Goal: Task Accomplishment & Management: Manage account settings

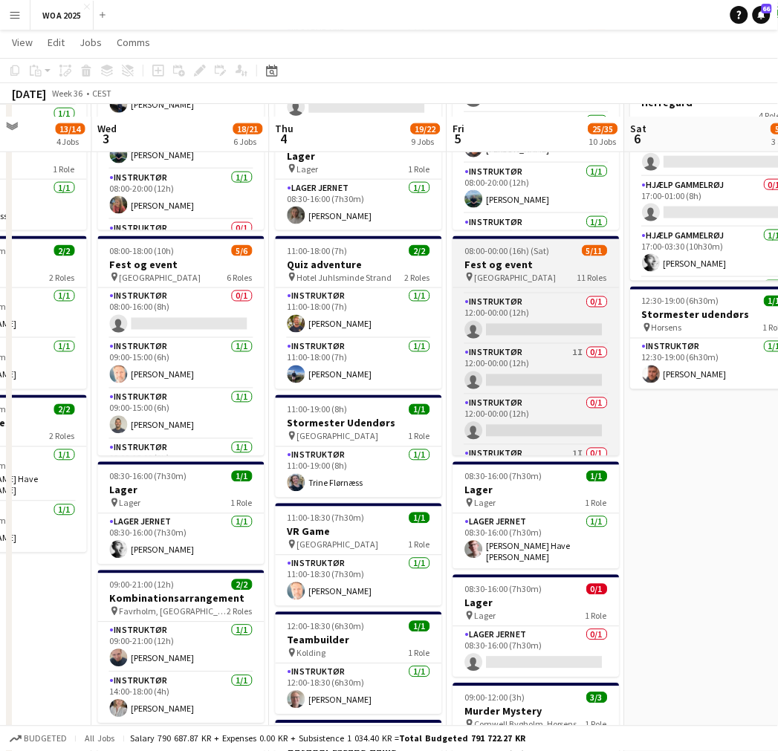
scroll to position [322, 0]
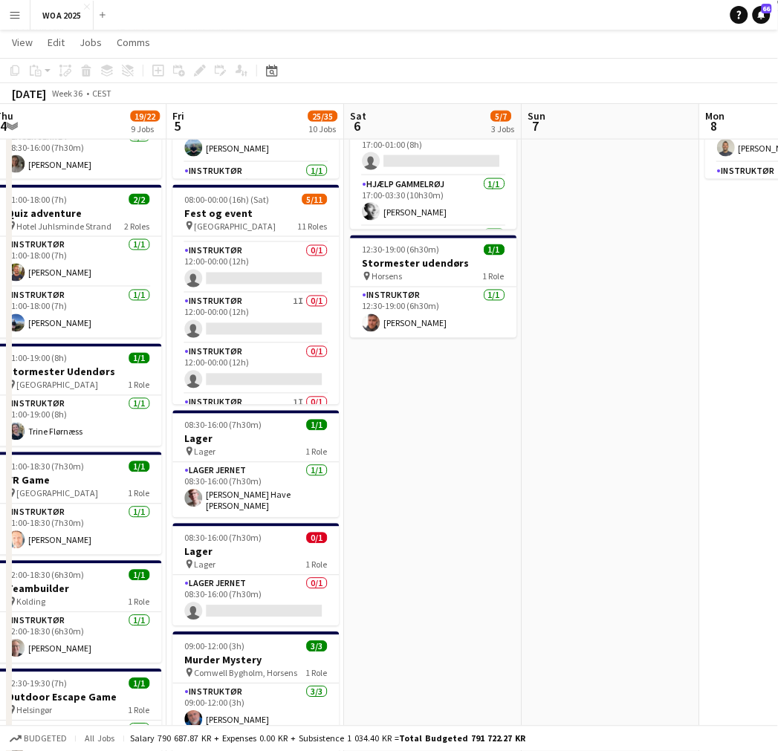
drag, startPoint x: 609, startPoint y: 334, endPoint x: 174, endPoint y: 343, distance: 435.7
click at [174, 343] on app-calendar-viewport "Mon 1 2/2 2 Jobs Tue 2 13/14 4 Jobs Wed 3 18/21 6 Jobs Thu 4 19/22 9 Jobs Fri 5…" at bounding box center [389, 549] width 778 height 1627
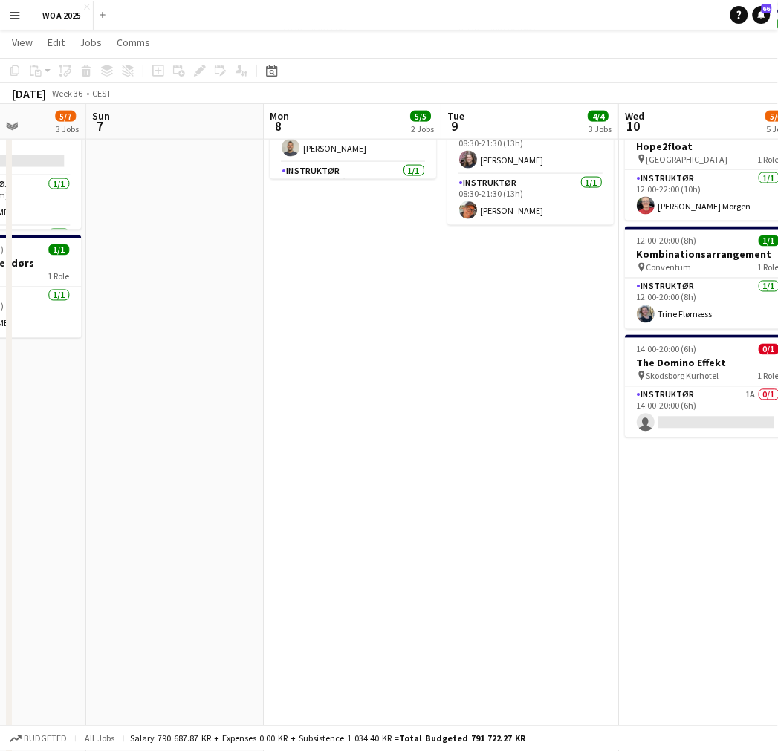
drag, startPoint x: 387, startPoint y: 347, endPoint x: 410, endPoint y: 355, distance: 23.8
click at [146, 361] on app-calendar-viewport "Wed 3 18/21 6 Jobs Thu 4 19/22 9 Jobs Fri 5 25/35 10 Jobs Sat 6 5/7 3 Jobs Sun …" at bounding box center [389, 549] width 778 height 1627
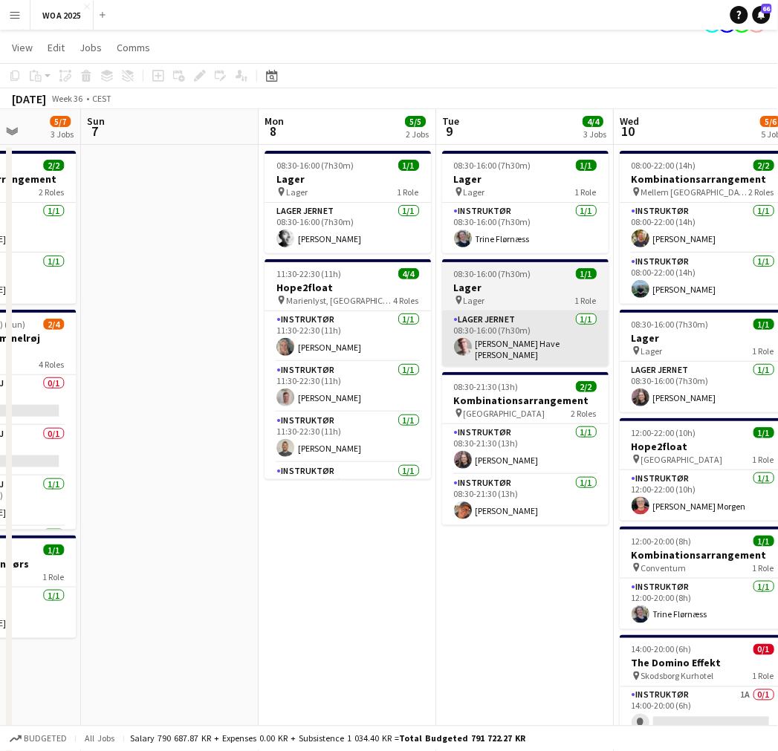
scroll to position [0, 0]
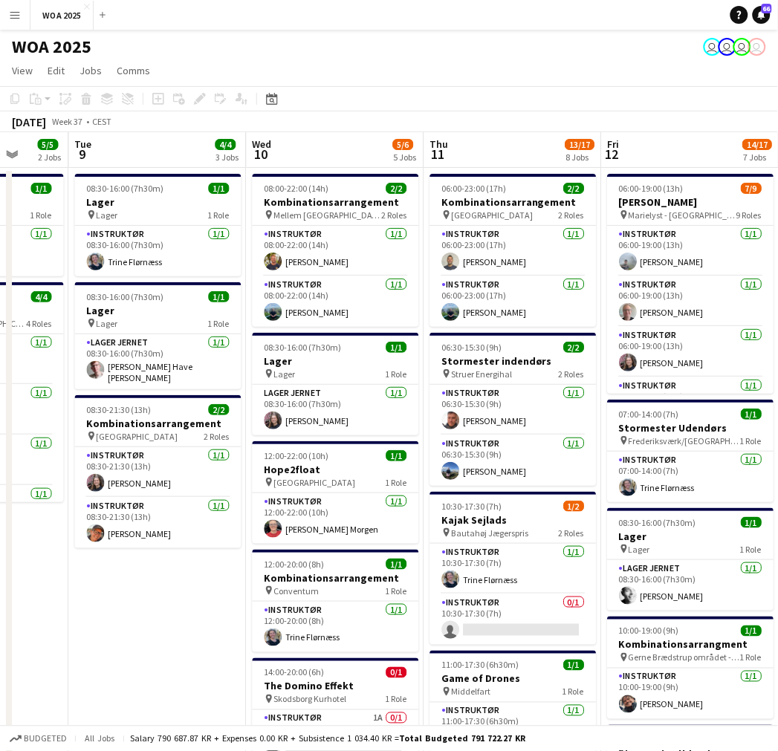
drag, startPoint x: 598, startPoint y: 358, endPoint x: 230, endPoint y: 342, distance: 367.5
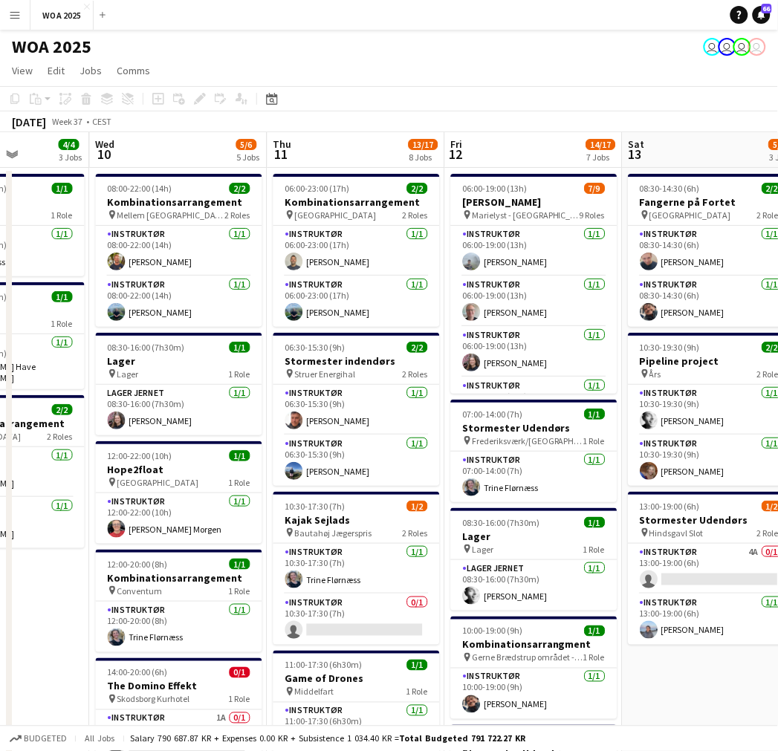
scroll to position [0, 441]
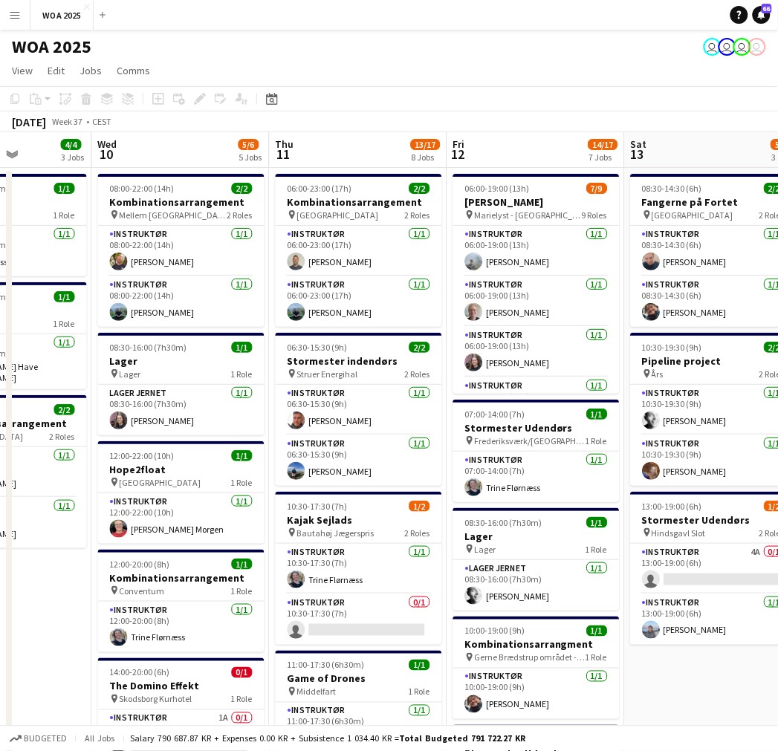
drag, startPoint x: 504, startPoint y: 365, endPoint x: 349, endPoint y: 360, distance: 154.7
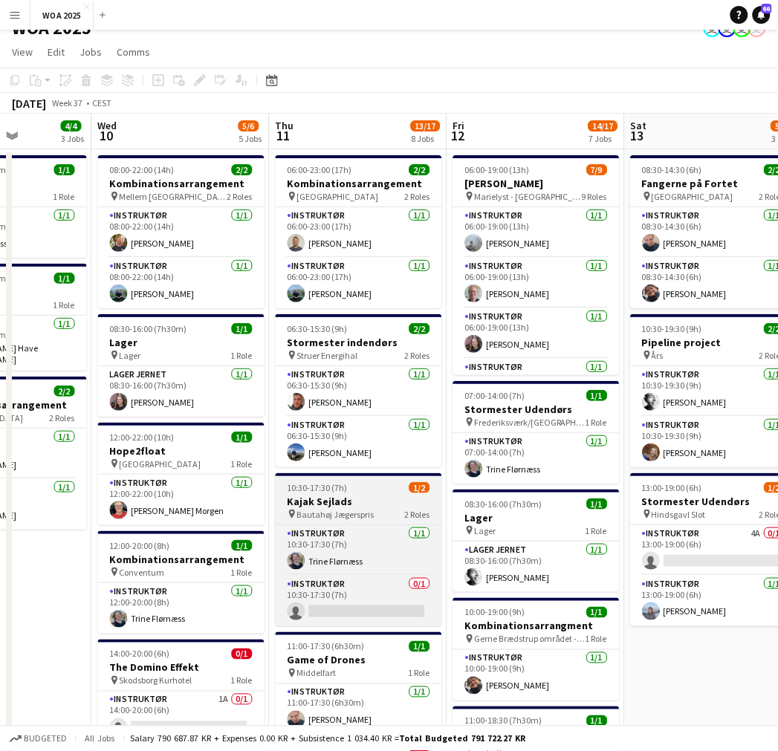
scroll to position [0, 0]
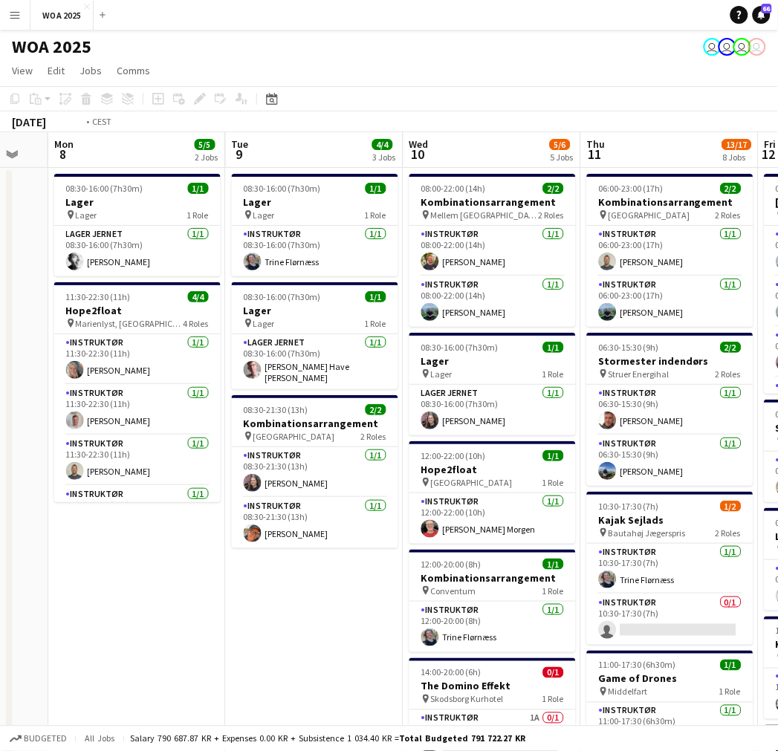
drag, startPoint x: 242, startPoint y: 343, endPoint x: 636, endPoint y: 333, distance: 393.3
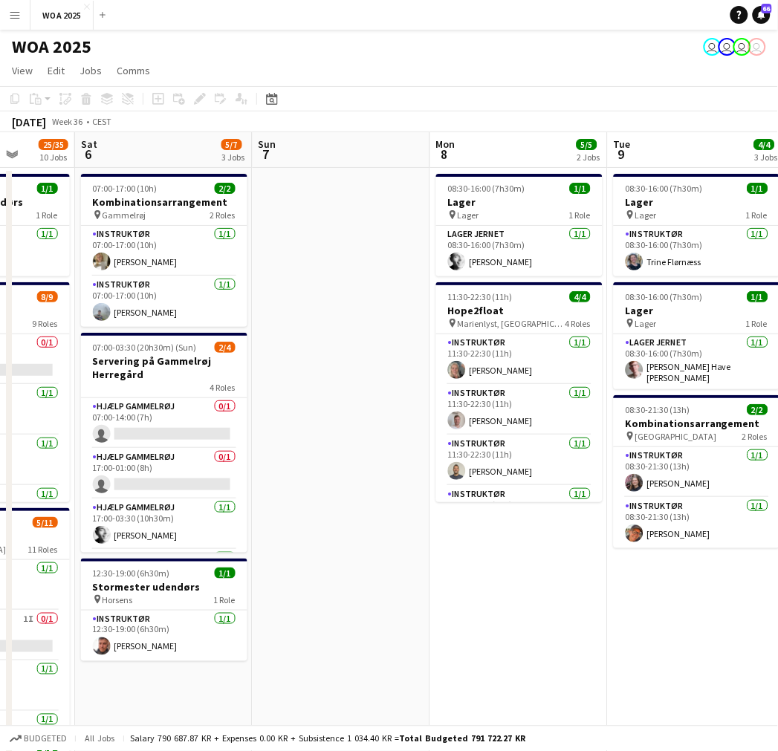
drag, startPoint x: 306, startPoint y: 363, endPoint x: 434, endPoint y: 357, distance: 128.0
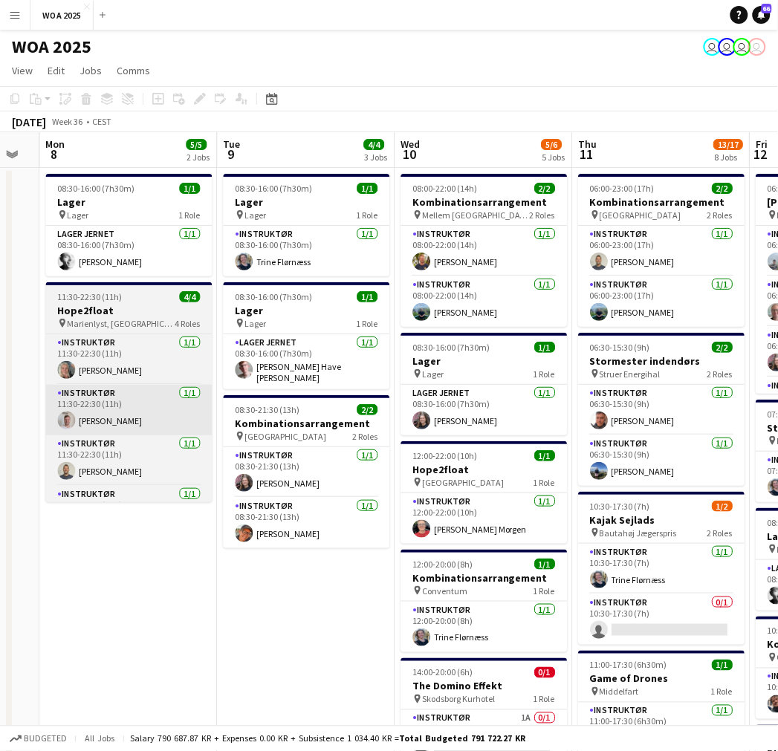
drag, startPoint x: 560, startPoint y: 363, endPoint x: 45, endPoint y: 407, distance: 517.0
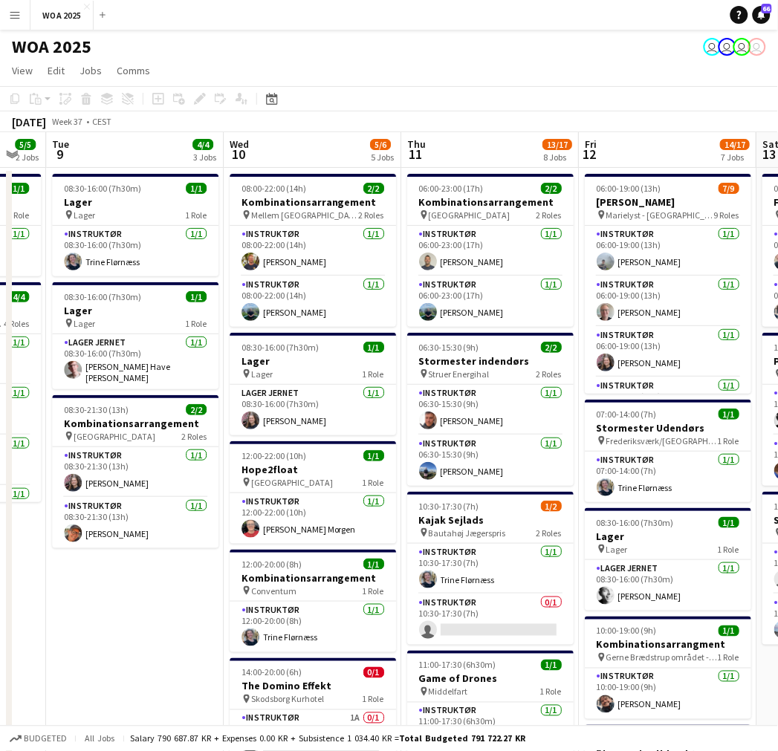
scroll to position [0, 665]
drag, startPoint x: 333, startPoint y: 392, endPoint x: 167, endPoint y: 398, distance: 165.8
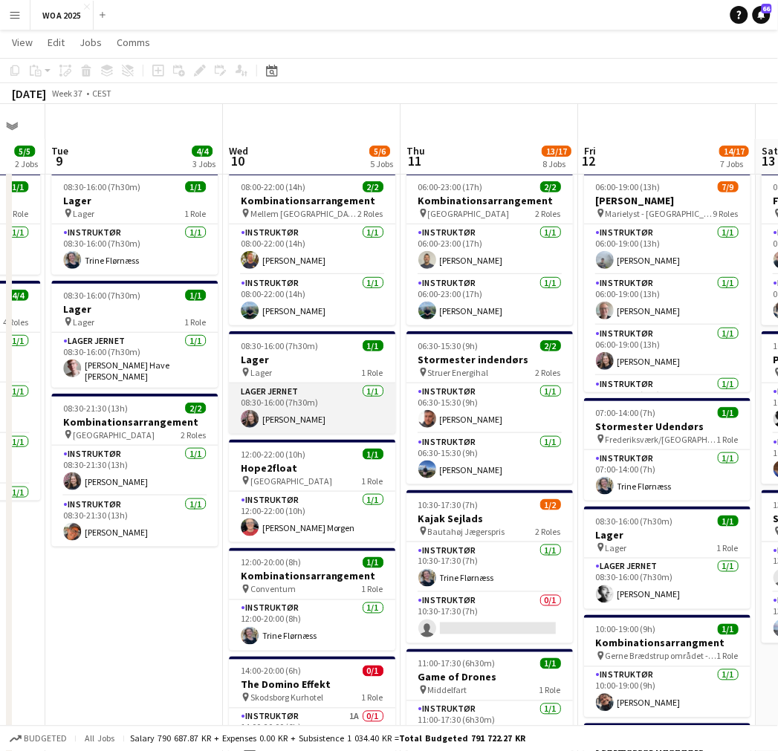
scroll to position [83, 0]
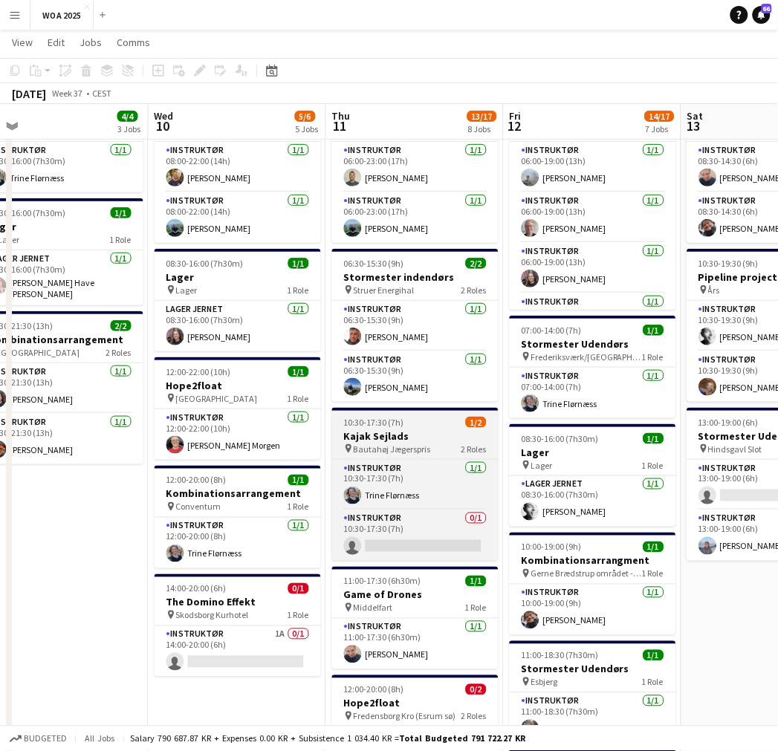
drag, startPoint x: 499, startPoint y: 447, endPoint x: 429, endPoint y: 432, distance: 72.3
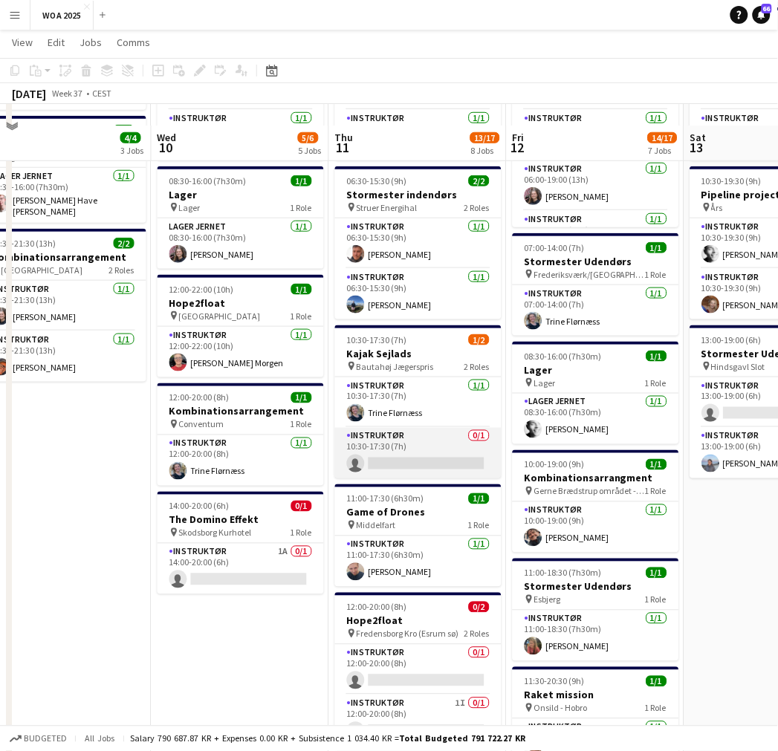
scroll to position [248, 0]
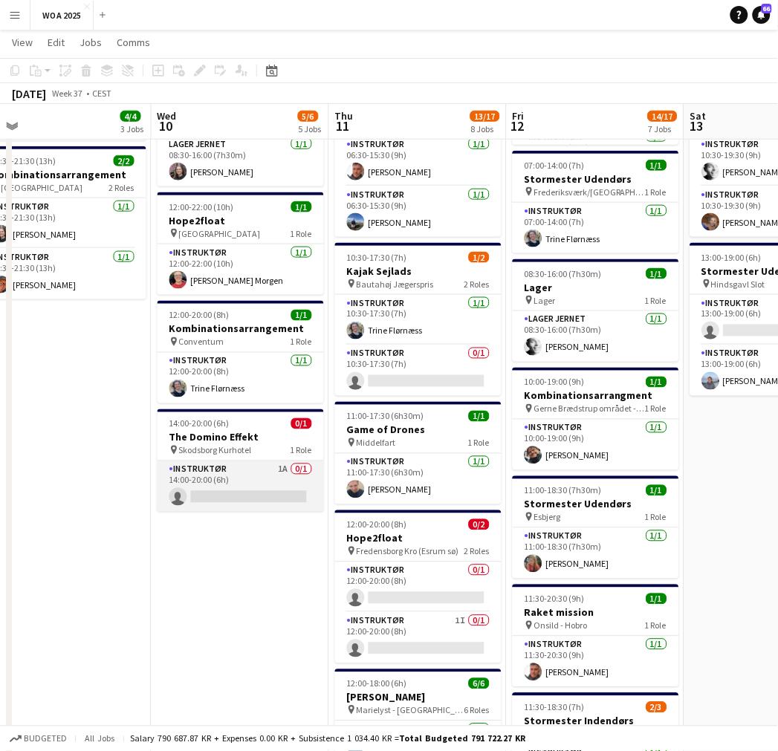
click at [251, 484] on app-card-role "Instruktør 1A 0/1 14:00-20:00 (6h) single-neutral-actions" at bounding box center [241, 487] width 166 height 51
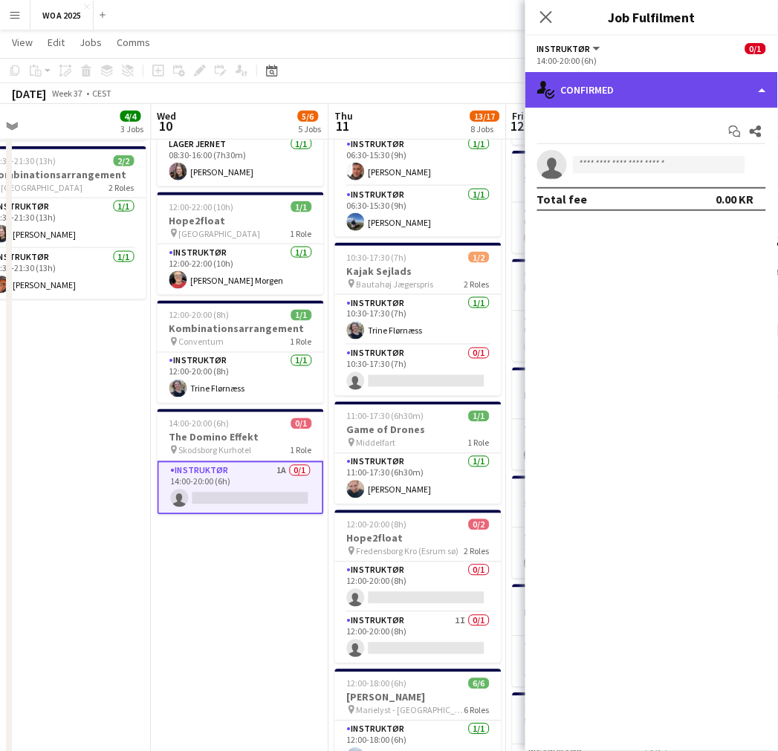
click at [699, 99] on div "single-neutral-actions-check-2 Confirmed" at bounding box center [652, 90] width 253 height 36
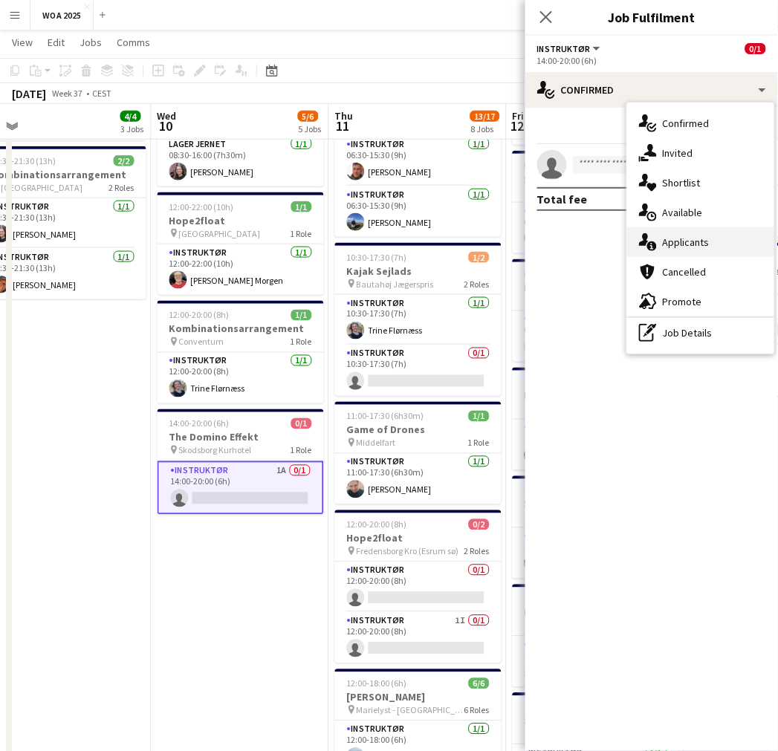
click at [694, 241] on div "single-neutral-actions-information Applicants" at bounding box center [700, 242] width 147 height 30
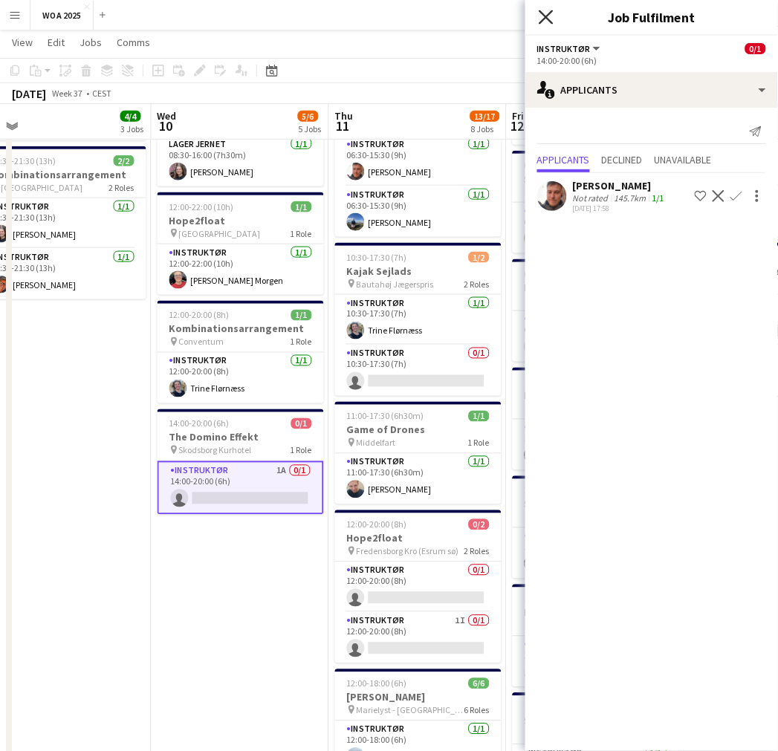
click at [552, 22] on icon at bounding box center [546, 17] width 14 height 14
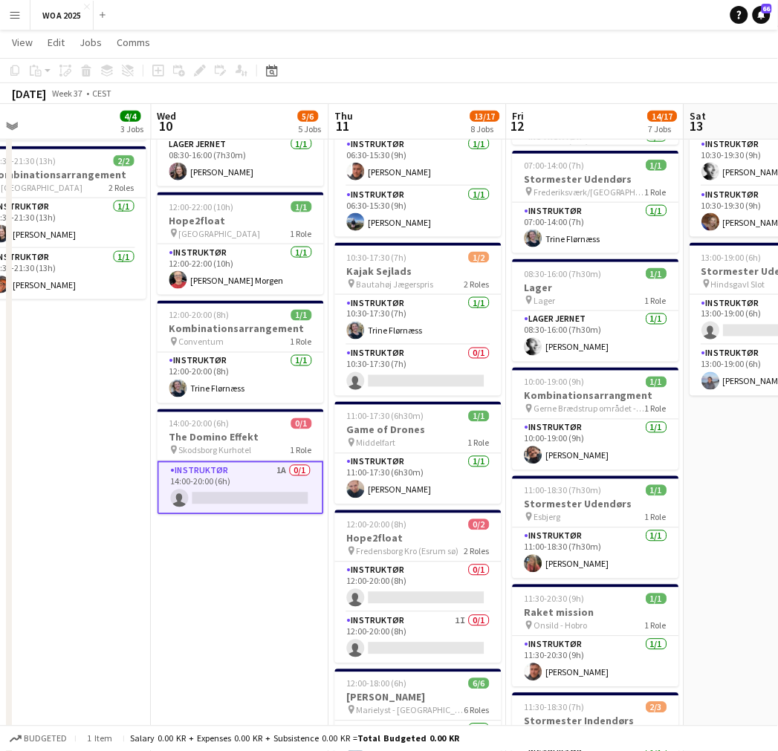
scroll to position [0, 440]
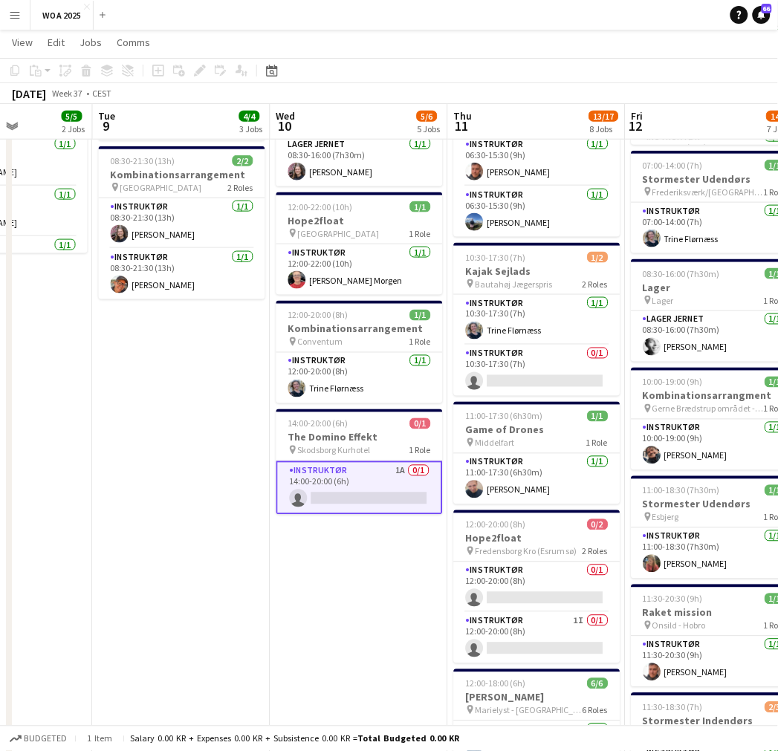
drag, startPoint x: 291, startPoint y: 340, endPoint x: 397, endPoint y: 350, distance: 106.7
click at [397, 350] on app-calendar-viewport "Sat 6 5/7 3 Jobs Sun 7 Mon 8 5/5 2 Jobs Tue 9 4/4 3 Jobs Wed 10 5/6 5 Jobs Thu …" at bounding box center [389, 623] width 778 height 1627
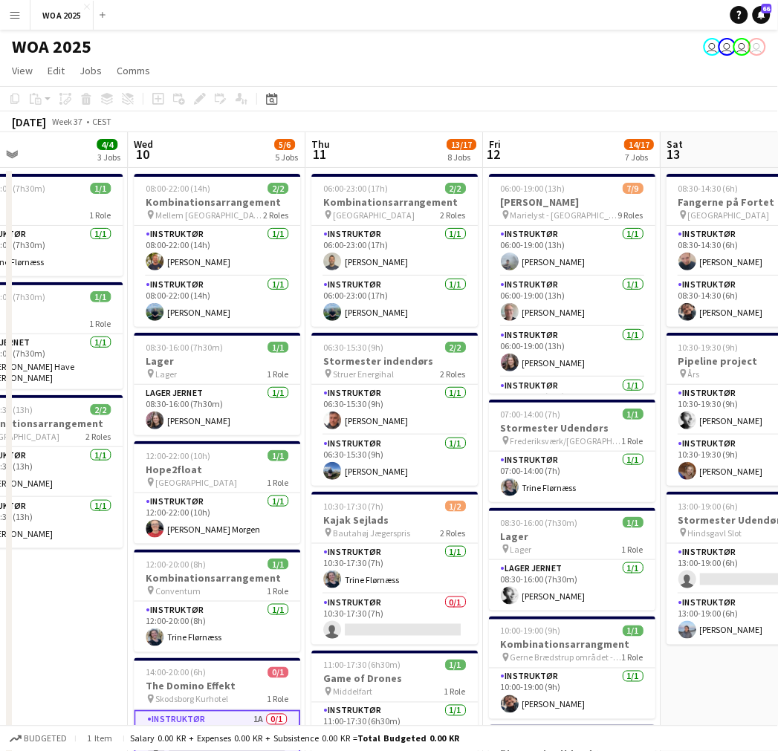
scroll to position [0, 585]
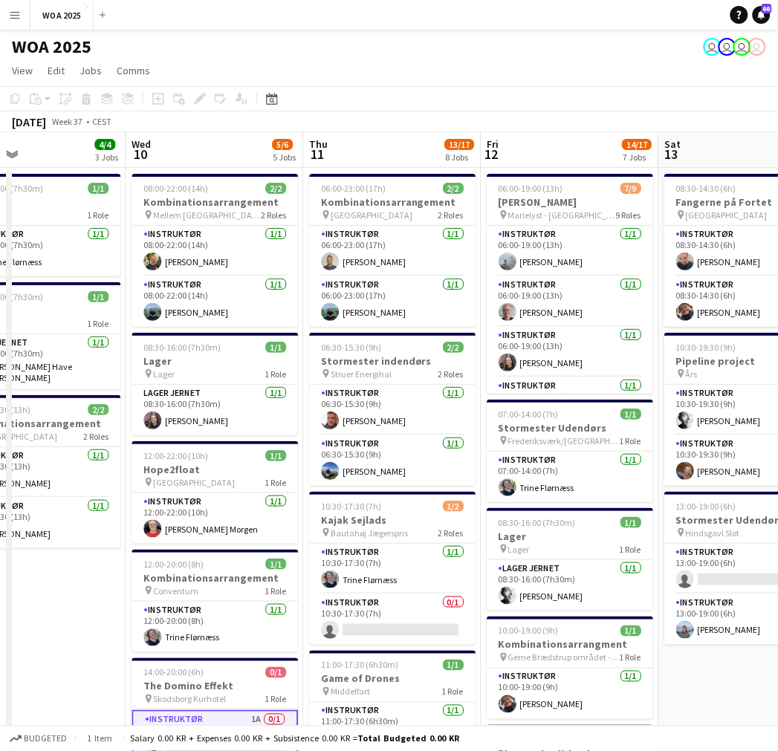
drag, startPoint x: 381, startPoint y: 395, endPoint x: 236, endPoint y: 388, distance: 145.8
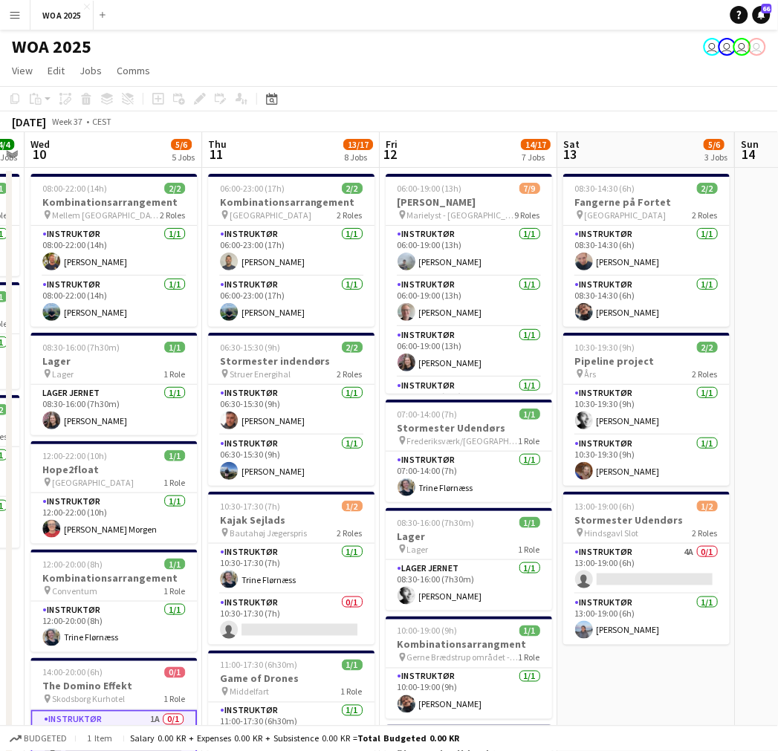
drag, startPoint x: 581, startPoint y: 400, endPoint x: 473, endPoint y: 396, distance: 107.8
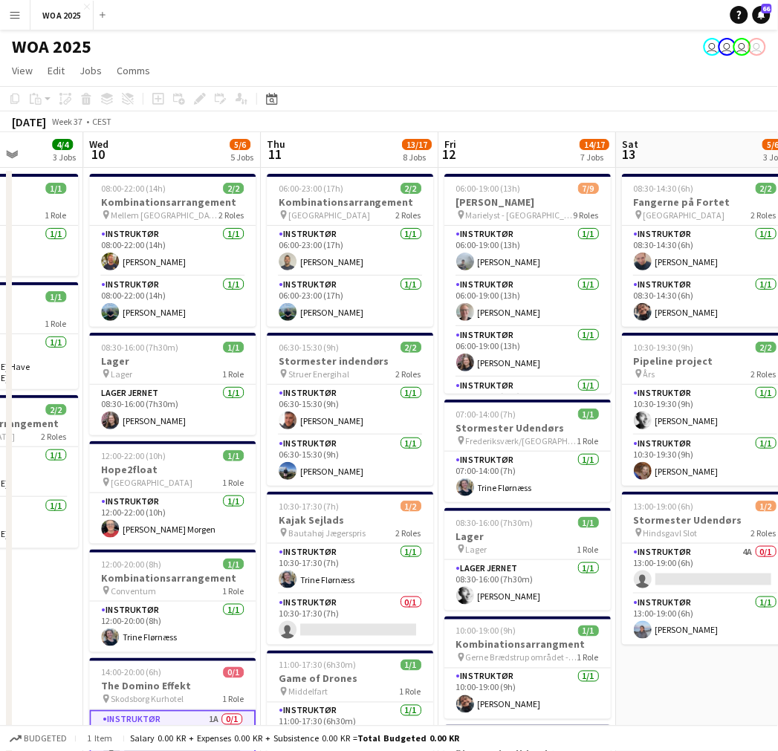
scroll to position [0, 602]
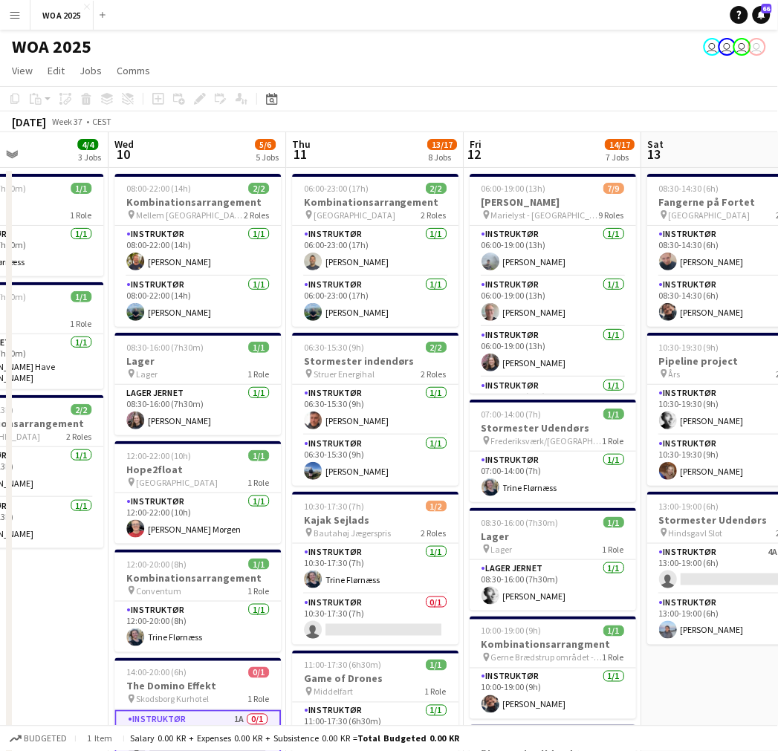
drag, startPoint x: 323, startPoint y: 379, endPoint x: 409, endPoint y: 378, distance: 85.5
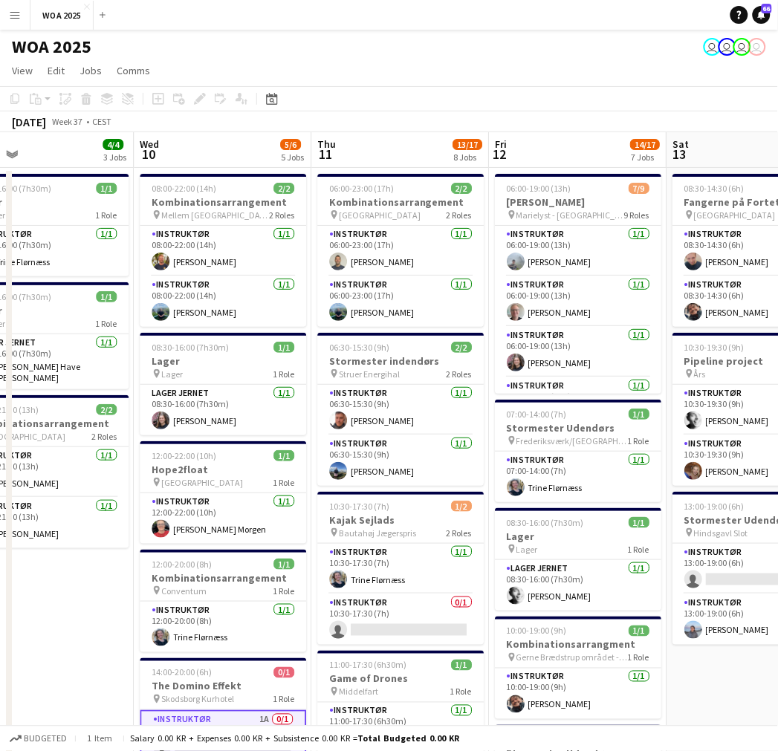
scroll to position [0, 546]
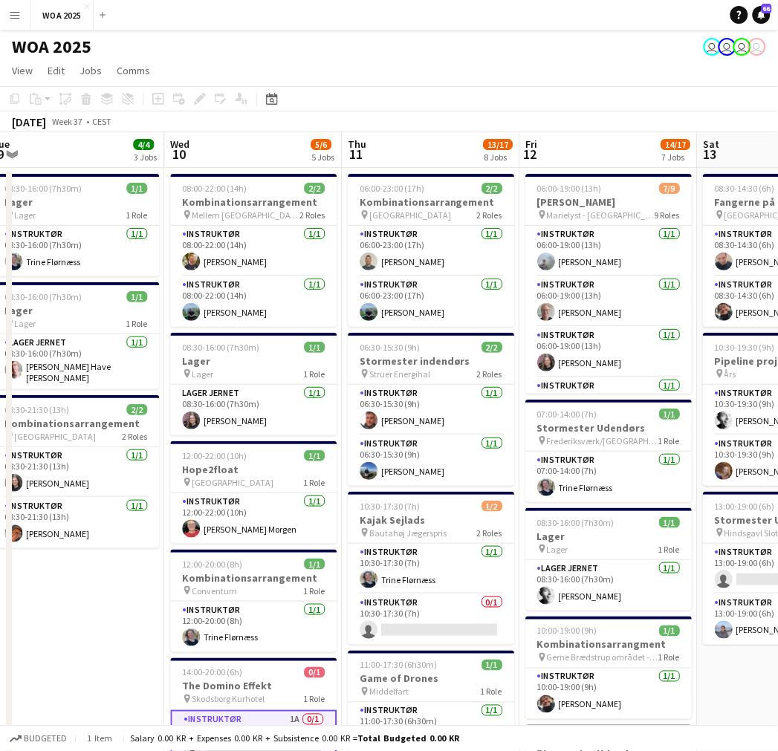
drag, startPoint x: 358, startPoint y: 398, endPoint x: 413, endPoint y: 398, distance: 54.3
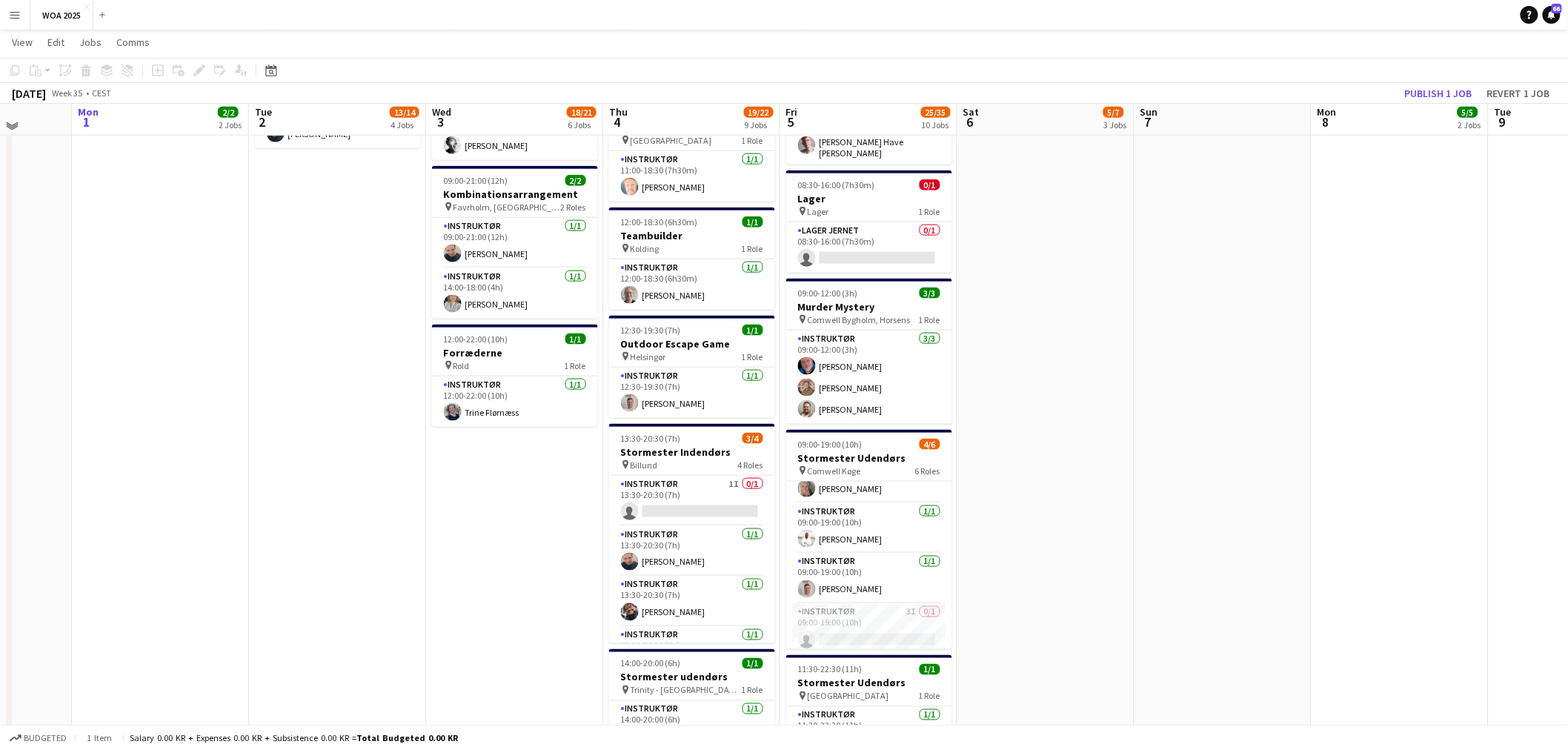
scroll to position [668, 0]
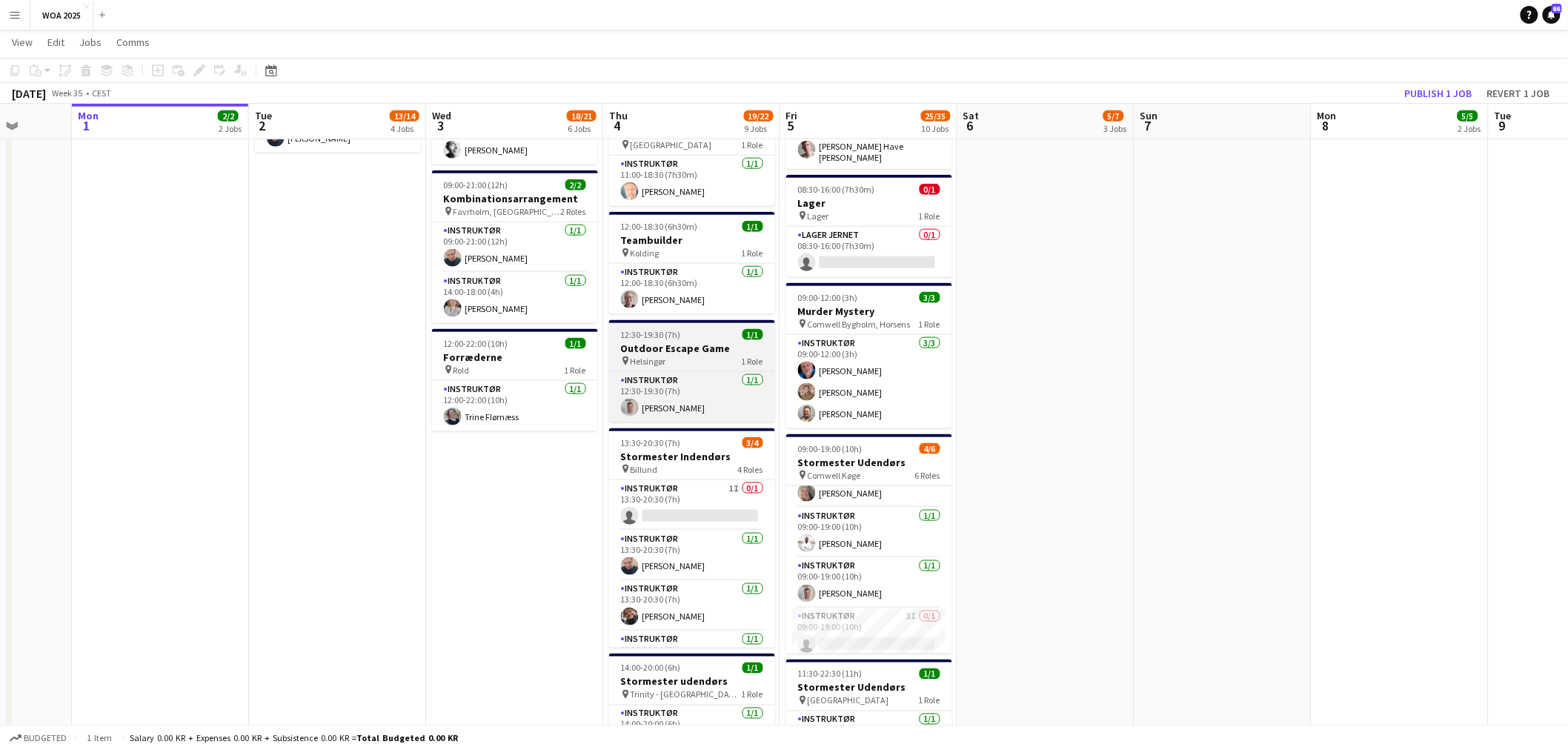
click at [695, 350] on h3 "Outdoor Escape Game" at bounding box center [692, 348] width 165 height 13
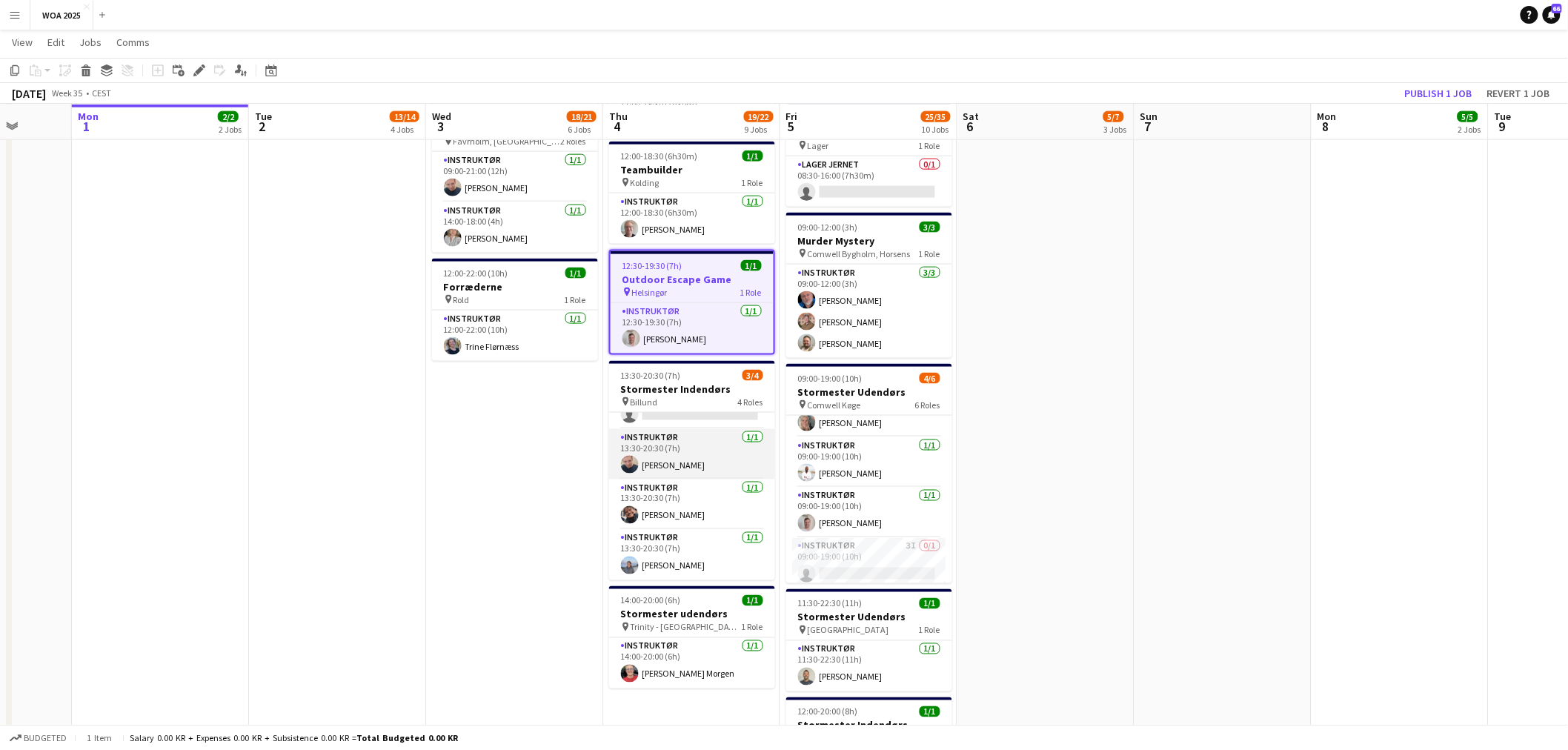
scroll to position [12, 0]
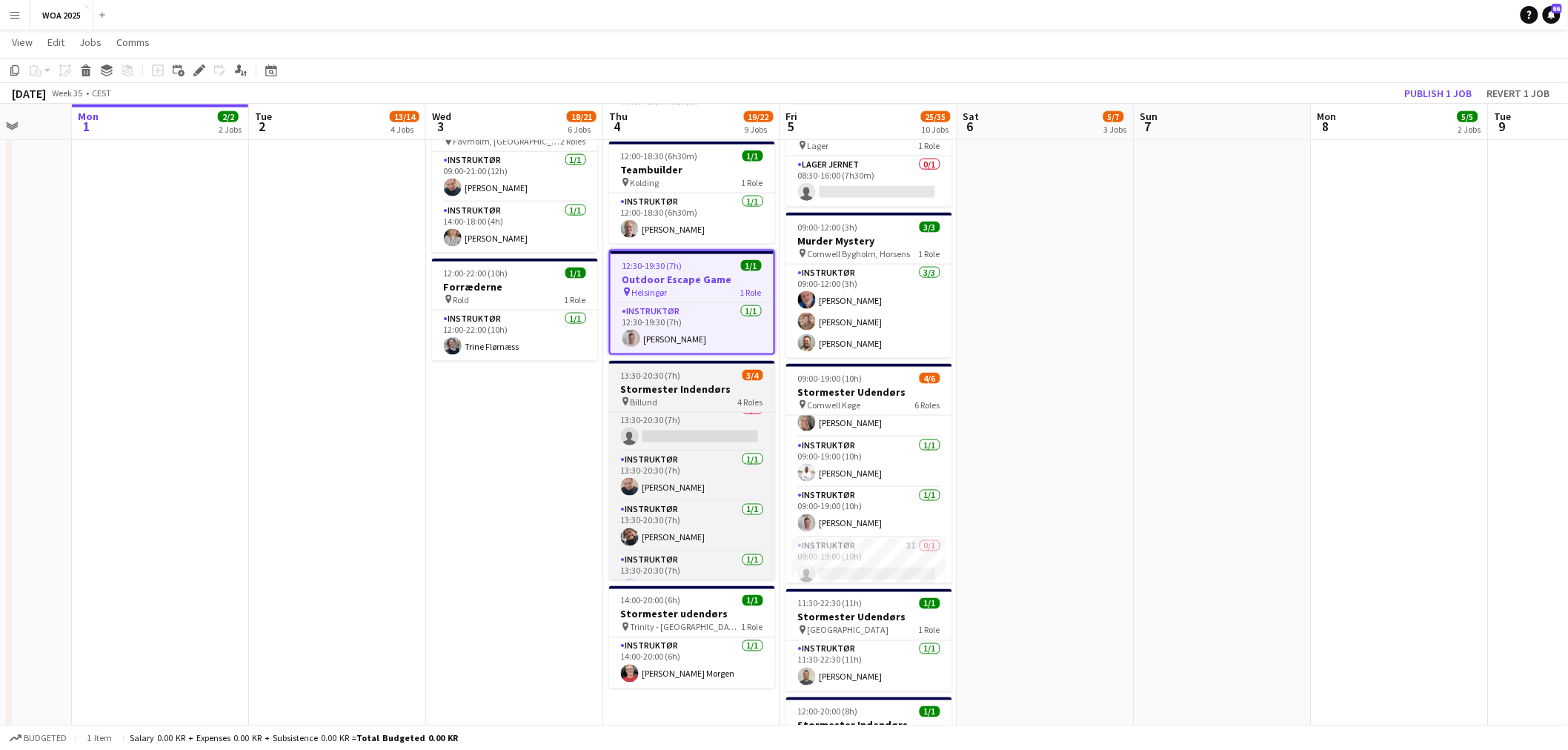
click at [682, 391] on h3 "Stormester Indendørs" at bounding box center [692, 389] width 165 height 13
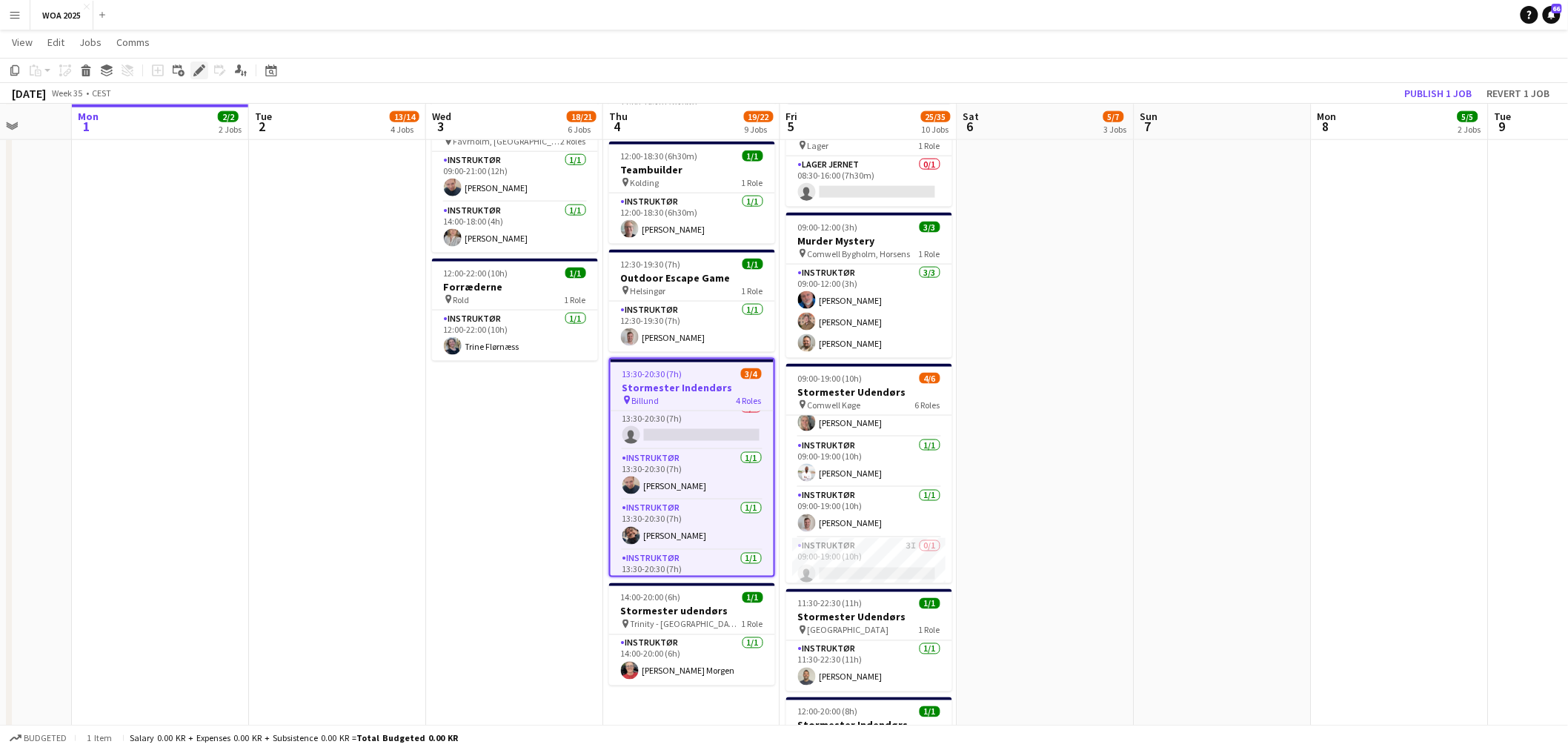
click at [201, 74] on icon "Edit" at bounding box center [199, 71] width 12 height 12
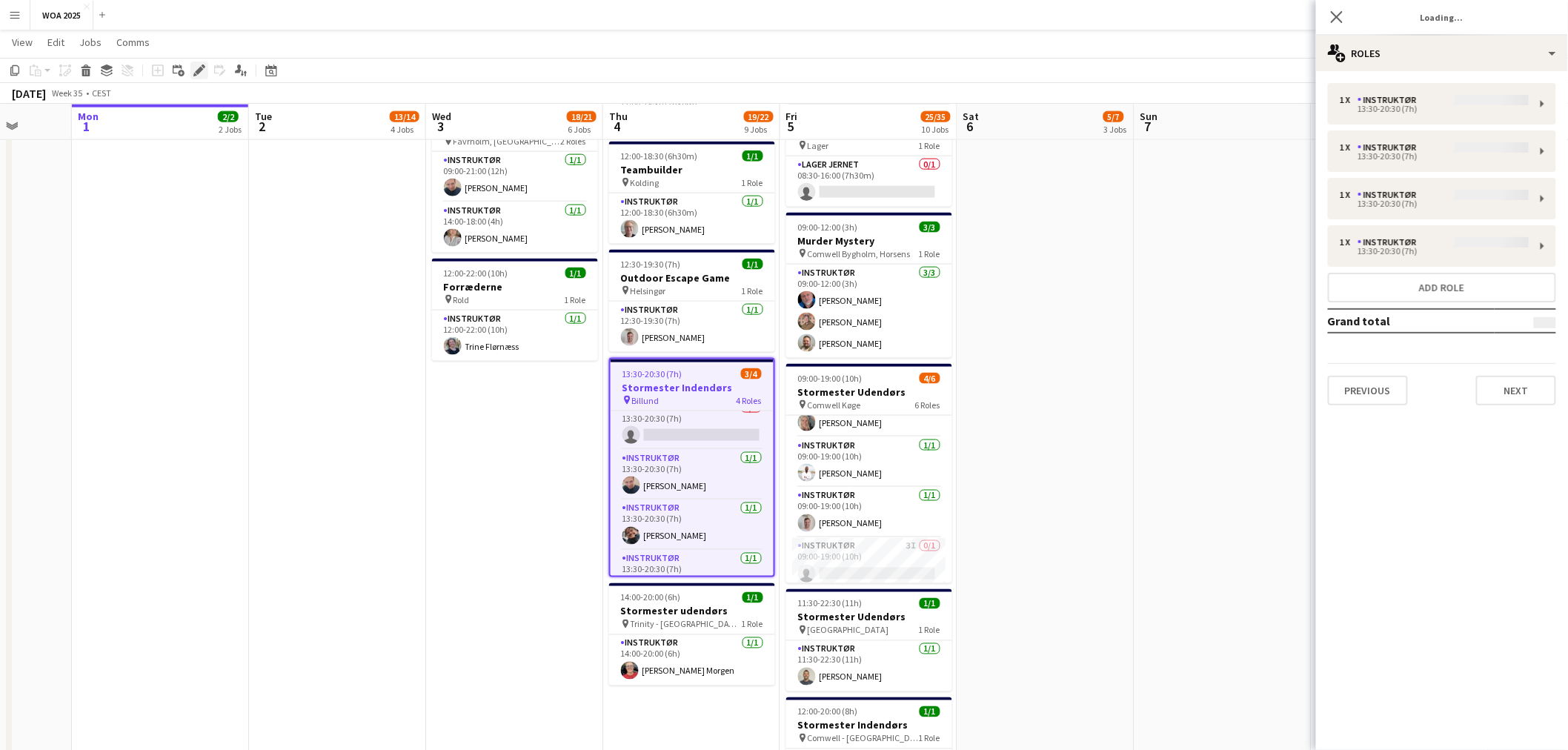
type input "**********"
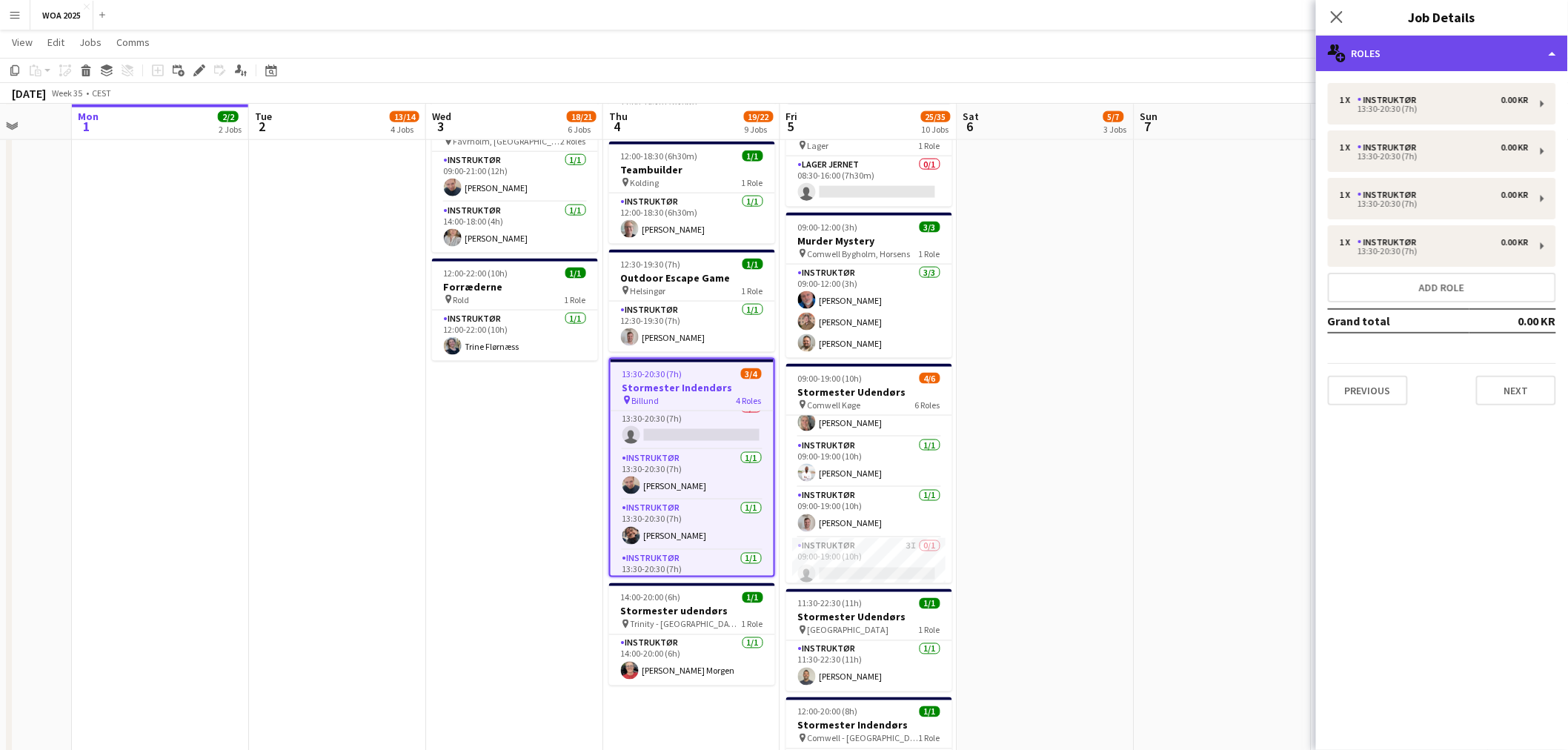
click at [698, 48] on div "multiple-users-add Roles" at bounding box center [1441, 54] width 252 height 36
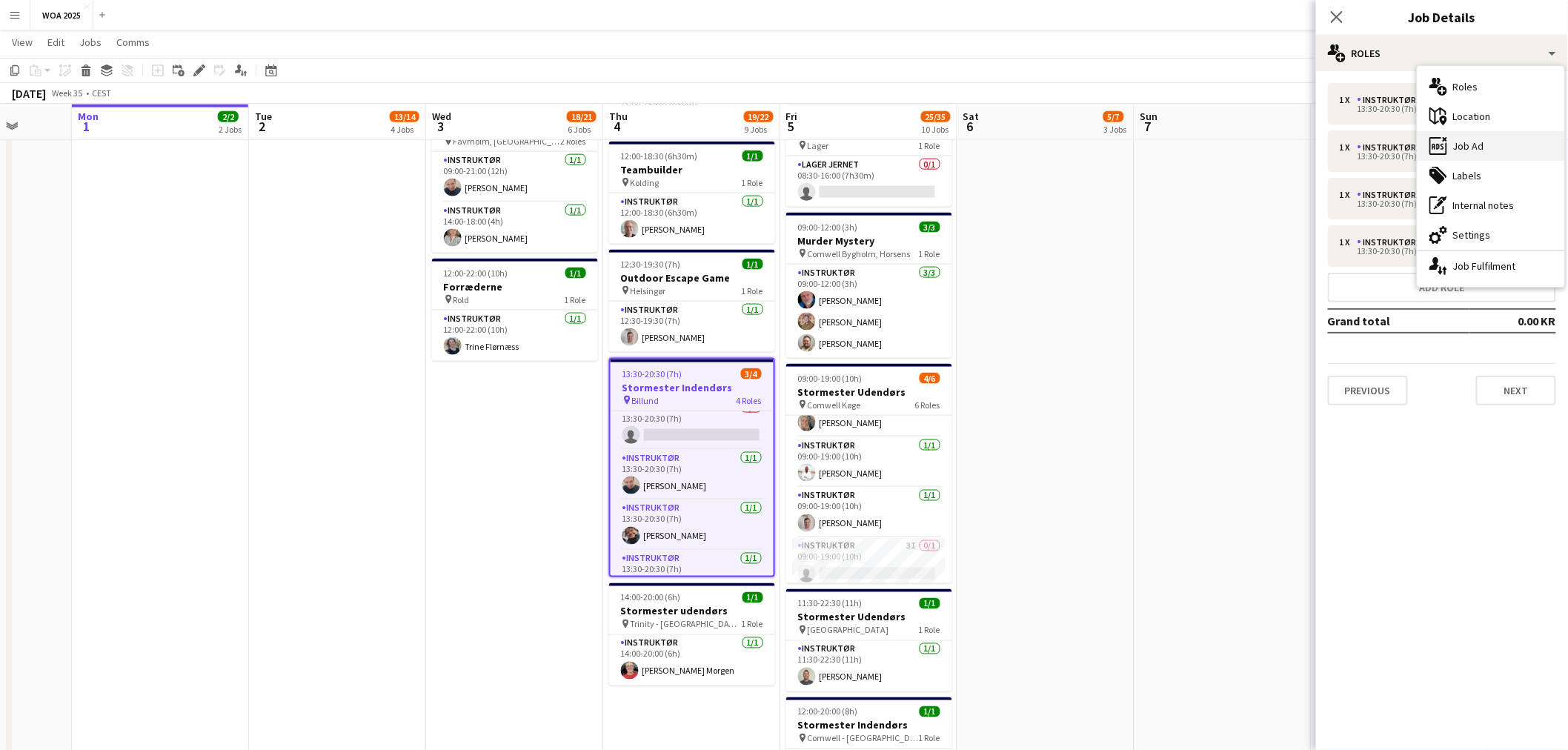
click at [698, 147] on div "ads-window Job Ad" at bounding box center [1490, 147] width 147 height 30
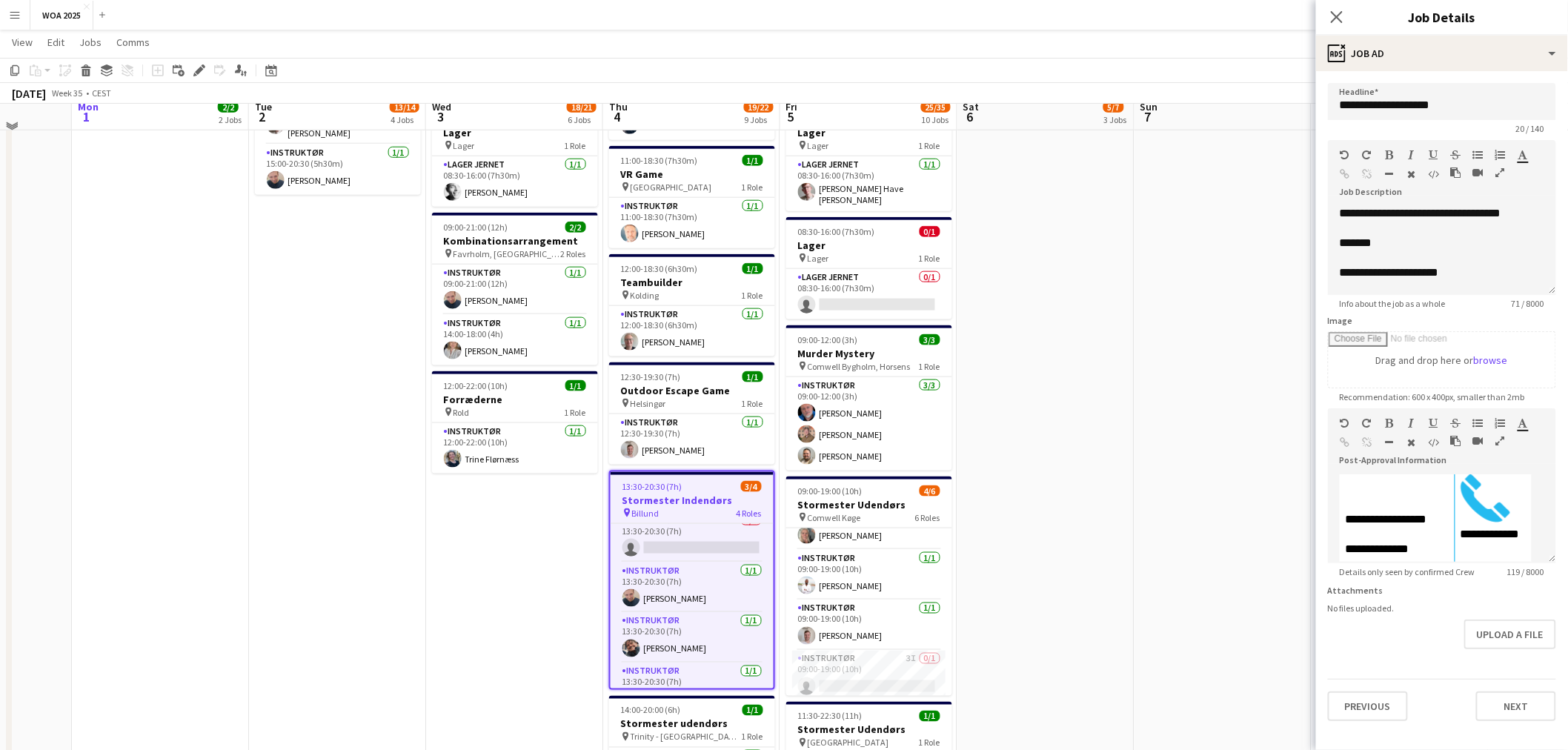
scroll to position [613, 0]
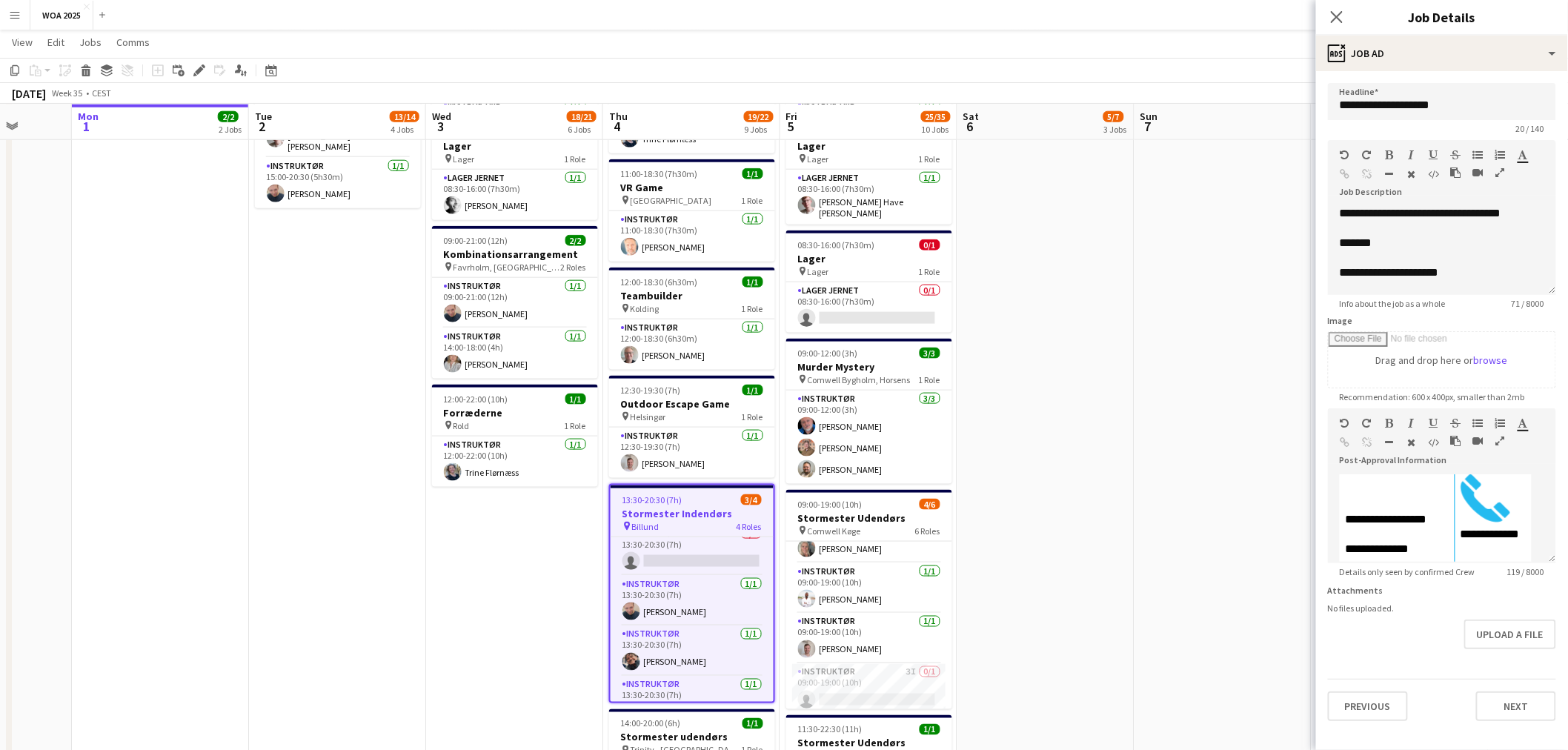
click at [698, 421] on app-date-cell "07:00-17:00 (10h) 2/2 Kombinationsarrangement pin Gammelrøj 2 Roles Instruktør …" at bounding box center [1046, 310] width 177 height 1515
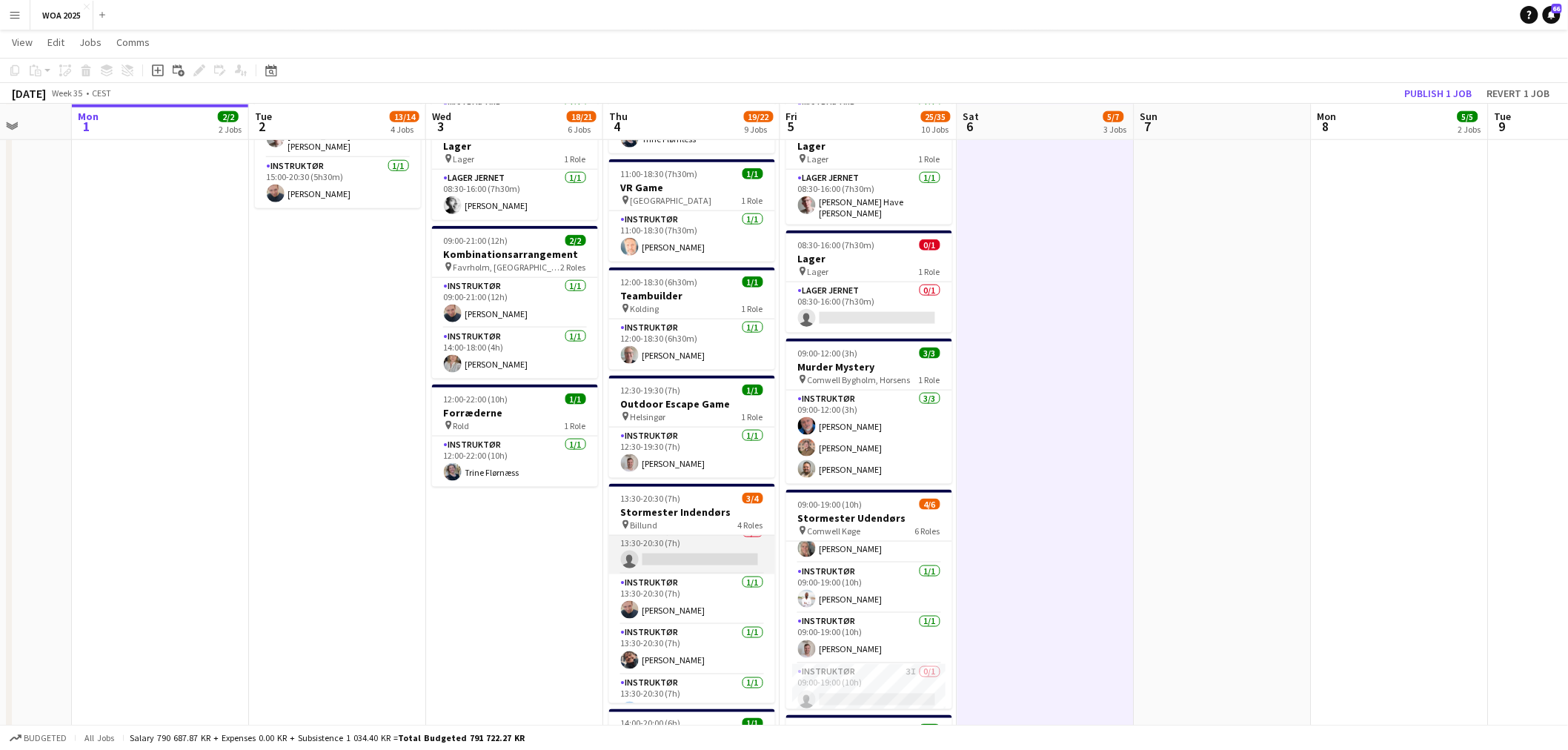
click at [642, 542] on app-card-role "Instruktør 1I 0/1 13:30-20:30 (7h) single-neutral-actions" at bounding box center [692, 550] width 165 height 51
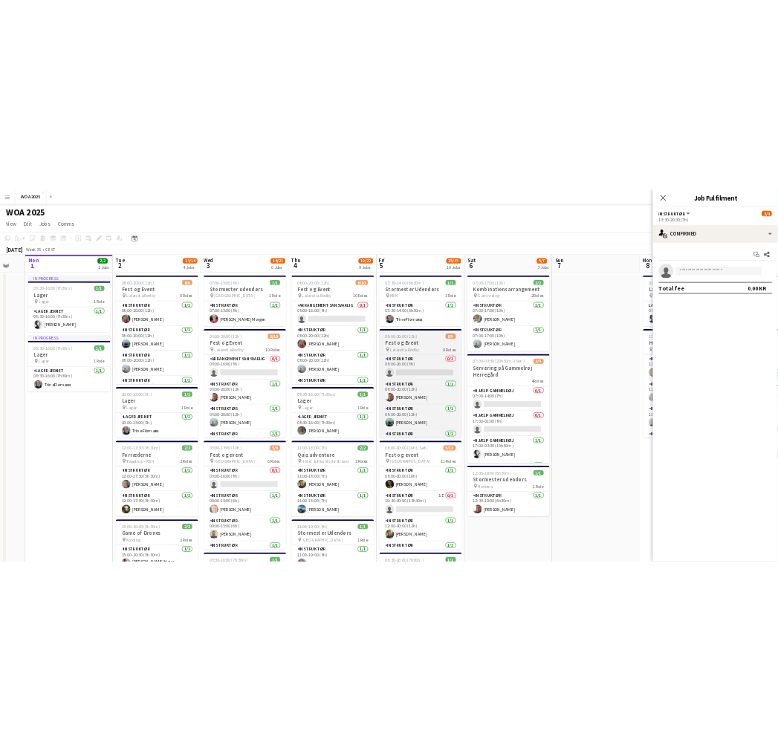
scroll to position [0, 529]
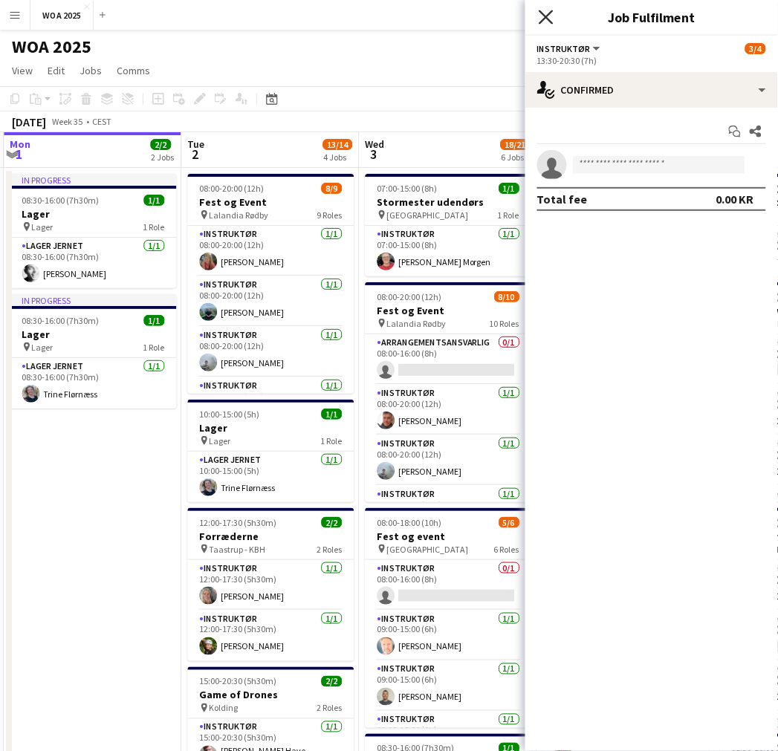
click at [543, 13] on icon at bounding box center [546, 17] width 14 height 14
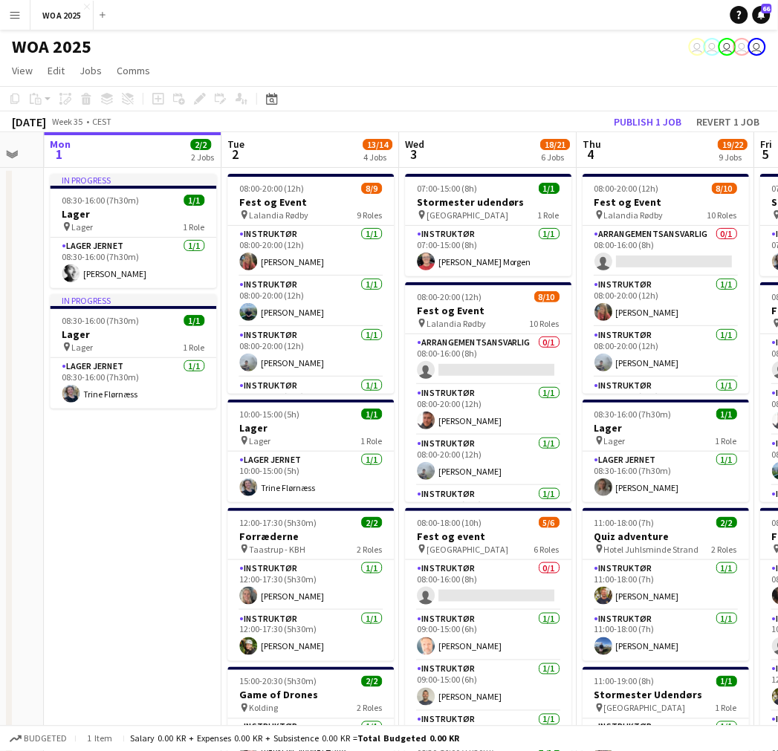
scroll to position [0, 459]
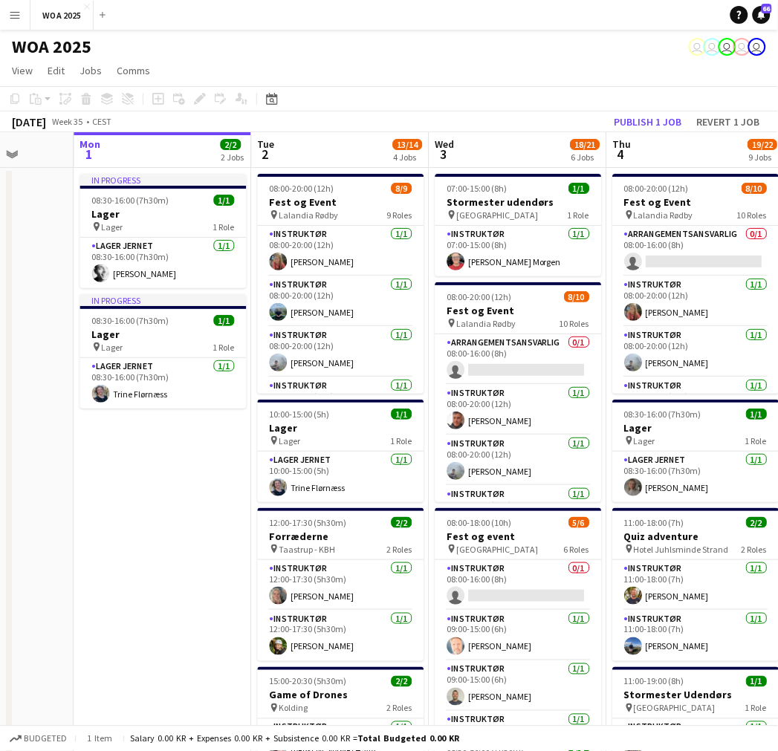
drag, startPoint x: 105, startPoint y: 502, endPoint x: 175, endPoint y: 489, distance: 71.7
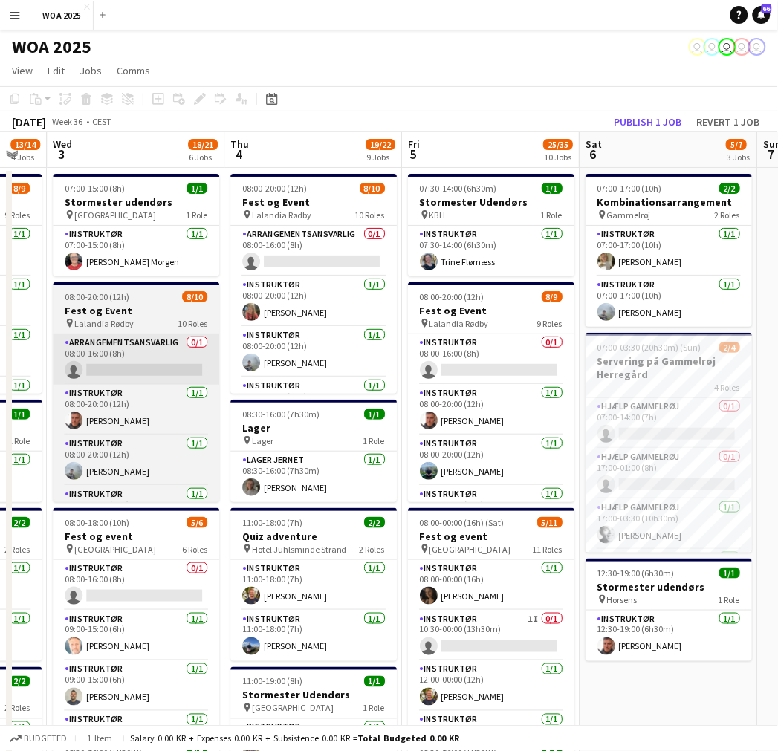
drag, startPoint x: 503, startPoint y: 378, endPoint x: 175, endPoint y: 347, distance: 329.9
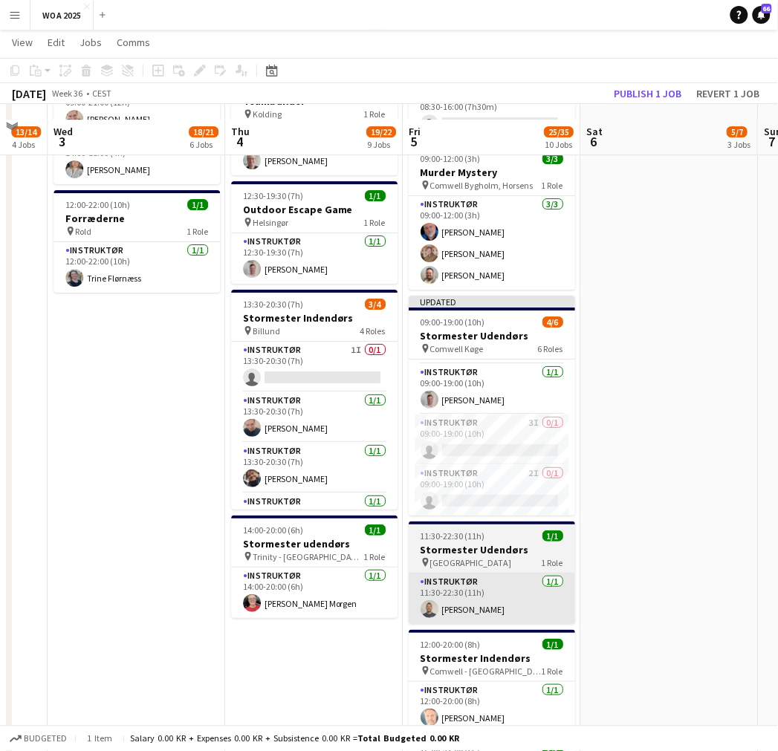
scroll to position [826, 0]
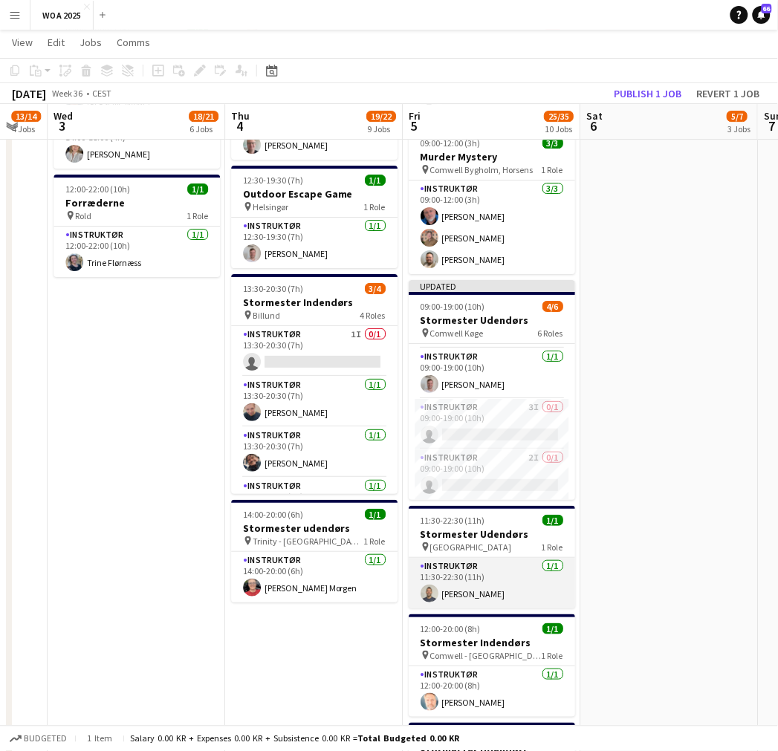
click at [491, 572] on app-card-role "Instruktør [DATE] 11:30-22:30 (11h) [DEMOGRAPHIC_DATA][PERSON_NAME]" at bounding box center [492, 583] width 166 height 51
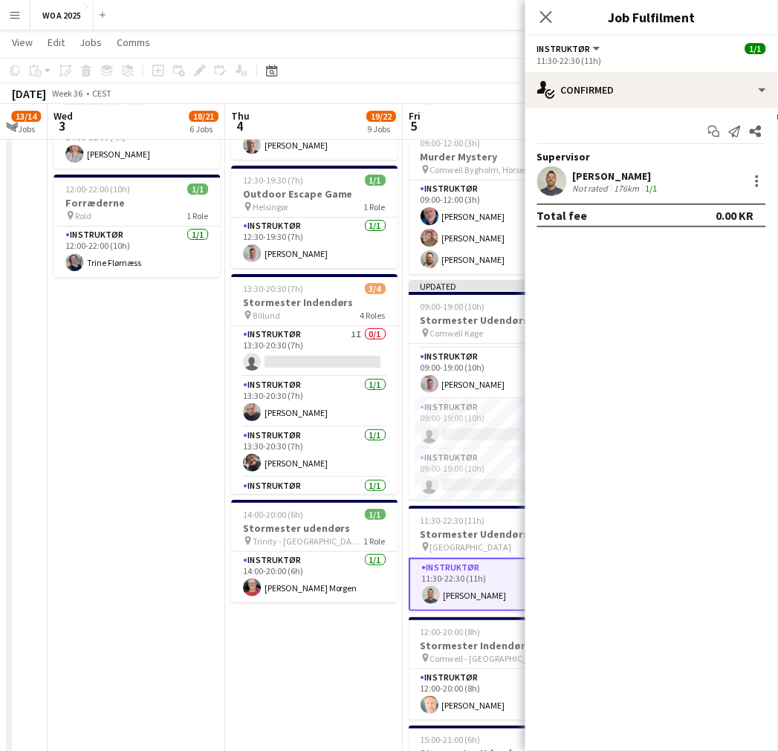
drag, startPoint x: 540, startPoint y: 19, endPoint x: 350, endPoint y: 83, distance: 200.7
click at [540, 19] on icon "Close pop-in" at bounding box center [546, 17] width 12 height 12
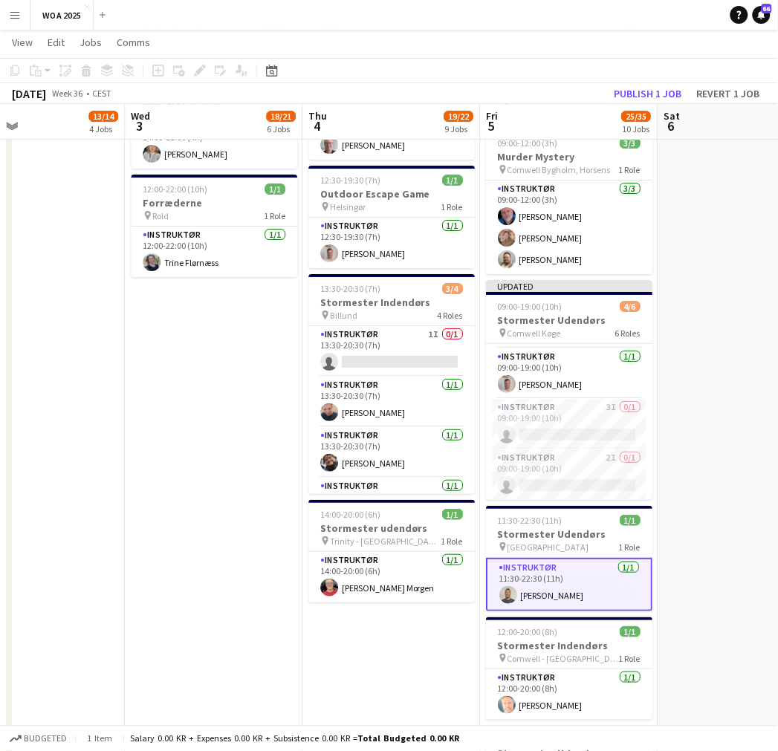
scroll to position [0, 585]
drag, startPoint x: 129, startPoint y: 366, endPoint x: 207, endPoint y: 380, distance: 79.2
click at [207, 380] on app-calendar-viewport "Sat 30 16/16 3 Jobs Sun 31 Mon 1 2/2 2 Jobs Tue 2 13/14 4 Jobs Wed 3 18/21 6 Jo…" at bounding box center [389, 45] width 778 height 1627
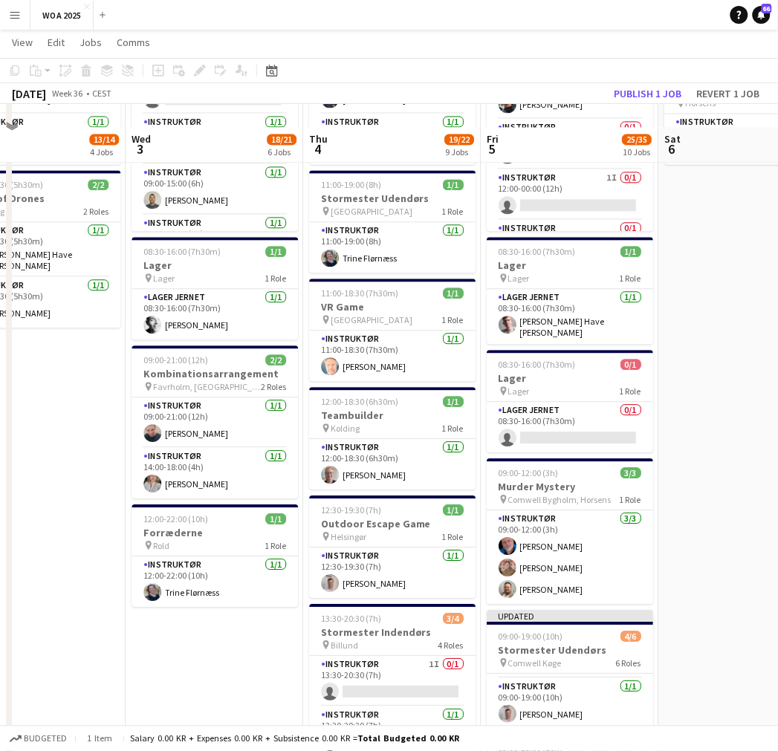
scroll to position [578, 0]
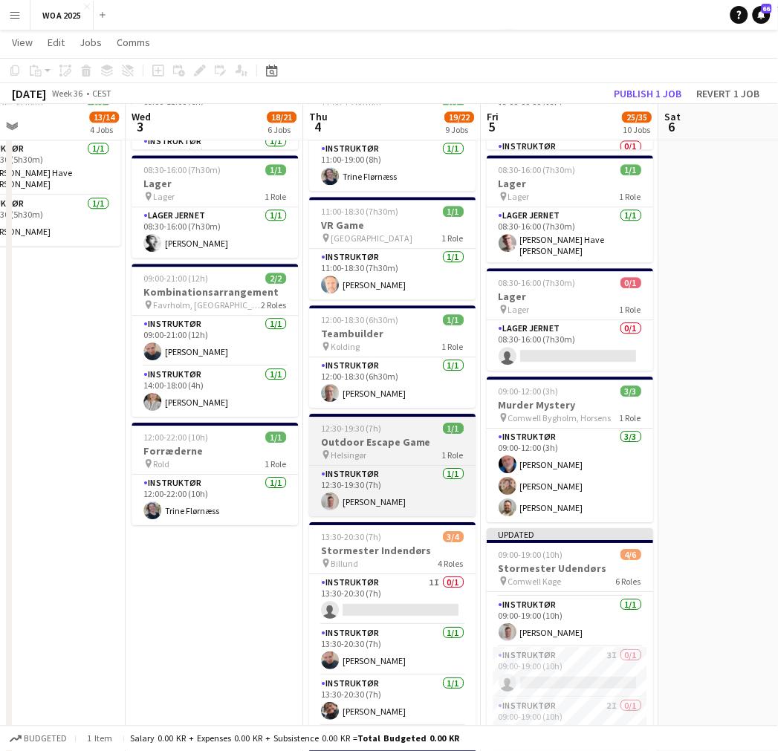
click at [385, 455] on div "pin Helsingør 1 Role" at bounding box center [392, 455] width 166 height 12
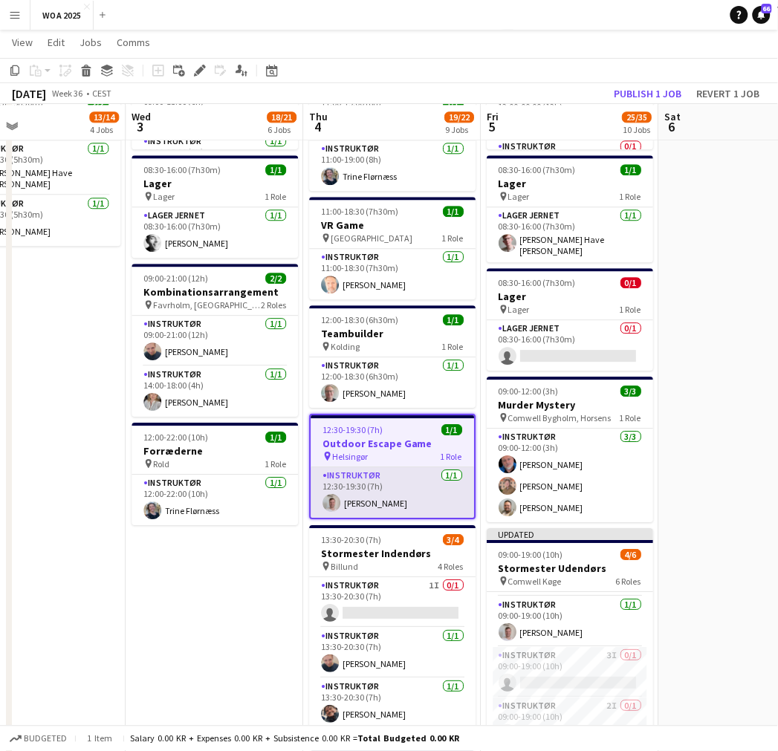
click at [410, 486] on app-card-role "Instruktør [DATE] 12:30-19:30 (7h) [PERSON_NAME]" at bounding box center [393, 493] width 164 height 51
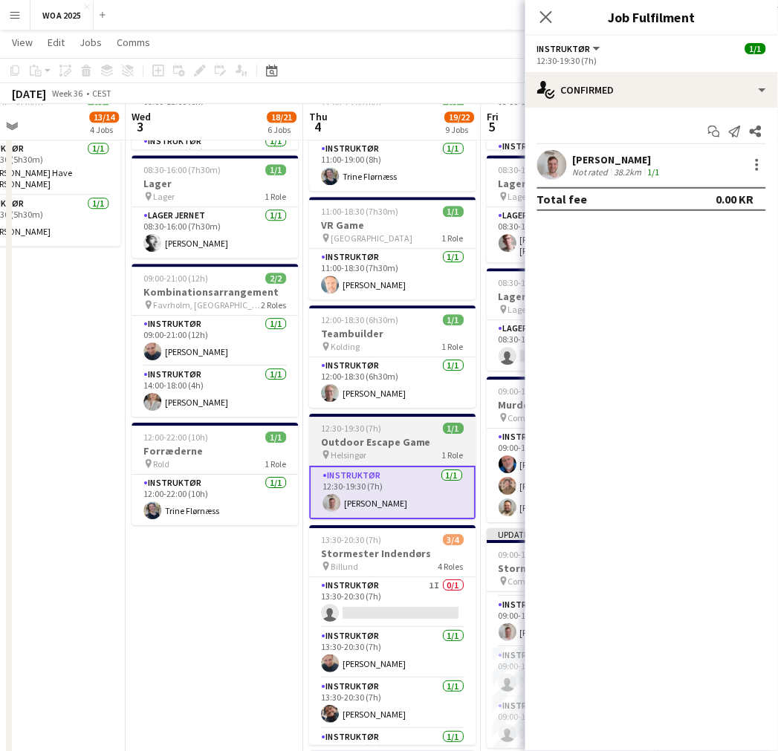
click at [392, 442] on h3 "Outdoor Escape Game" at bounding box center [392, 442] width 166 height 13
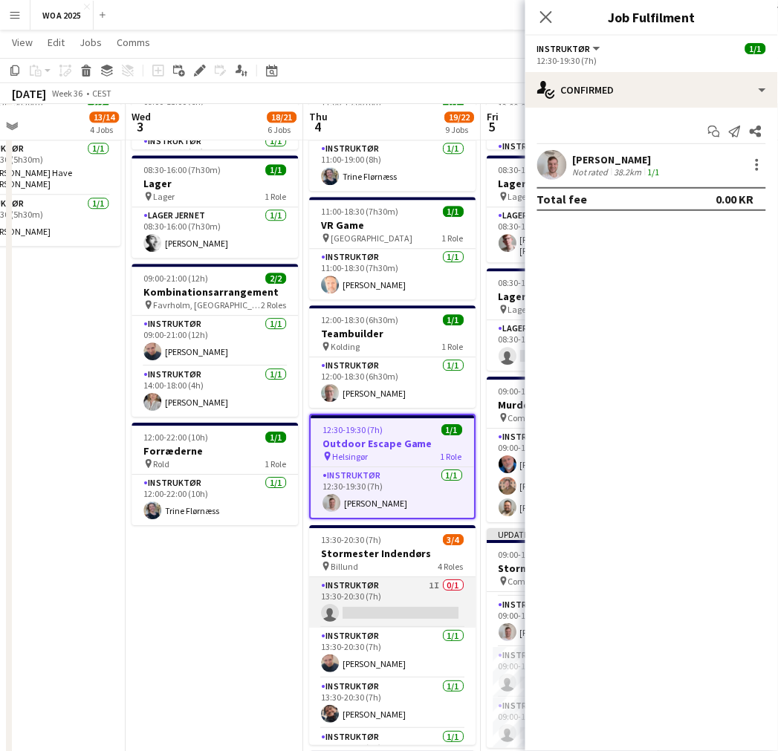
click at [413, 605] on app-card-role "Instruktør 1I 0/1 13:30-20:30 (7h) single-neutral-actions" at bounding box center [392, 603] width 166 height 51
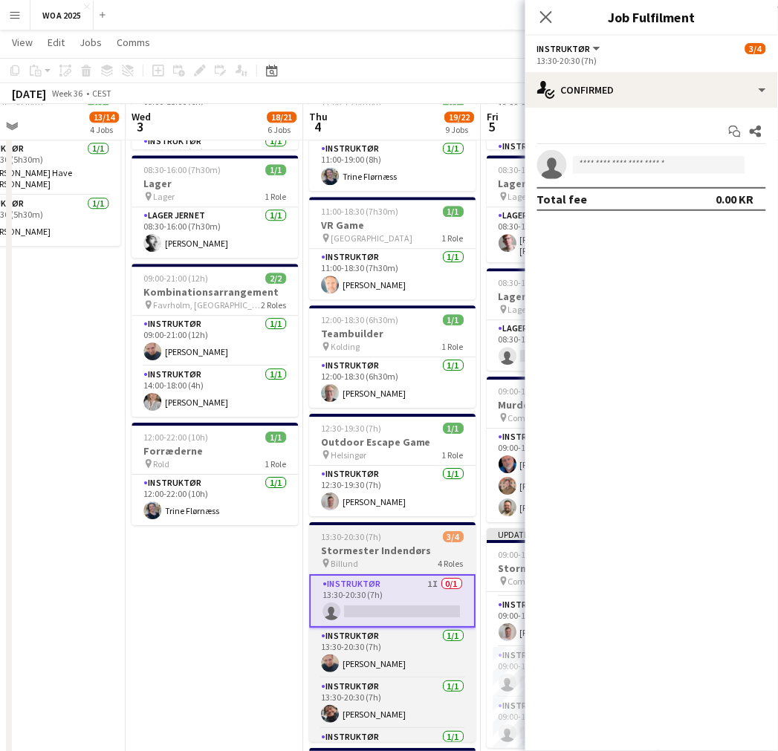
click at [340, 543] on span "13:30-20:30 (7h)" at bounding box center [351, 536] width 60 height 11
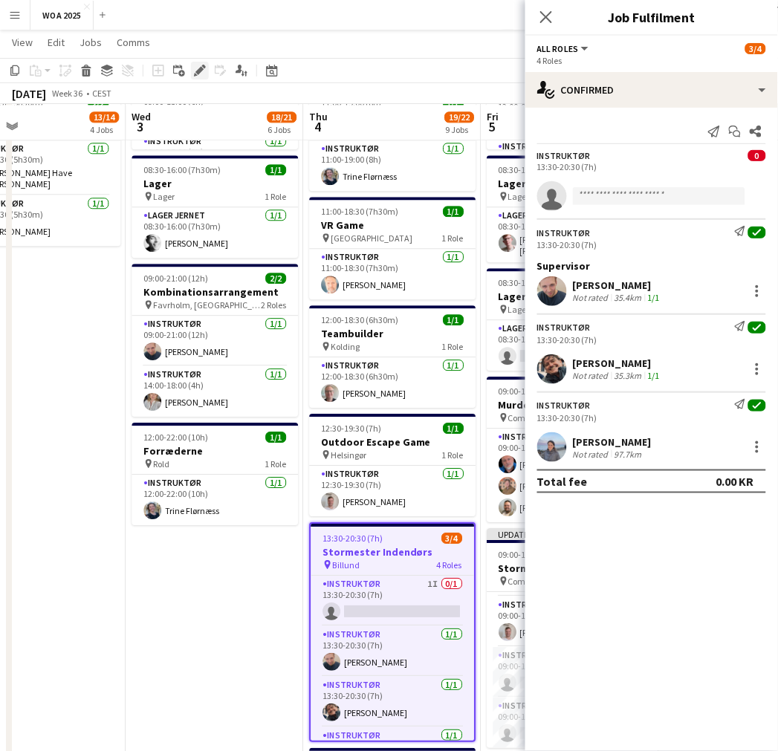
click at [196, 73] on icon at bounding box center [199, 71] width 8 height 8
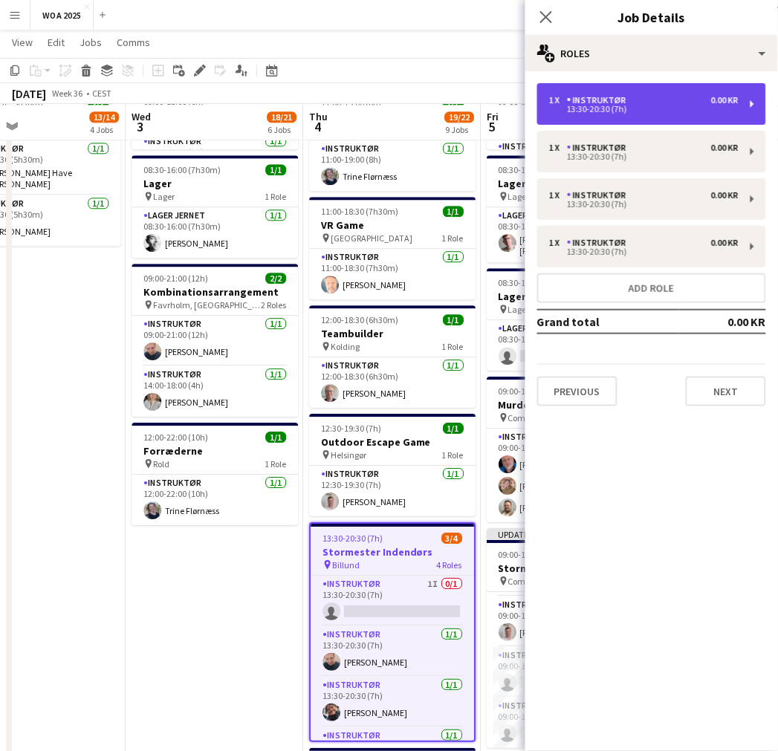
click at [665, 100] on div "1 x Instruktør 0.00 KR" at bounding box center [644, 100] width 190 height 10
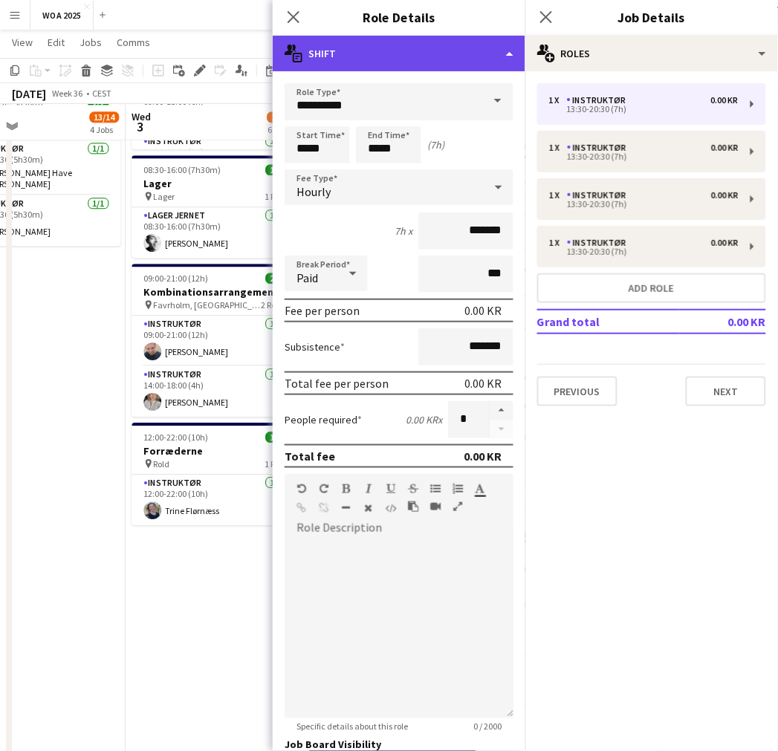
click at [503, 56] on div "multiple-actions-text Shift" at bounding box center [399, 54] width 253 height 36
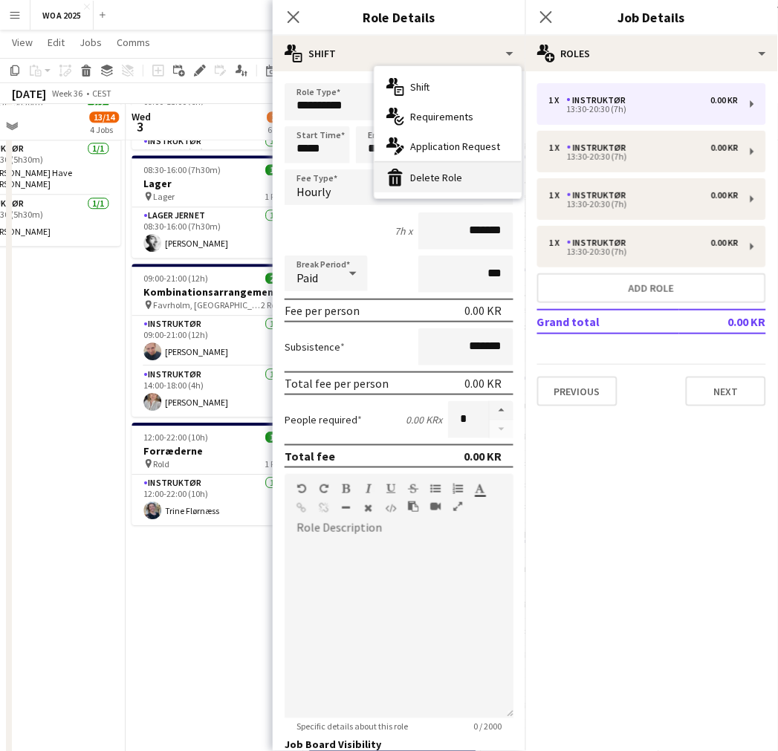
click at [457, 169] on div "bin-2 Delete Role" at bounding box center [448, 178] width 147 height 30
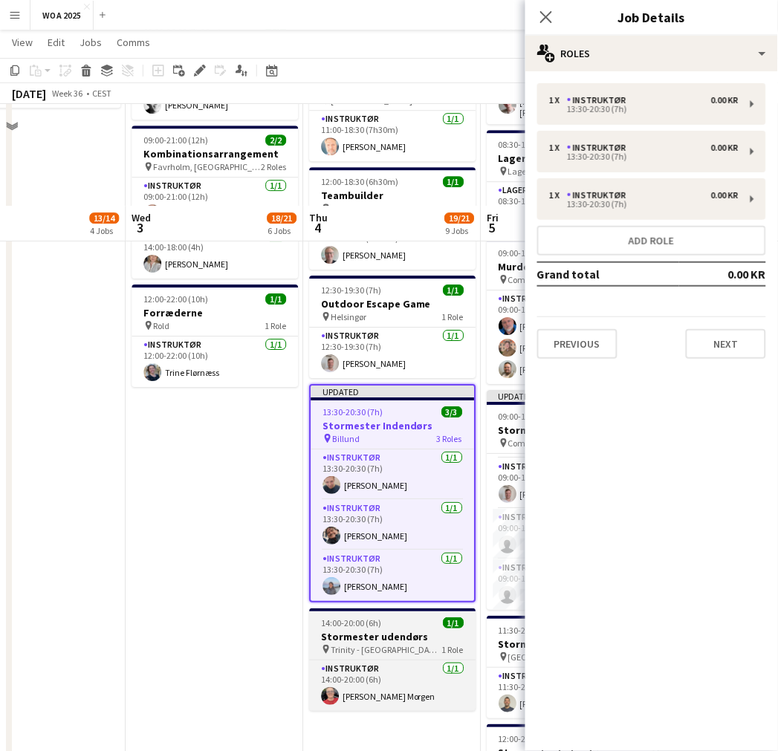
scroll to position [826, 0]
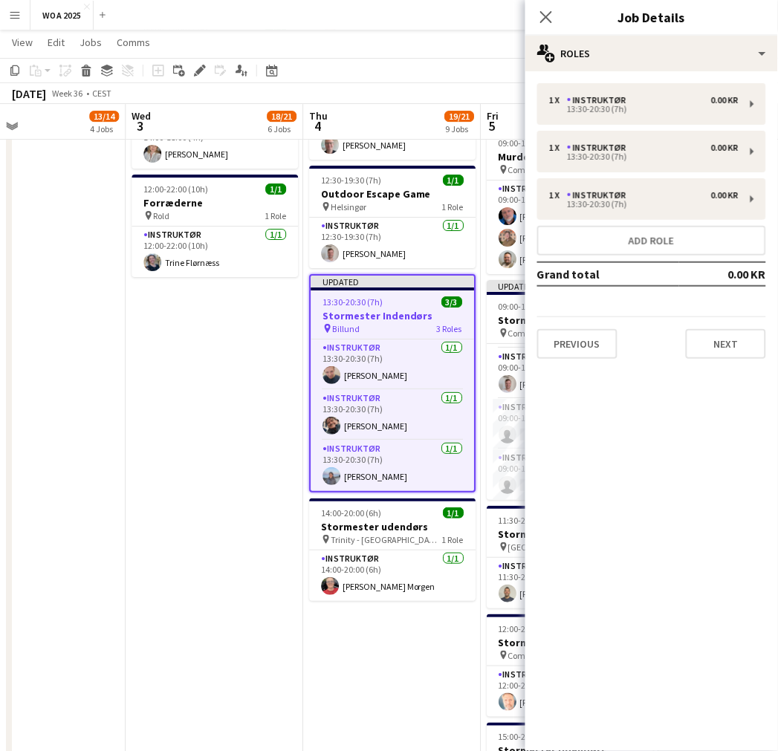
click at [195, 424] on app-date-cell "07:00-15:00 (8h) 1/1 Stormester udendørs pin [GEOGRAPHIC_DATA] 1 Role Instruktø…" at bounding box center [215, 100] width 178 height 1519
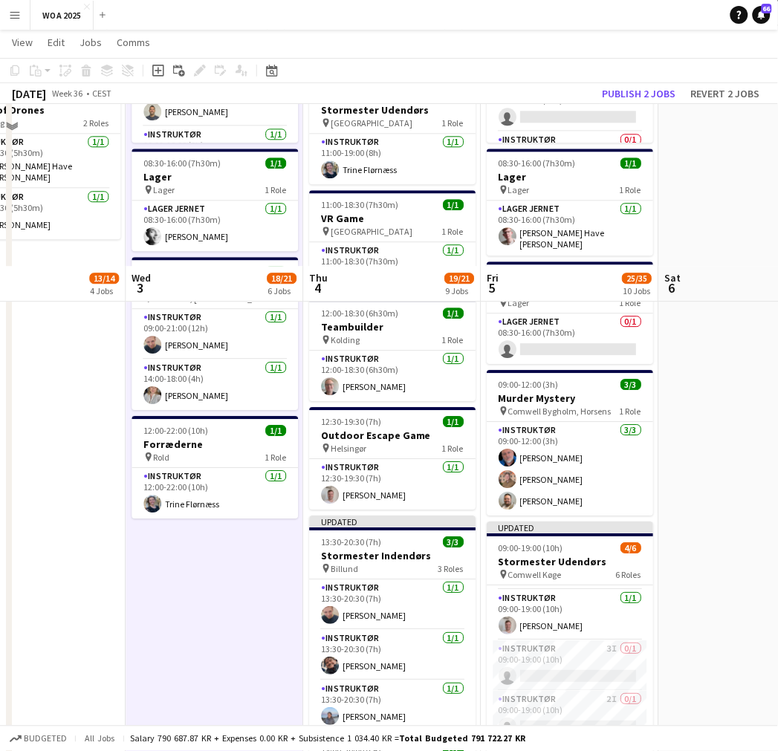
scroll to position [578, 0]
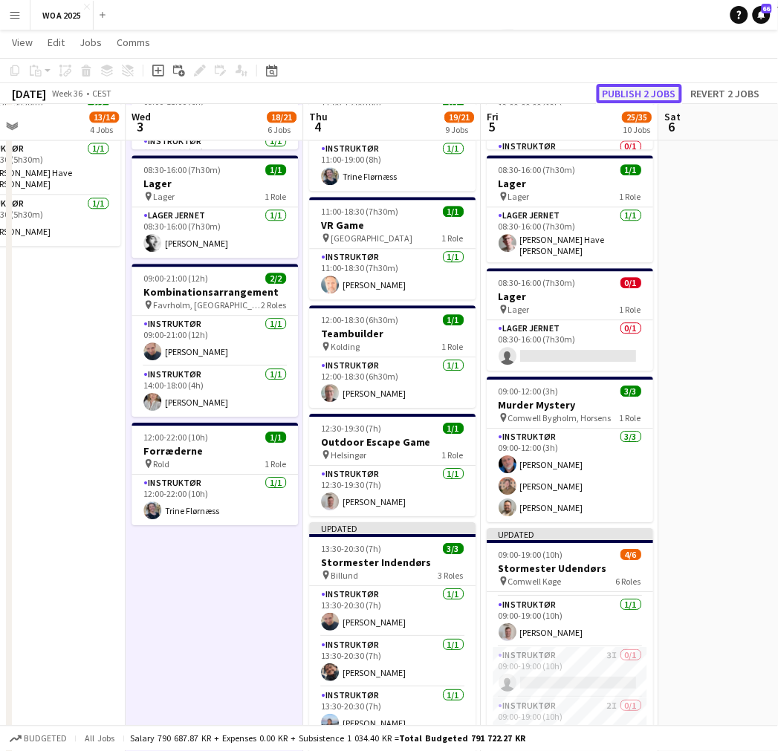
click at [655, 90] on button "Publish 2 jobs" at bounding box center [639, 93] width 85 height 19
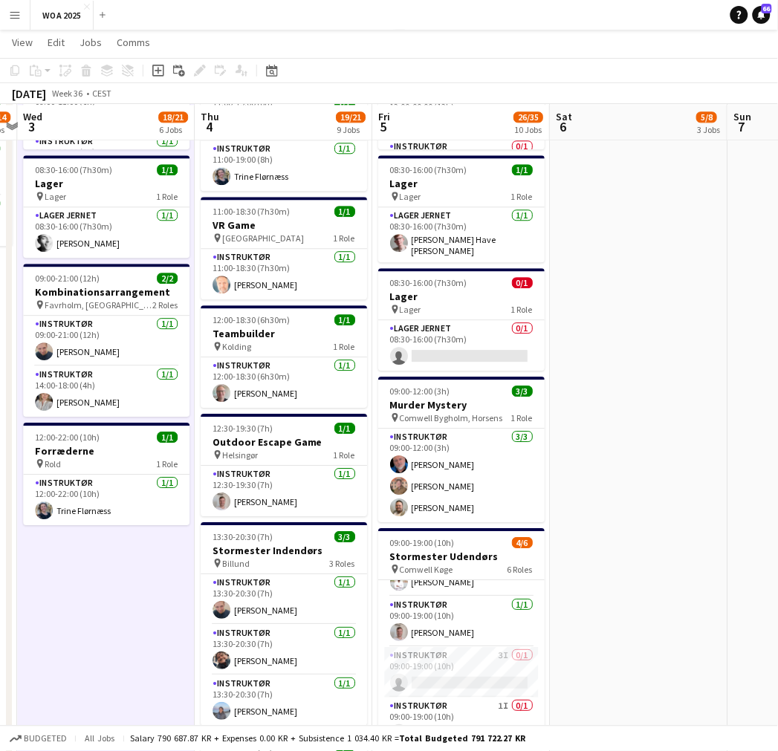
scroll to position [0, 563]
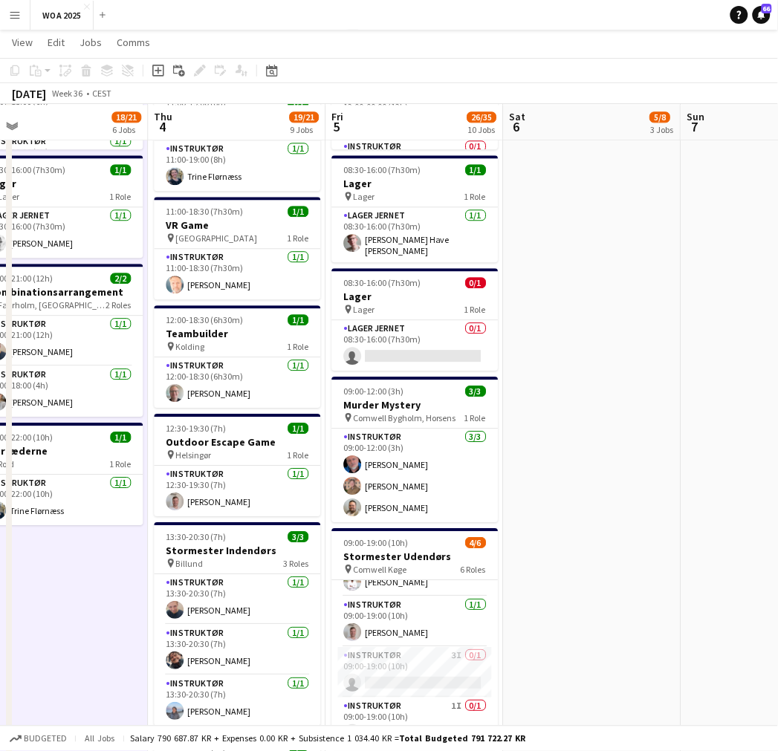
drag, startPoint x: 704, startPoint y: 316, endPoint x: 549, endPoint y: 329, distance: 155.9
click at [549, 329] on app-calendar-viewport "Sun 31 Mon 1 2/2 2 Jobs Tue 2 13/14 4 Jobs Wed 3 18/21 6 Jobs Thu 4 19/21 9 Job…" at bounding box center [389, 293] width 778 height 1627
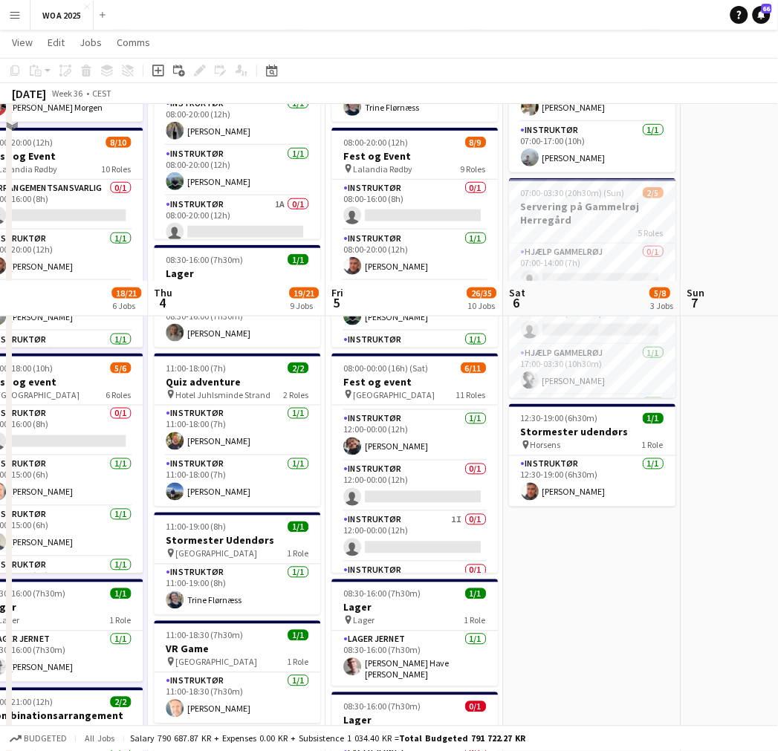
scroll to position [0, 0]
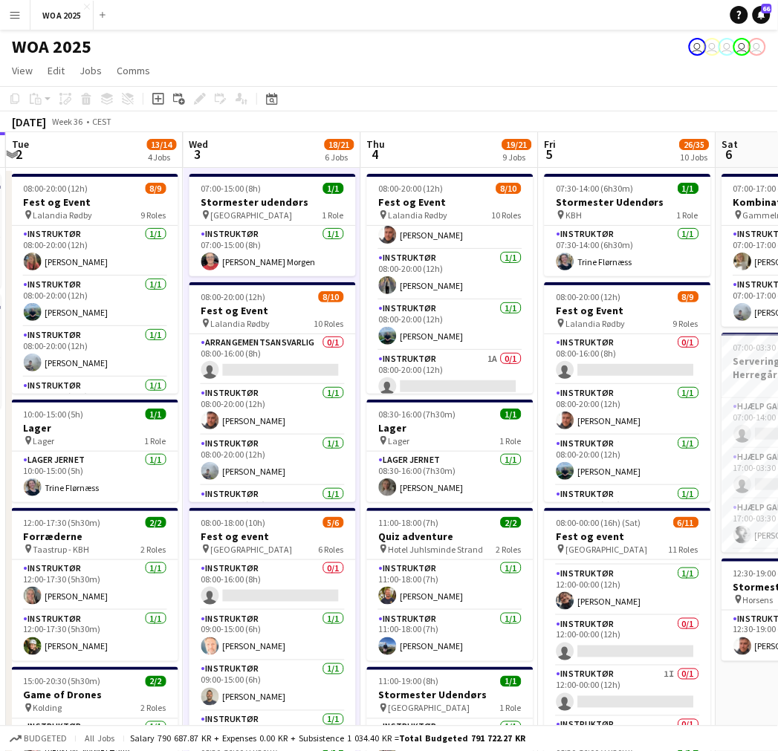
drag, startPoint x: 295, startPoint y: 302, endPoint x: 857, endPoint y: 311, distance: 562.0
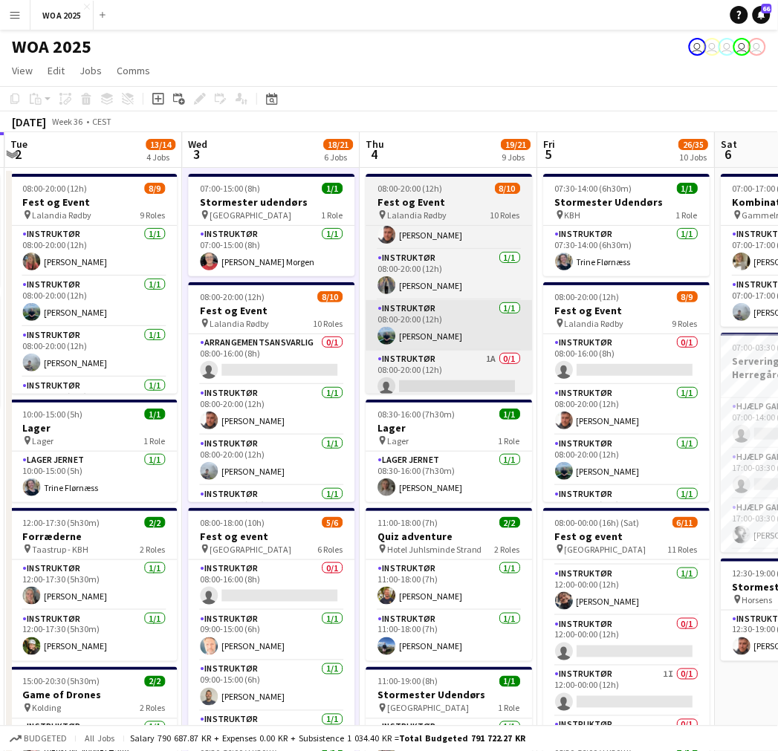
drag, startPoint x: 609, startPoint y: 293, endPoint x: 162, endPoint y: 306, distance: 447.7
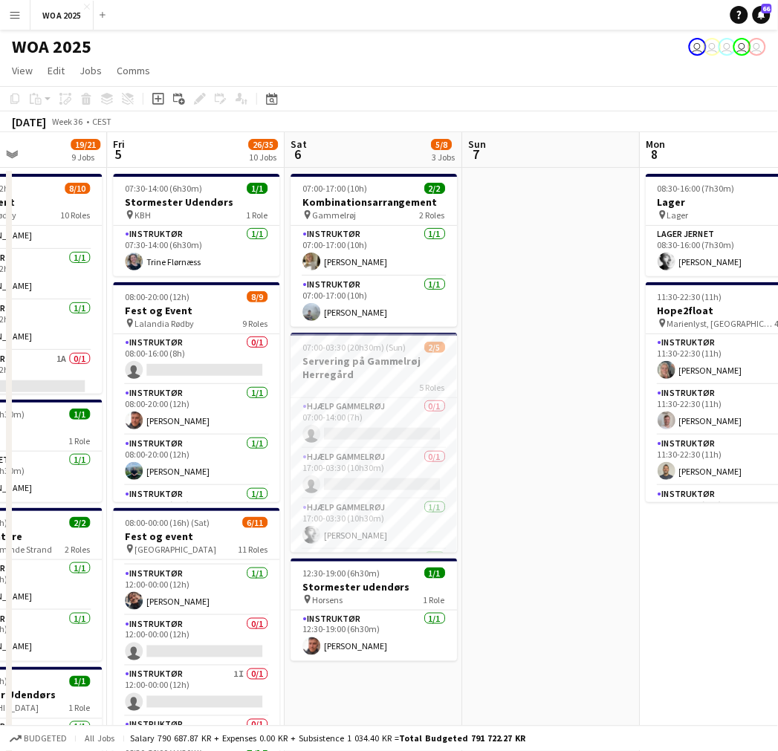
scroll to position [0, 549]
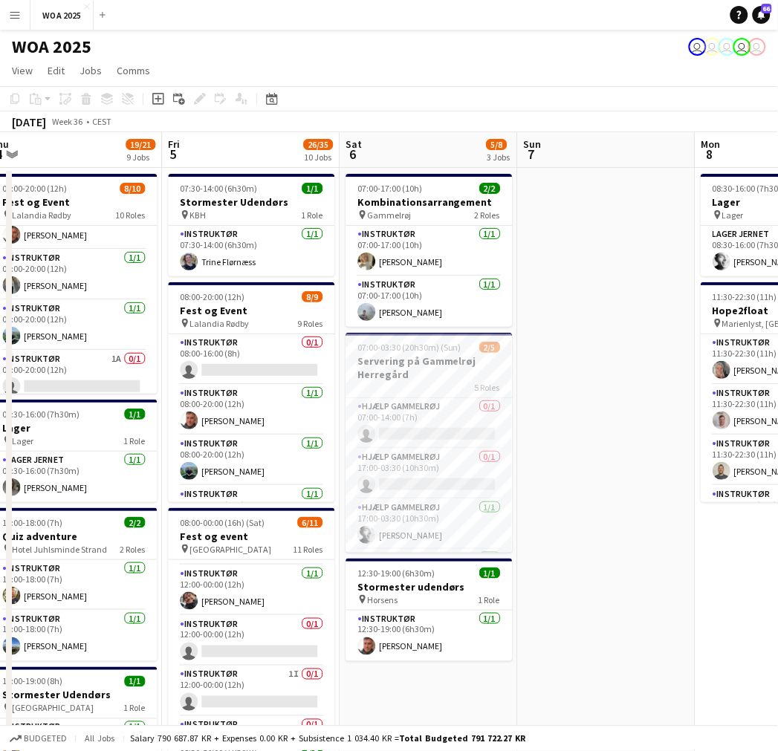
drag, startPoint x: 588, startPoint y: 286, endPoint x: 390, endPoint y: 279, distance: 197.9
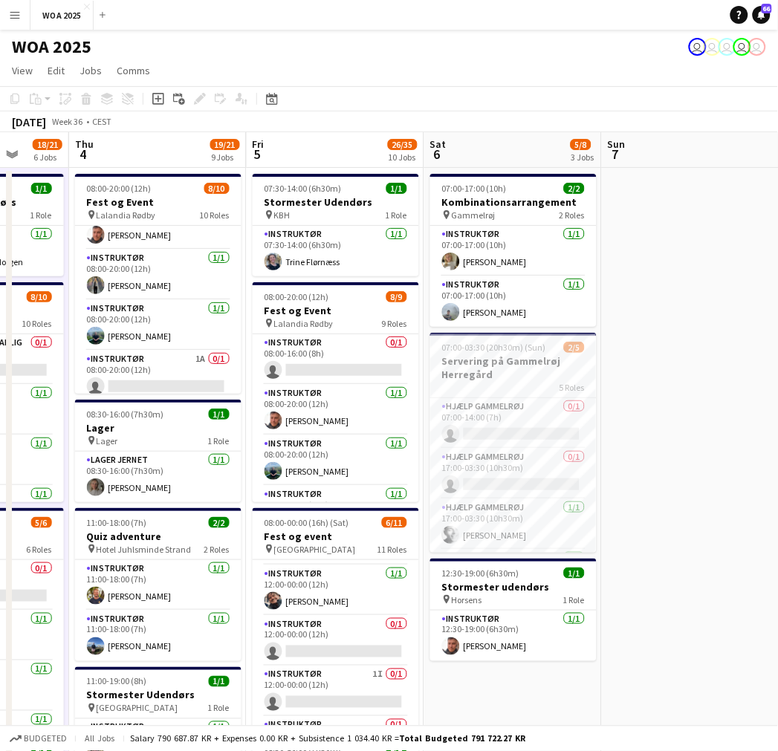
drag, startPoint x: 555, startPoint y: 333, endPoint x: 743, endPoint y: 343, distance: 188.3
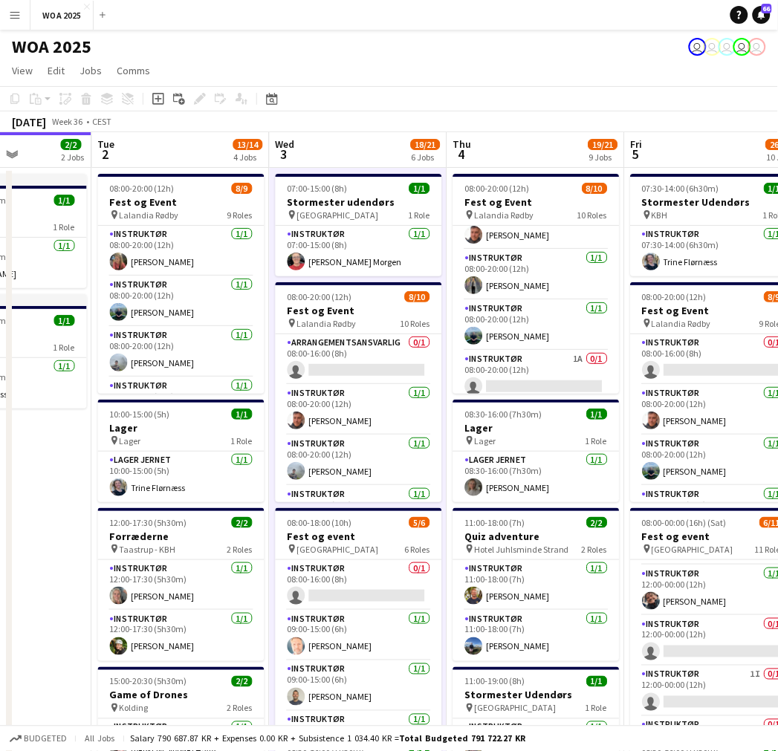
scroll to position [0, 432]
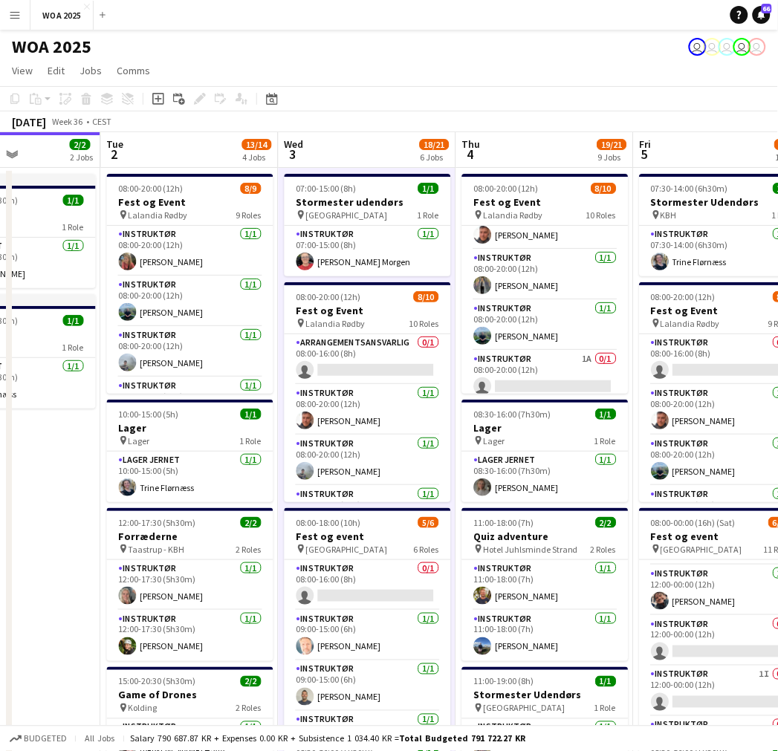
drag, startPoint x: 308, startPoint y: 374, endPoint x: 577, endPoint y: 365, distance: 269.2
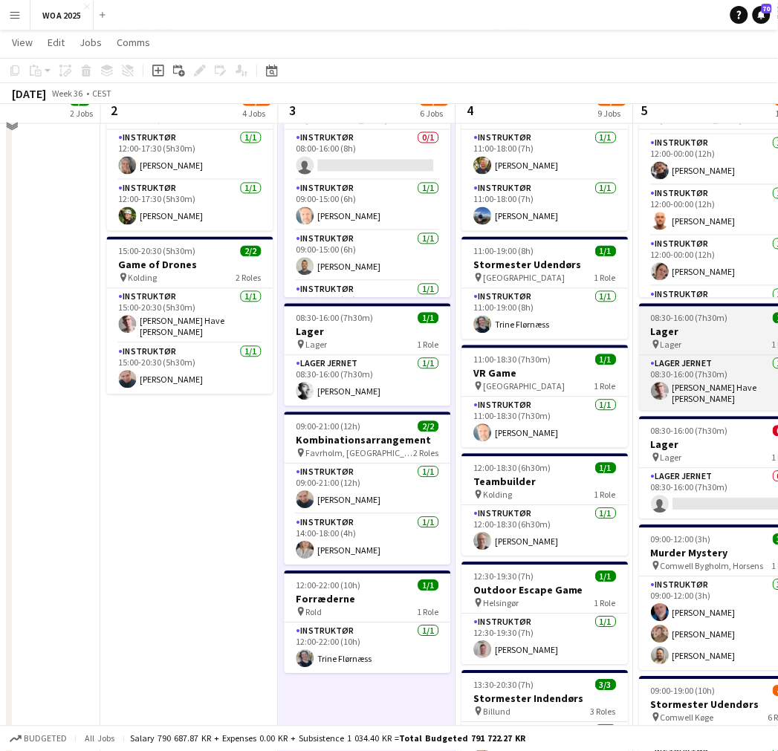
scroll to position [413, 0]
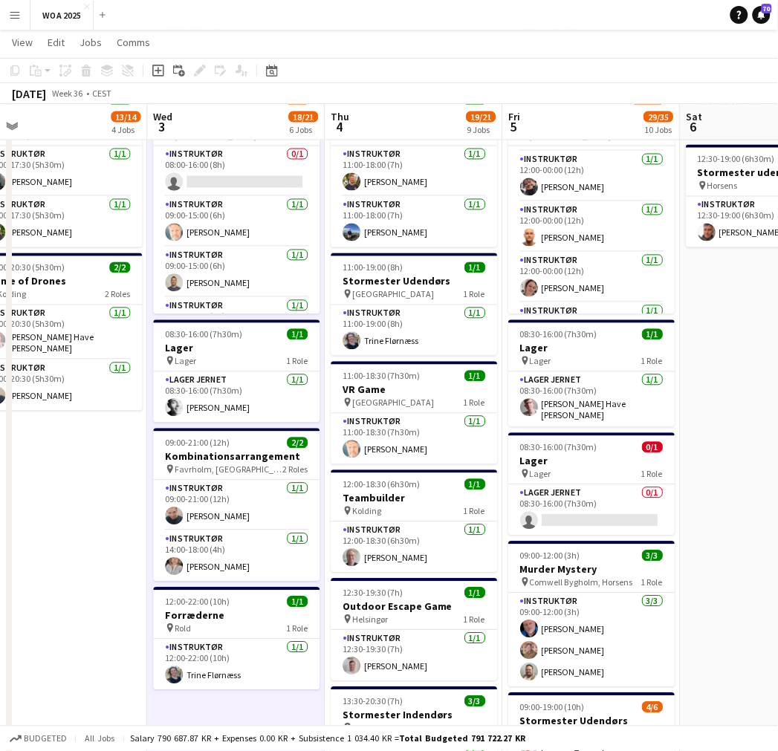
drag, startPoint x: 540, startPoint y: 348, endPoint x: 478, endPoint y: 358, distance: 63.3
click at [478, 358] on app-calendar-viewport "Sat 30 16/16 3 Jobs Sun 31 Mon 1 2/2 2 Jobs Tue 2 13/14 4 Jobs Wed 3 18/21 6 Jo…" at bounding box center [389, 458] width 778 height 1627
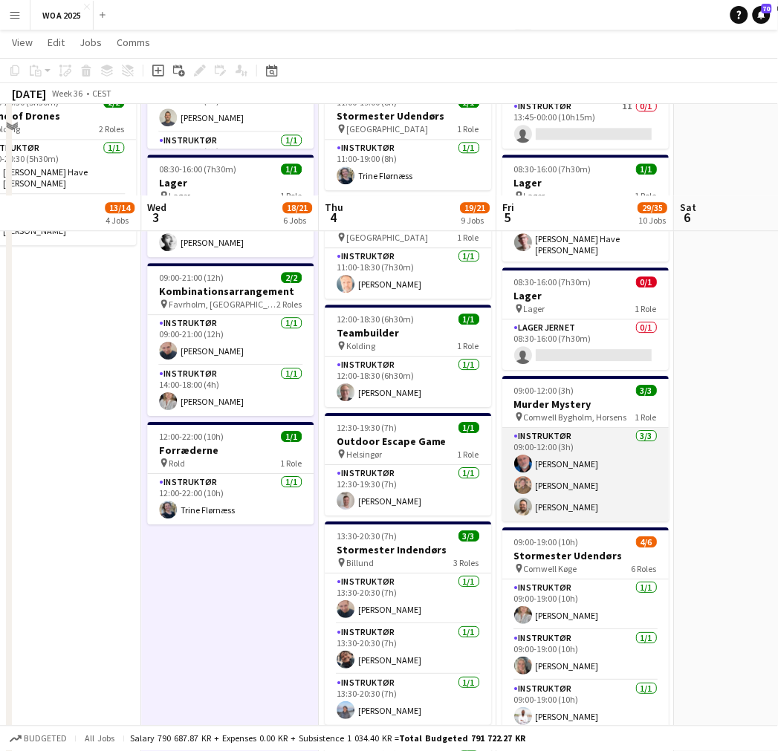
scroll to position [578, 0]
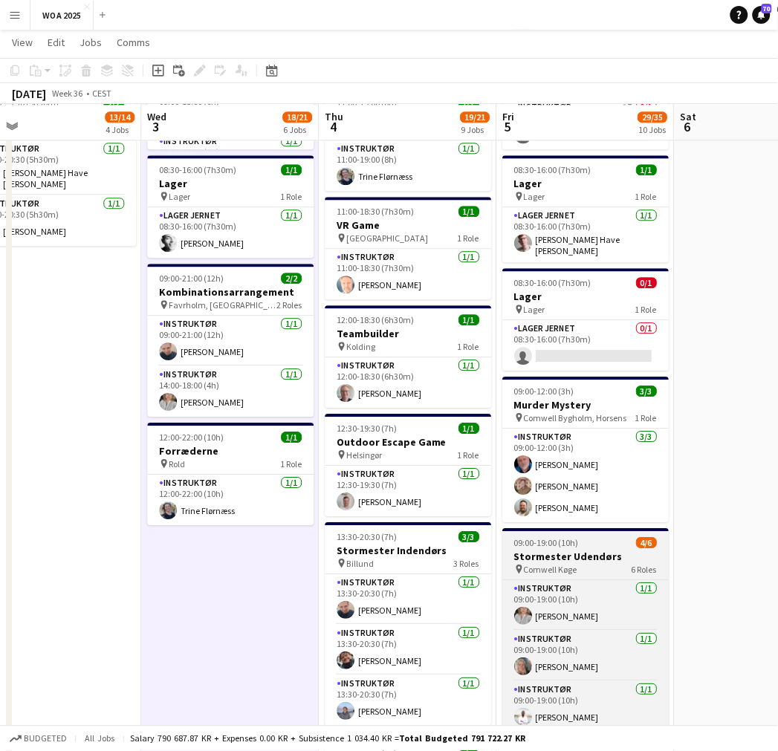
click at [583, 550] on h3 "Stormester Udendørs" at bounding box center [585, 556] width 166 height 13
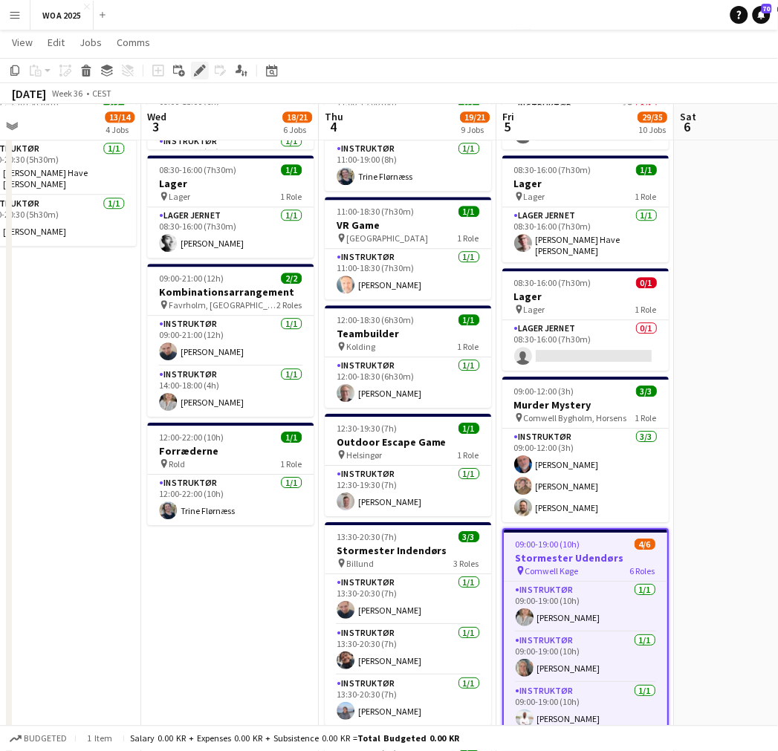
click at [198, 71] on icon at bounding box center [199, 71] width 8 height 8
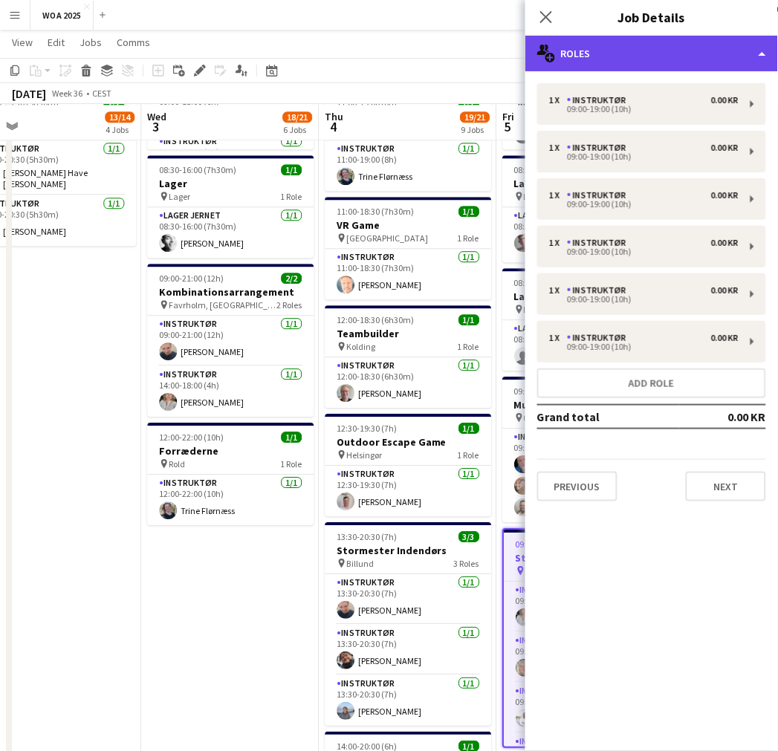
click at [674, 54] on div "multiple-users-add Roles" at bounding box center [652, 54] width 253 height 36
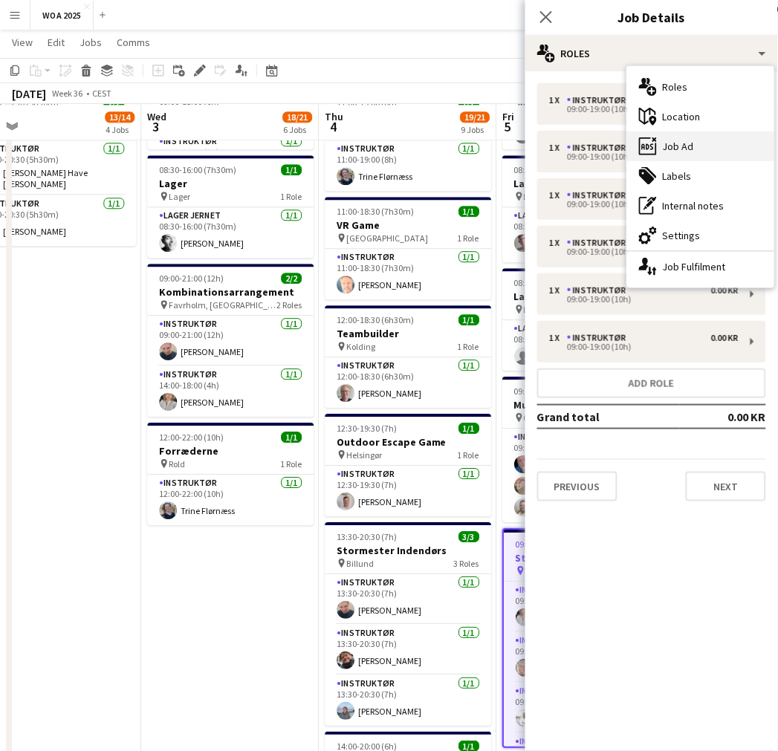
click at [700, 139] on div "ads-window Job Ad" at bounding box center [700, 147] width 147 height 30
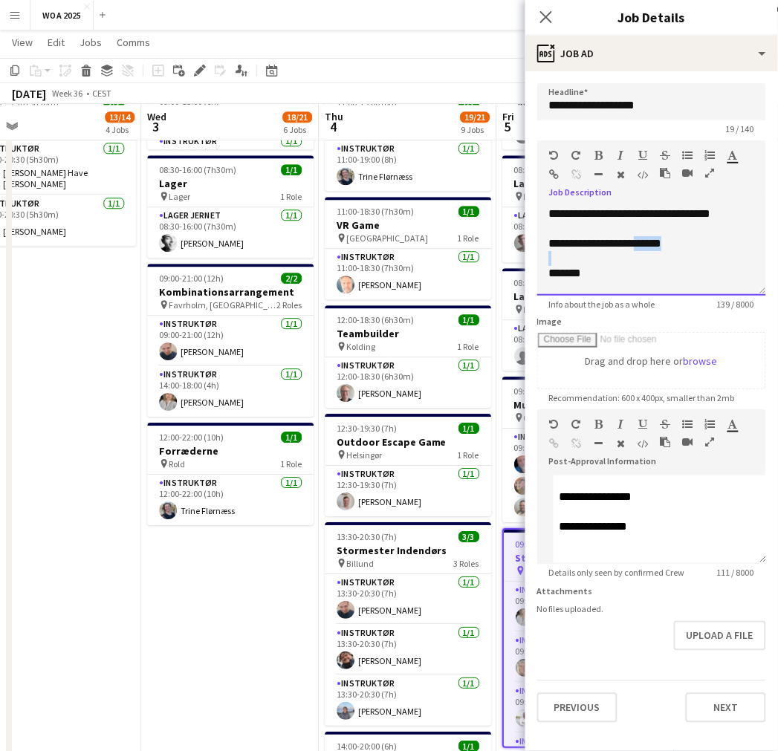
drag, startPoint x: 650, startPoint y: 250, endPoint x: 684, endPoint y: 251, distance: 34.2
click at [684, 251] on div "**********" at bounding box center [651, 251] width 229 height 89
click at [553, 17] on app-icon "Close pop-in" at bounding box center [547, 18] width 22 height 22
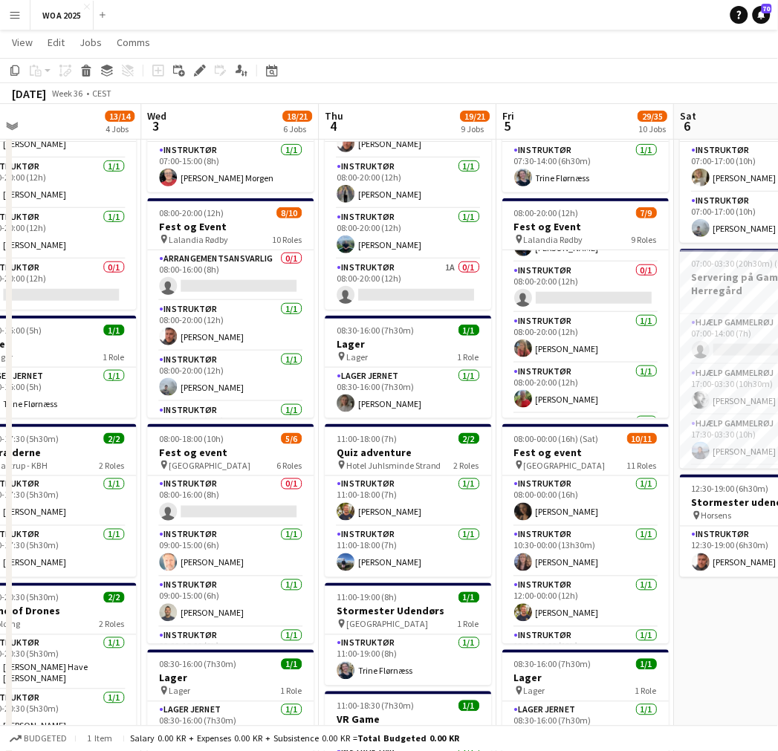
scroll to position [122, 0]
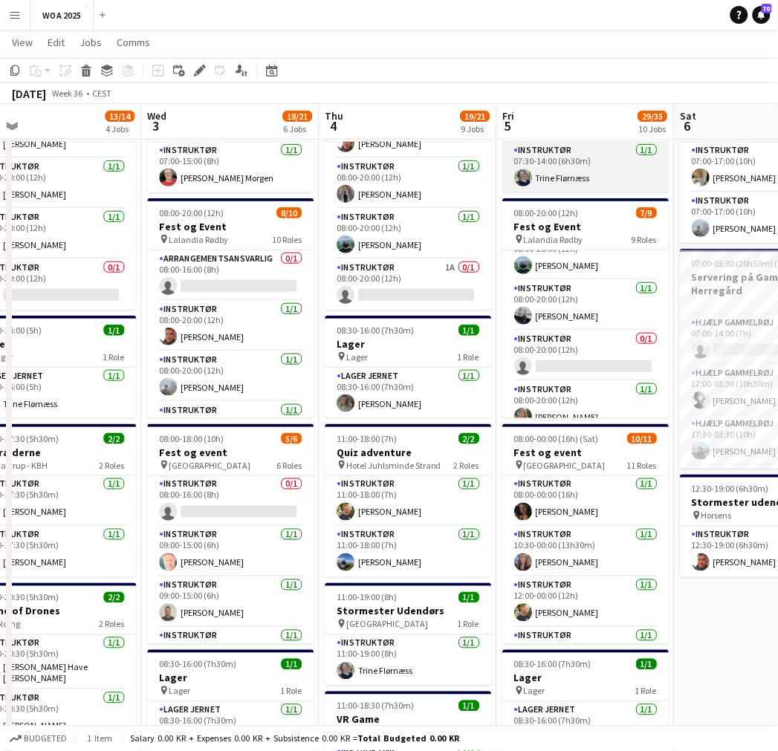
click at [580, 164] on app-card-role "Instruktør [DATE] 07:30-14:00 (6h30m) [PERSON_NAME]" at bounding box center [585, 167] width 166 height 51
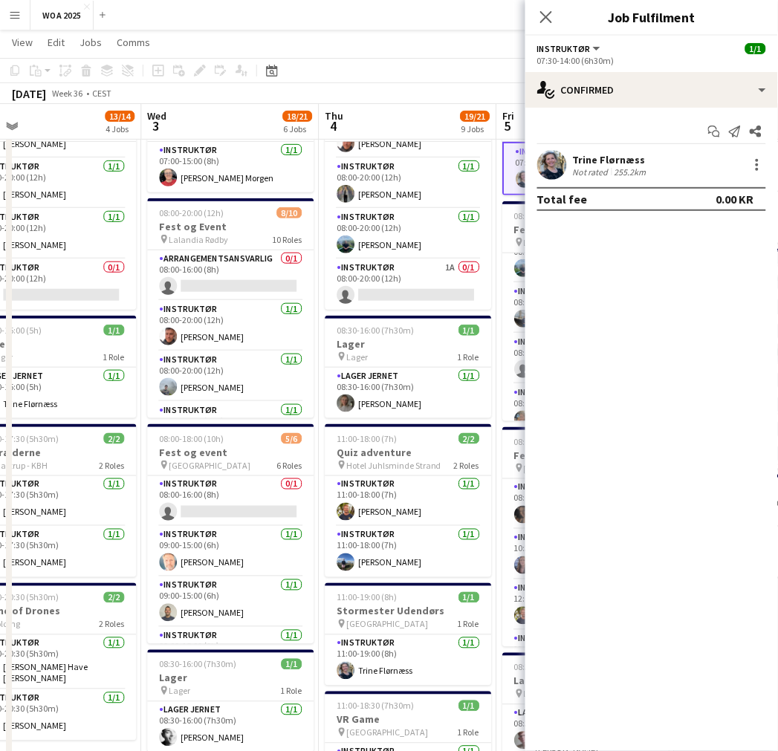
click at [469, 61] on app-toolbar "Copy Paste Paste Ctrl+V Paste with crew Ctrl+Shift+V Paste linked Job [GEOGRAPH…" at bounding box center [389, 70] width 778 height 25
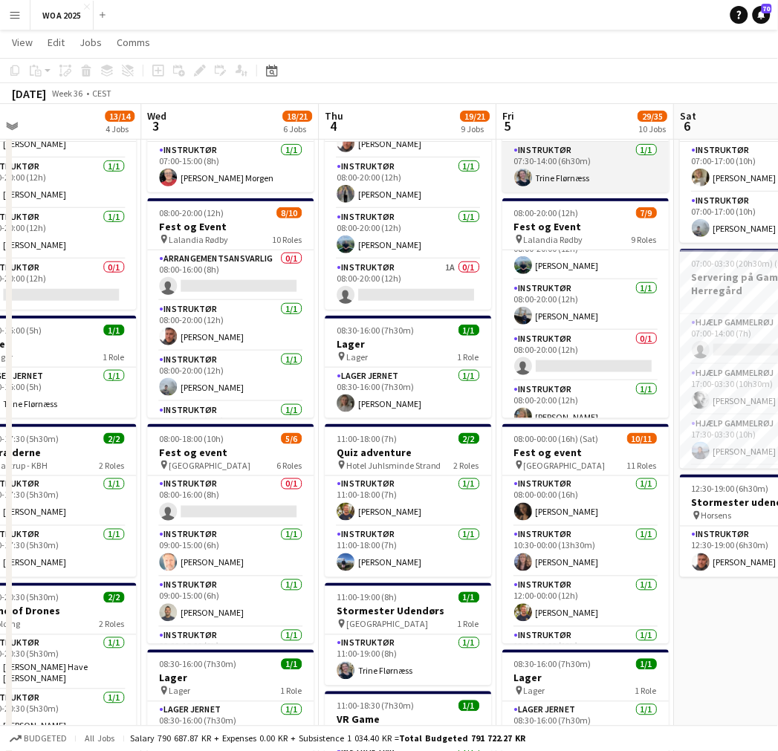
click at [575, 154] on app-card-role "Instruktør [DATE] 07:30-14:00 (6h30m) [PERSON_NAME]" at bounding box center [585, 167] width 166 height 51
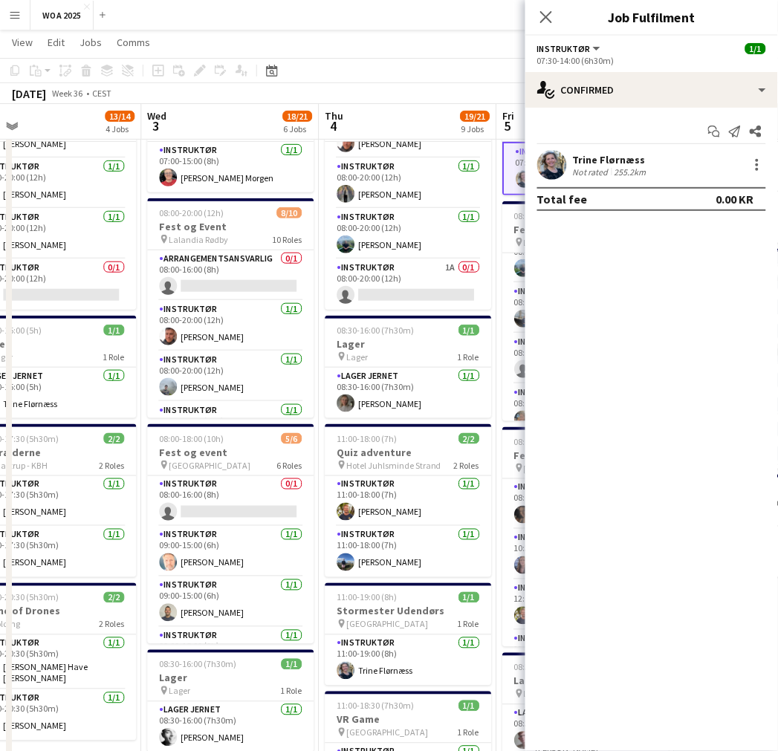
drag, startPoint x: 517, startPoint y: 135, endPoint x: 521, endPoint y: 154, distance: 19.0
click at [517, 136] on app-board-header-date "Fri 5 29/35 10 Jobs" at bounding box center [586, 122] width 178 height 36
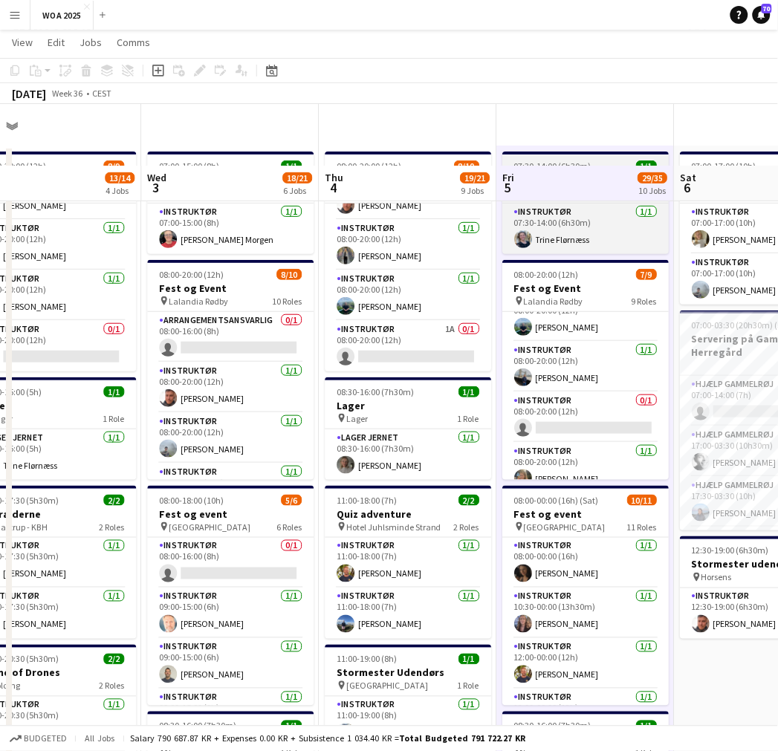
scroll to position [0, 0]
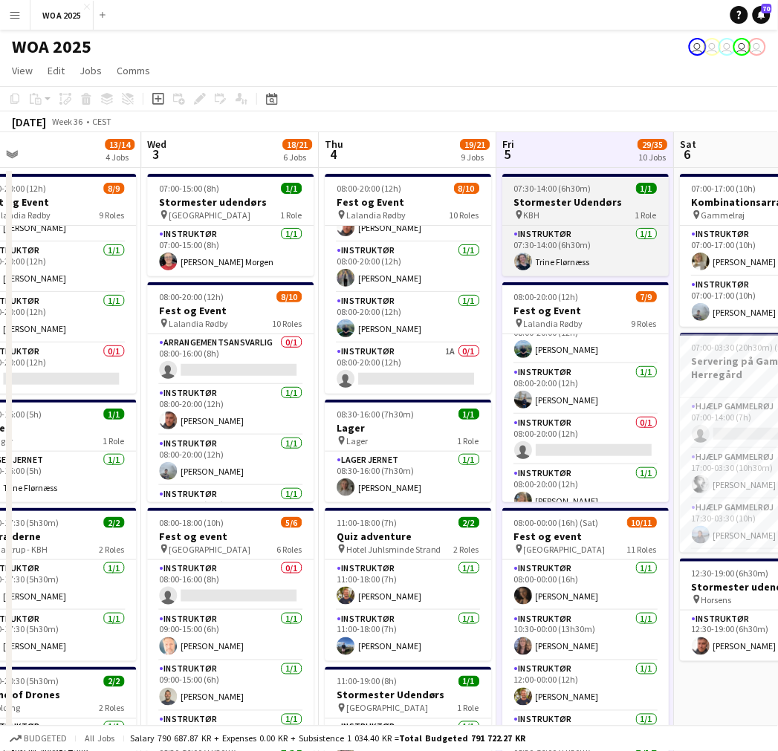
click at [557, 199] on h3 "Stormester Udendørs" at bounding box center [585, 201] width 166 height 13
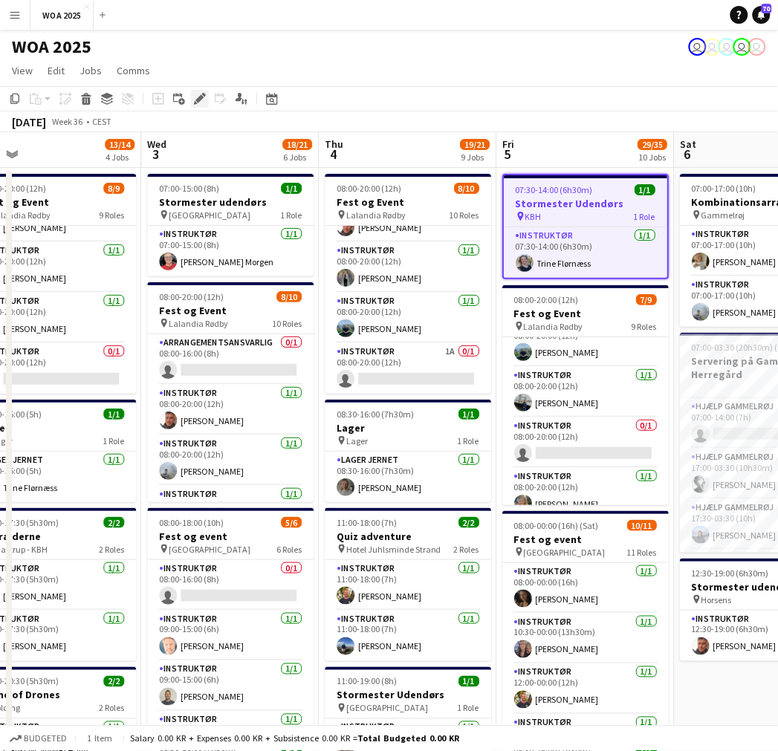
click at [201, 98] on icon at bounding box center [199, 99] width 8 height 8
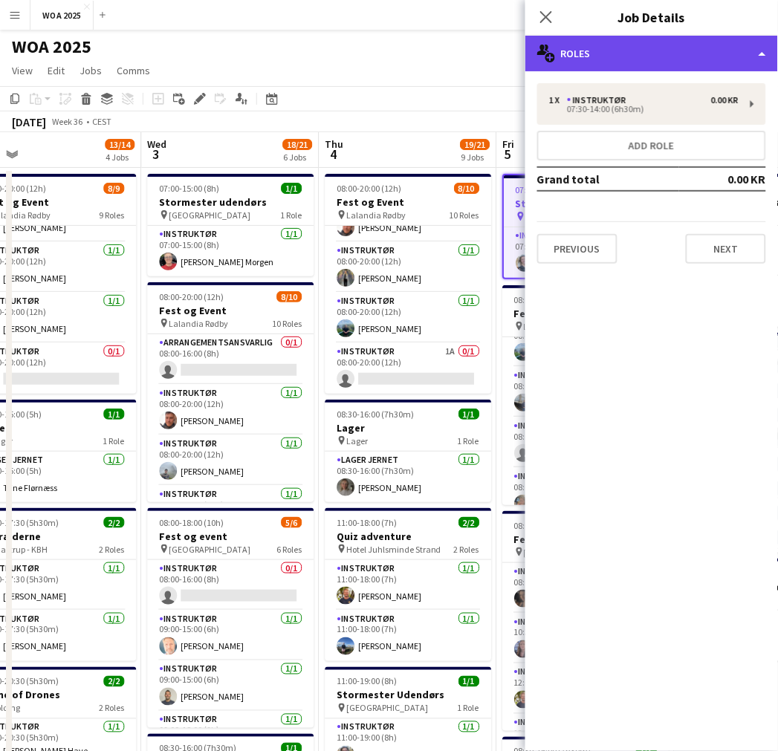
click at [673, 68] on div "multiple-users-add Roles" at bounding box center [652, 54] width 253 height 36
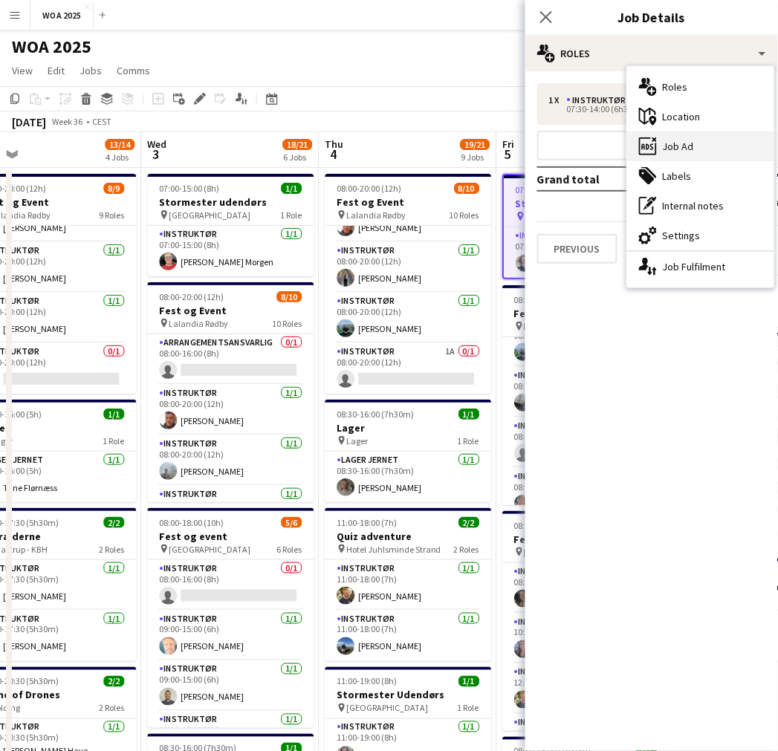
click at [682, 146] on div "ads-window Job Ad" at bounding box center [700, 147] width 147 height 30
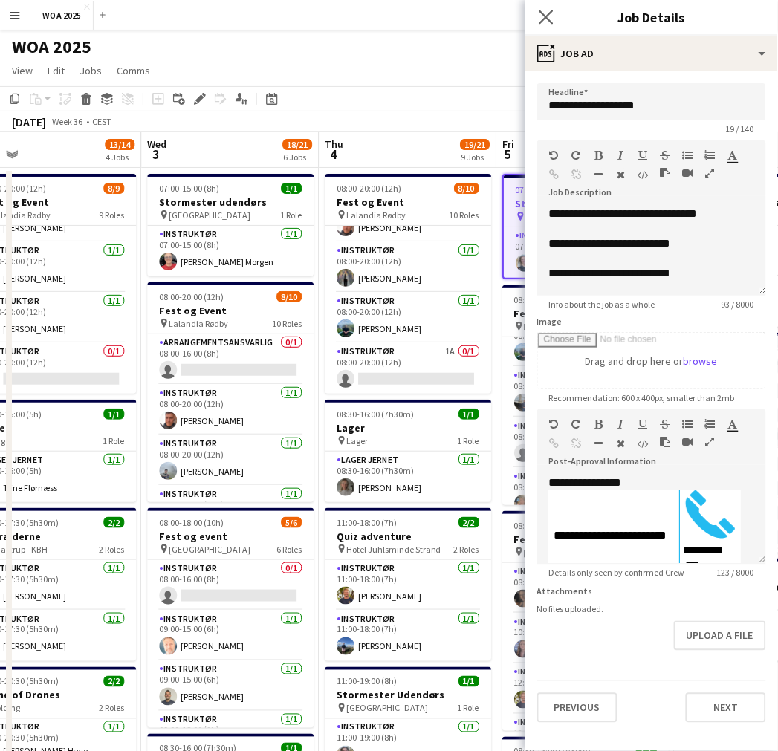
click at [554, 23] on app-icon "Close pop-in" at bounding box center [547, 18] width 22 height 22
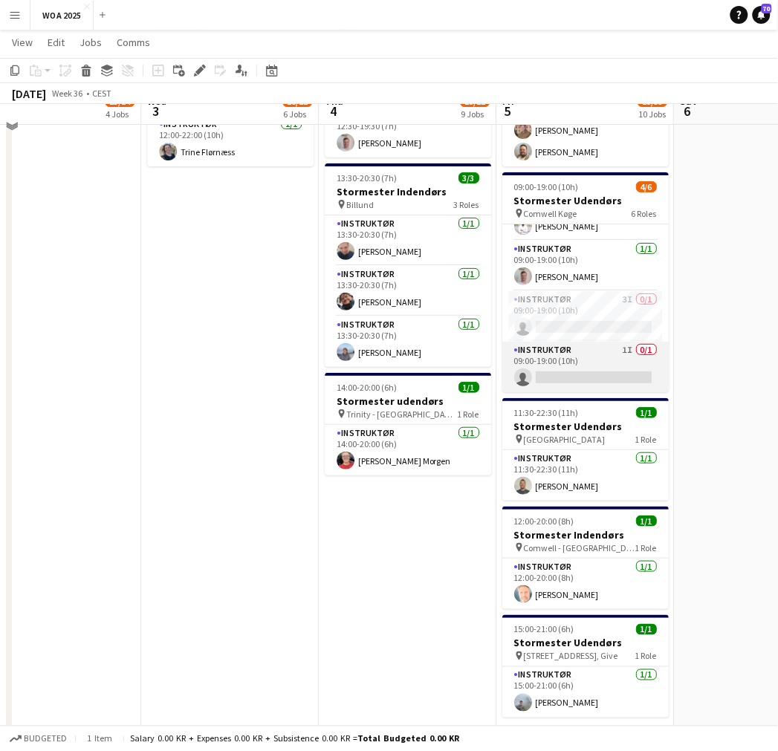
scroll to position [957, 0]
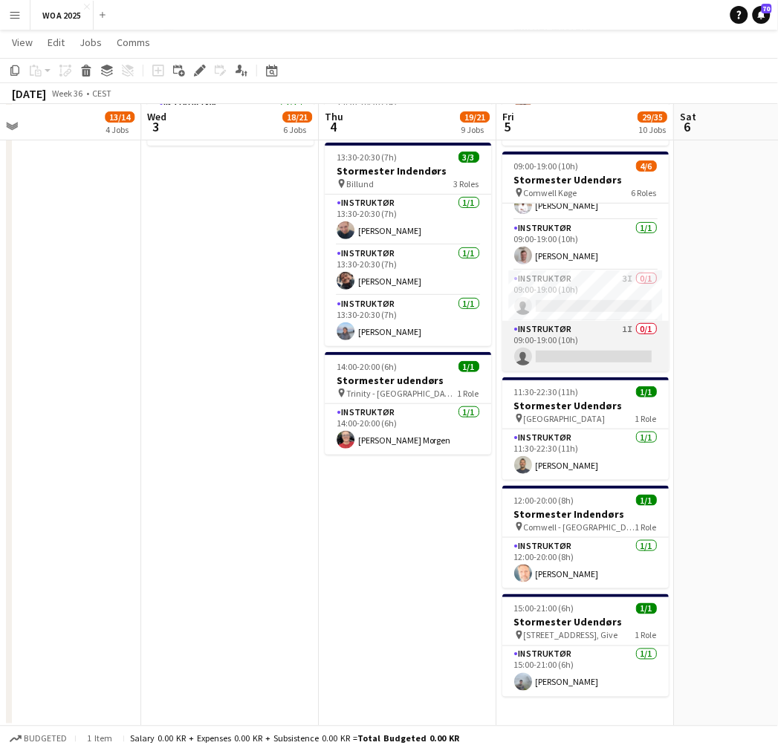
click at [562, 334] on app-card-role "Instruktør 1I 0/1 09:00-19:00 (10h) single-neutral-actions" at bounding box center [585, 346] width 166 height 51
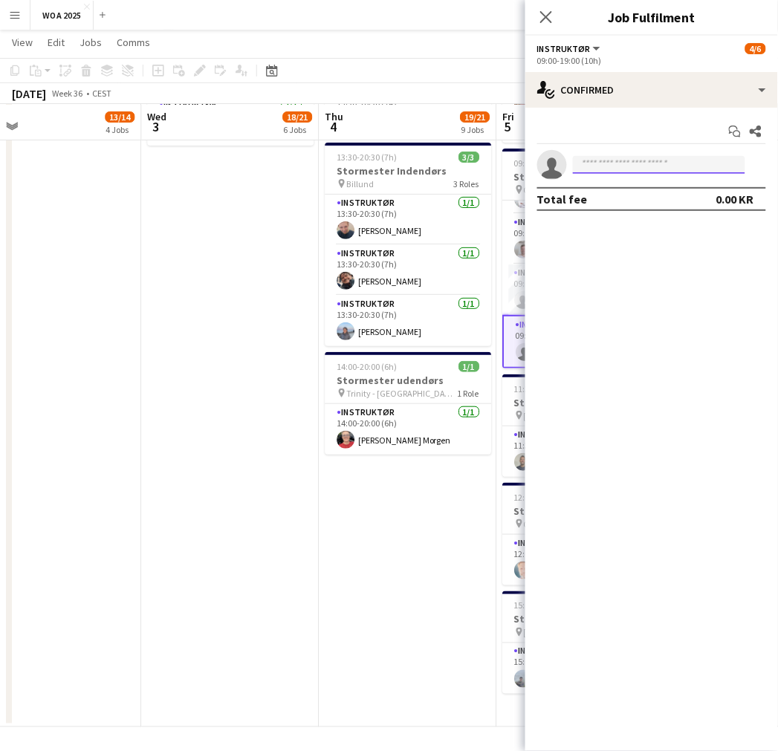
click at [636, 164] on input at bounding box center [659, 165] width 172 height 18
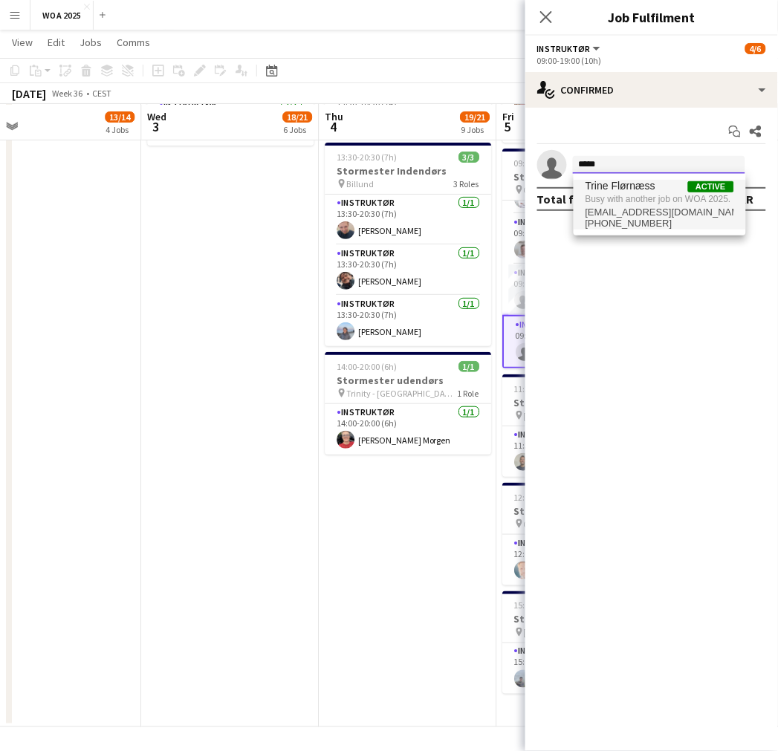
type input "*****"
click at [635, 210] on span "[EMAIL_ADDRESS][DOMAIN_NAME]" at bounding box center [660, 213] width 149 height 12
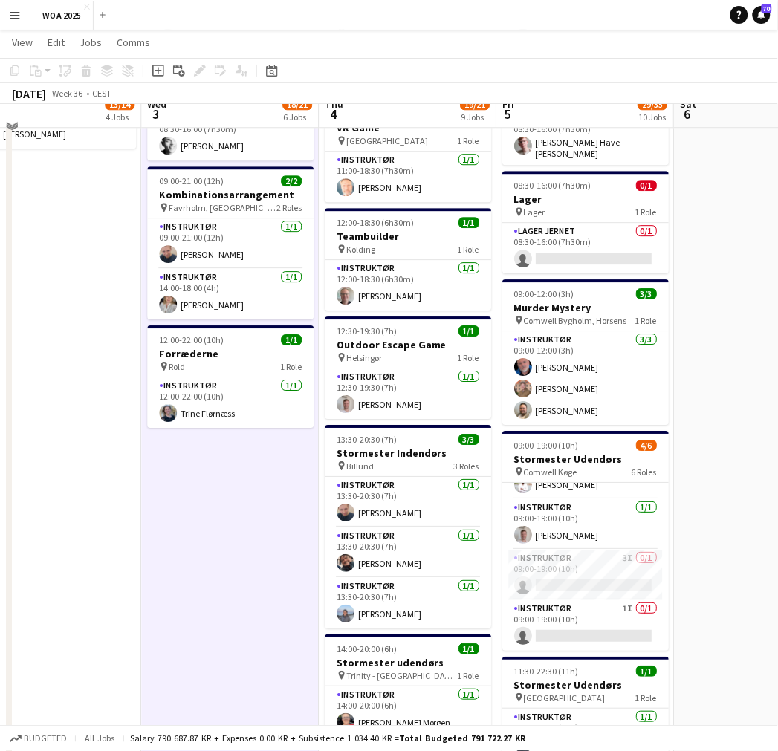
scroll to position [710, 0]
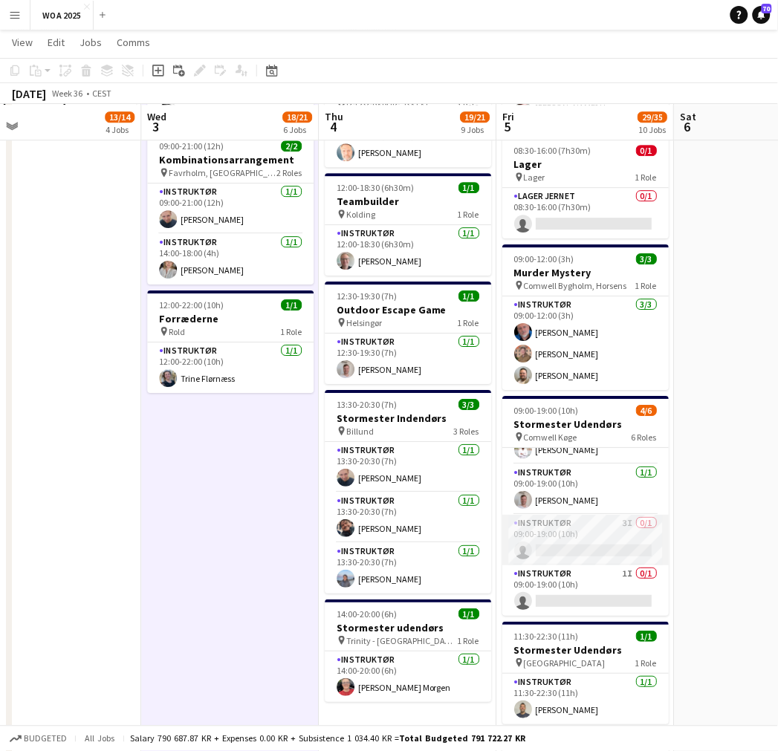
click at [578, 532] on app-card-role "Instruktør 3I 0/1 09:00-19:00 (10h) single-neutral-actions" at bounding box center [585, 540] width 166 height 51
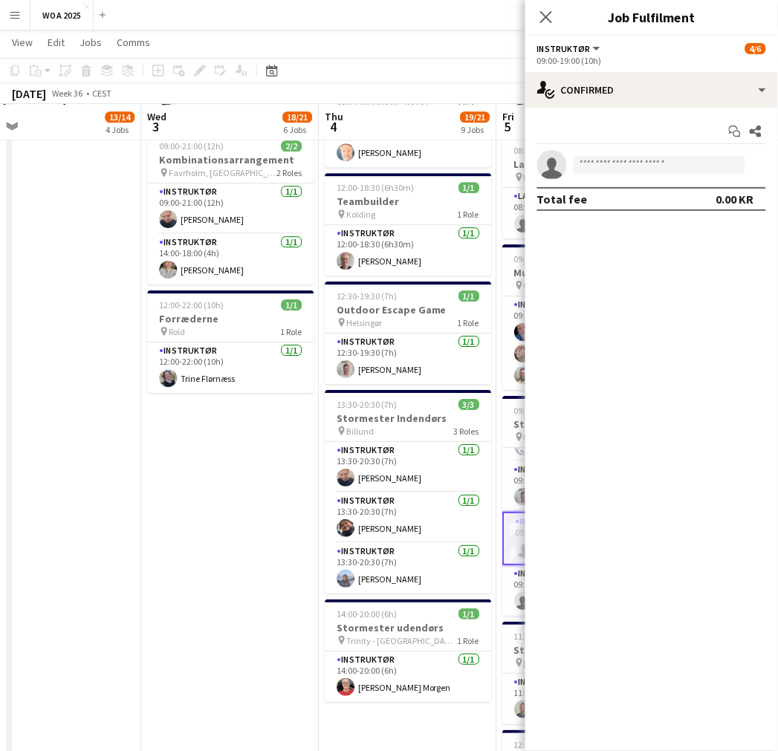
click at [308, 578] on app-date-cell "07:00-15:00 (8h) 1/1 Stormester udendørs pin [GEOGRAPHIC_DATA] 1 Role Instruktø…" at bounding box center [230, 216] width 178 height 1519
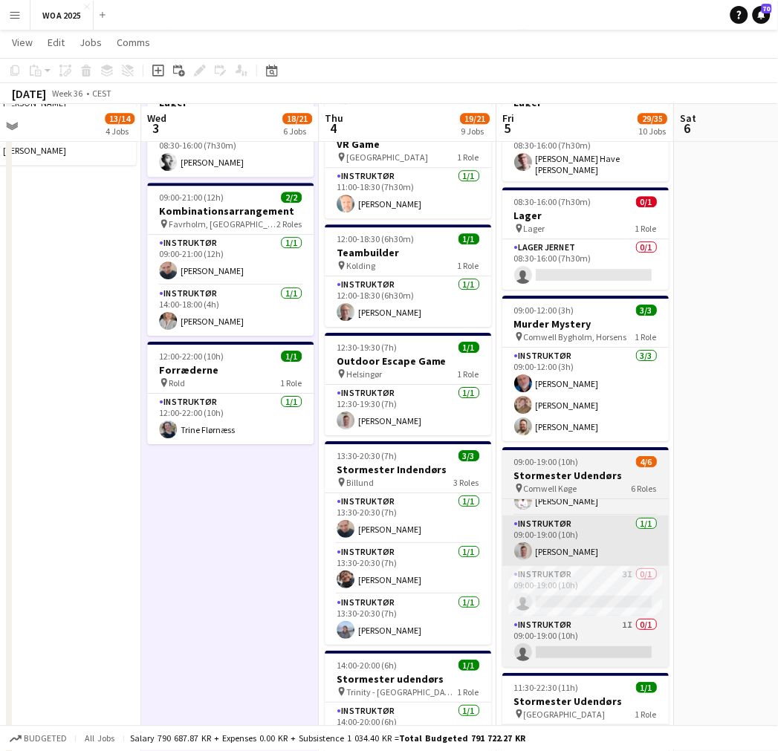
scroll to position [660, 0]
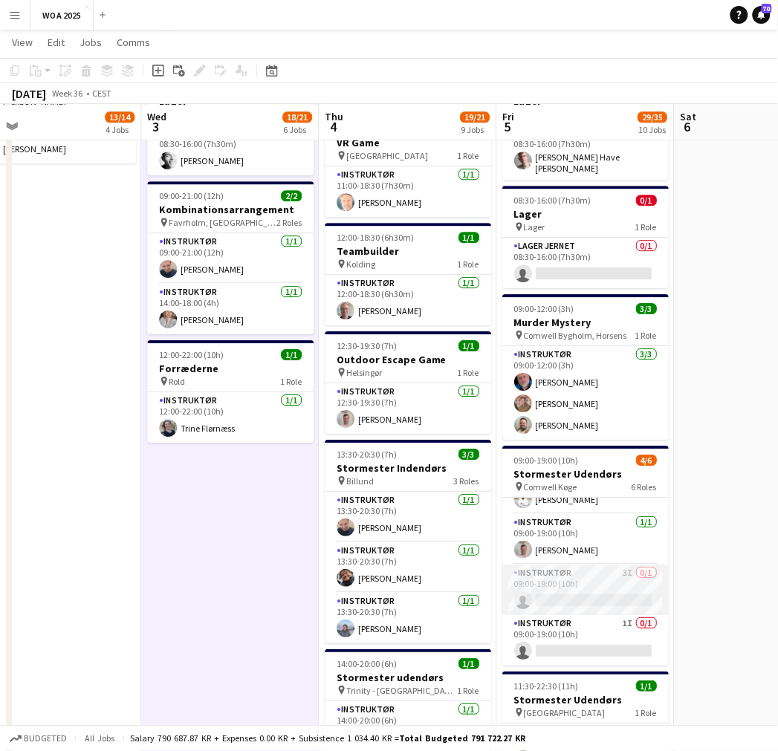
click at [586, 578] on app-card-role "Instruktør 3I 0/1 09:00-19:00 (10h) single-neutral-actions" at bounding box center [585, 590] width 166 height 51
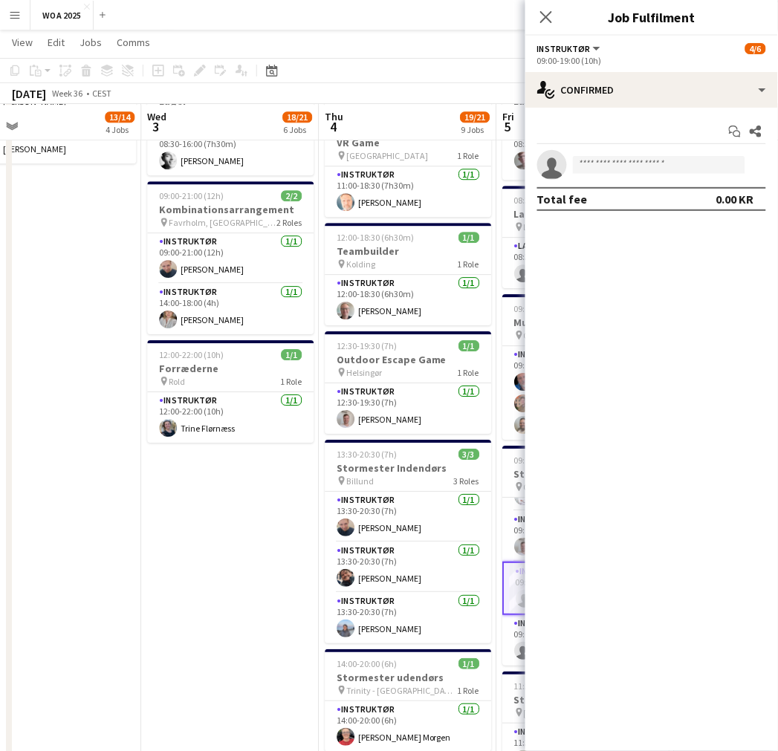
click at [330, 48] on app-page-menu "View Day view expanded Day view collapsed Month view Date picker Jump to [DATE]…" at bounding box center [389, 44] width 778 height 28
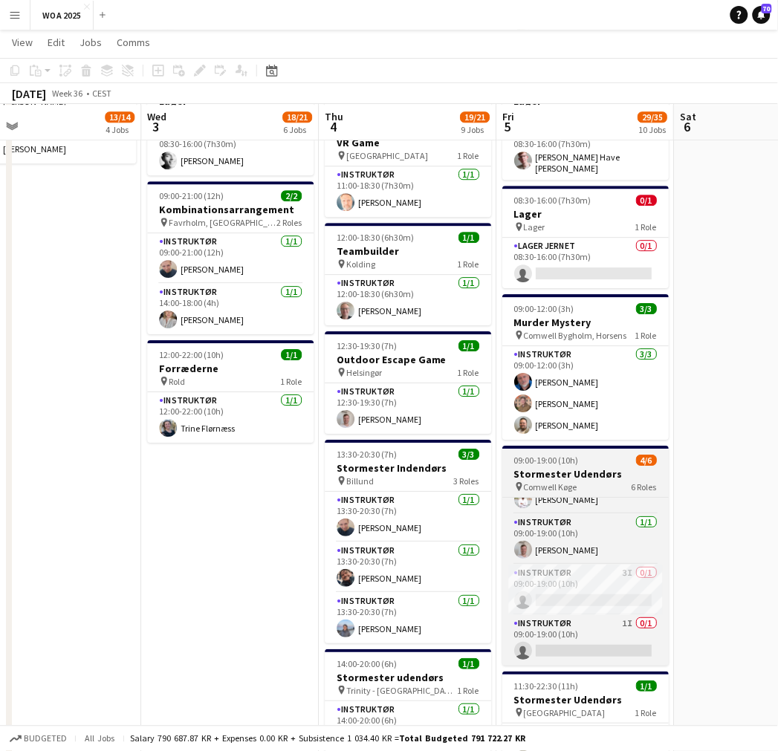
click at [570, 468] on h3 "Stormester Udendørs" at bounding box center [585, 474] width 166 height 13
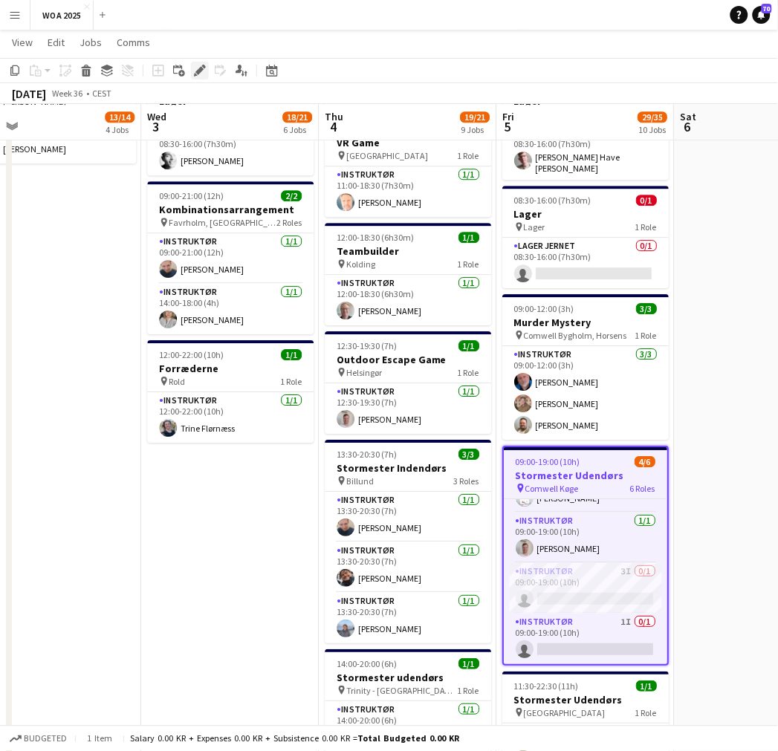
click at [191, 71] on div "Edit" at bounding box center [200, 71] width 18 height 18
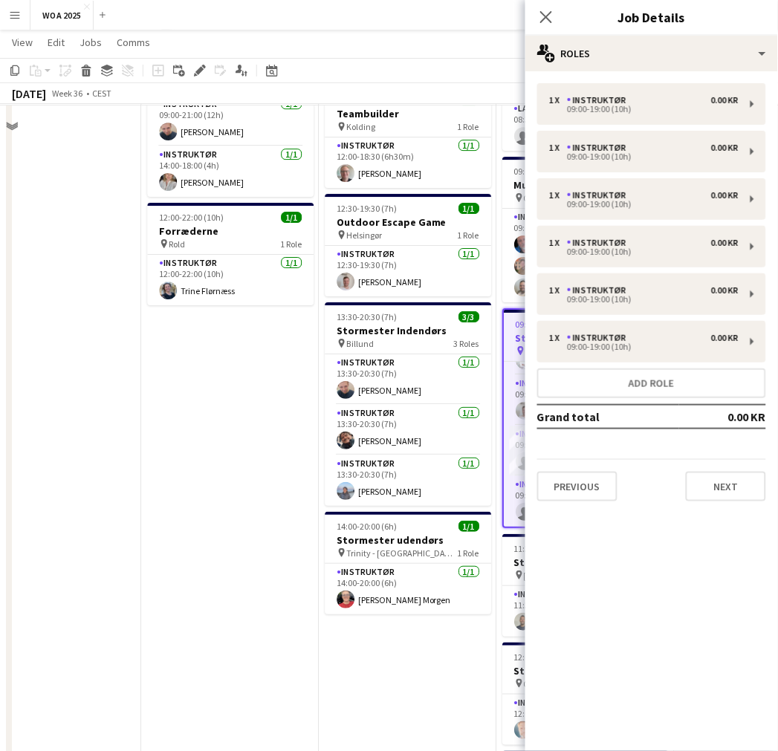
scroll to position [908, 0]
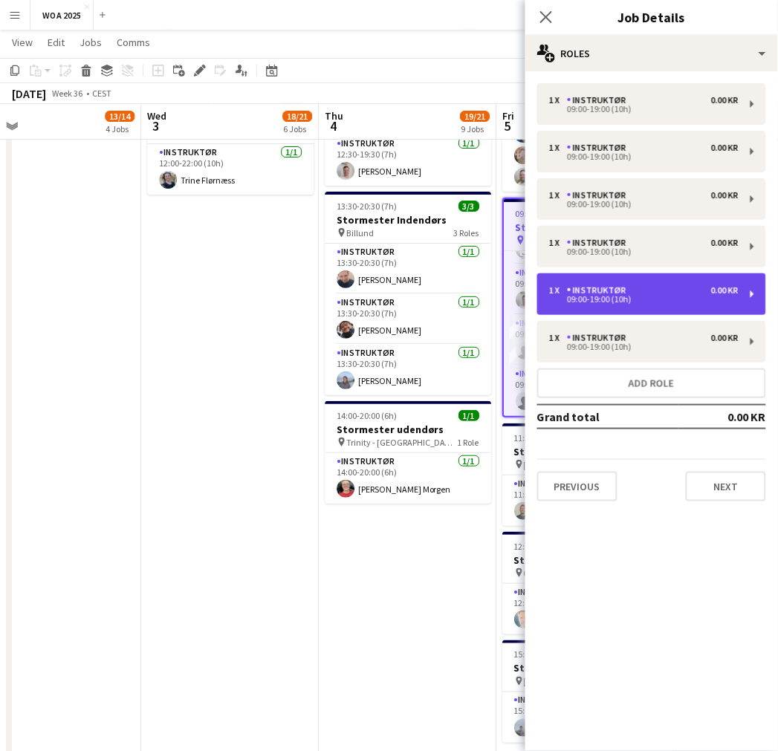
click at [657, 302] on div "09:00-19:00 (10h)" at bounding box center [644, 299] width 190 height 7
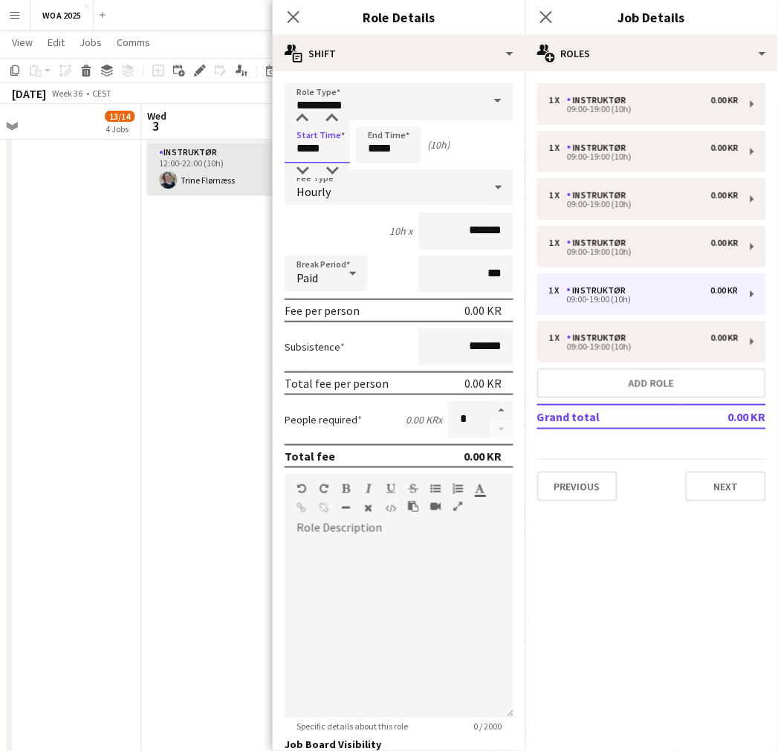
drag, startPoint x: 325, startPoint y: 149, endPoint x: 271, endPoint y: 149, distance: 53.5
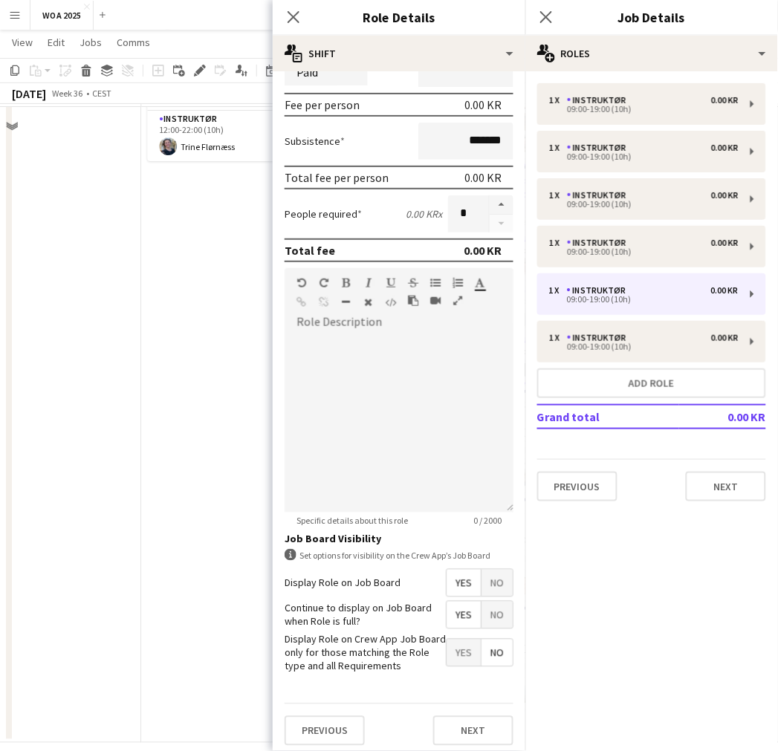
scroll to position [957, 0]
type input "*****"
click at [455, 676] on button "Next" at bounding box center [473, 732] width 80 height 30
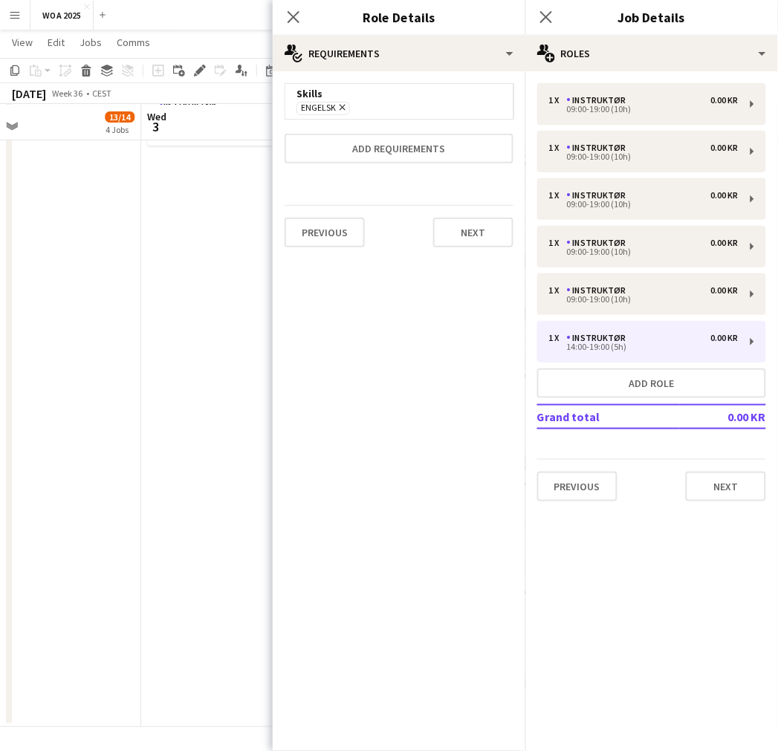
scroll to position [0, 0]
click at [484, 241] on button "Next" at bounding box center [473, 233] width 80 height 30
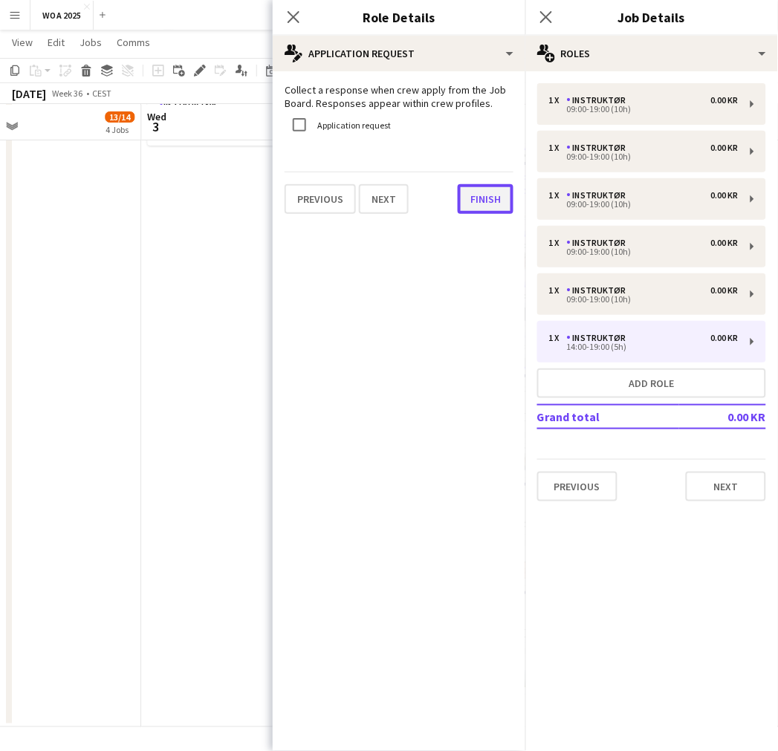
click at [485, 199] on button "Finish" at bounding box center [486, 199] width 56 height 30
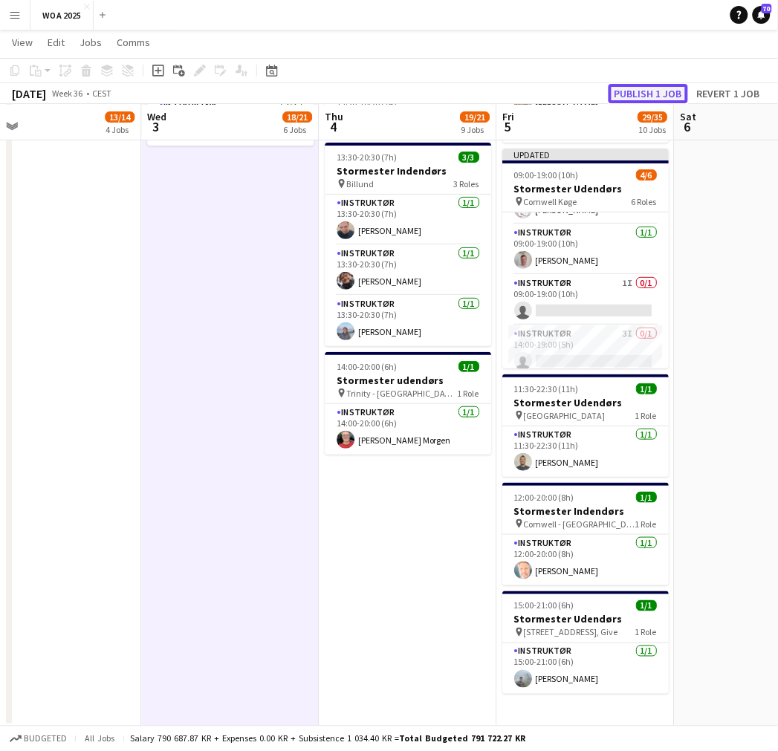
click at [644, 93] on button "Publish 1 job" at bounding box center [649, 93] width 80 height 19
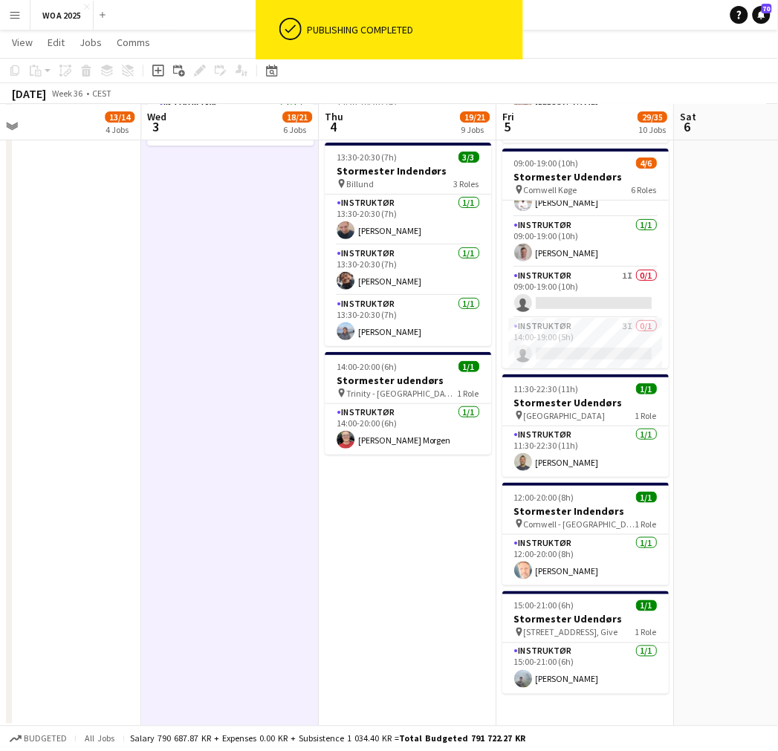
click at [557, 354] on app-card-role "Instruktør 3I 0/1 14:00-19:00 (5h) single-neutral-actions" at bounding box center [585, 343] width 166 height 51
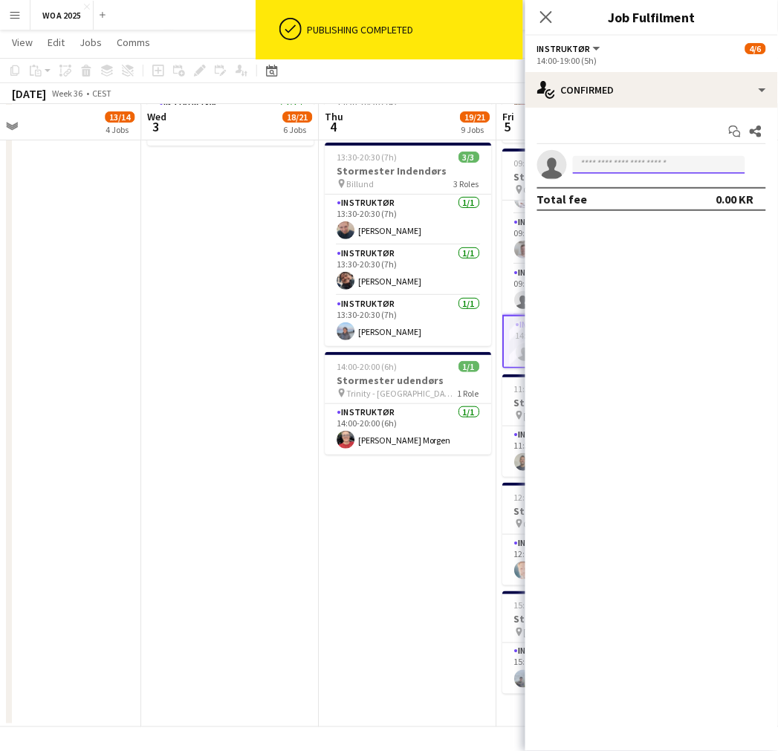
click at [630, 169] on input at bounding box center [659, 165] width 172 height 18
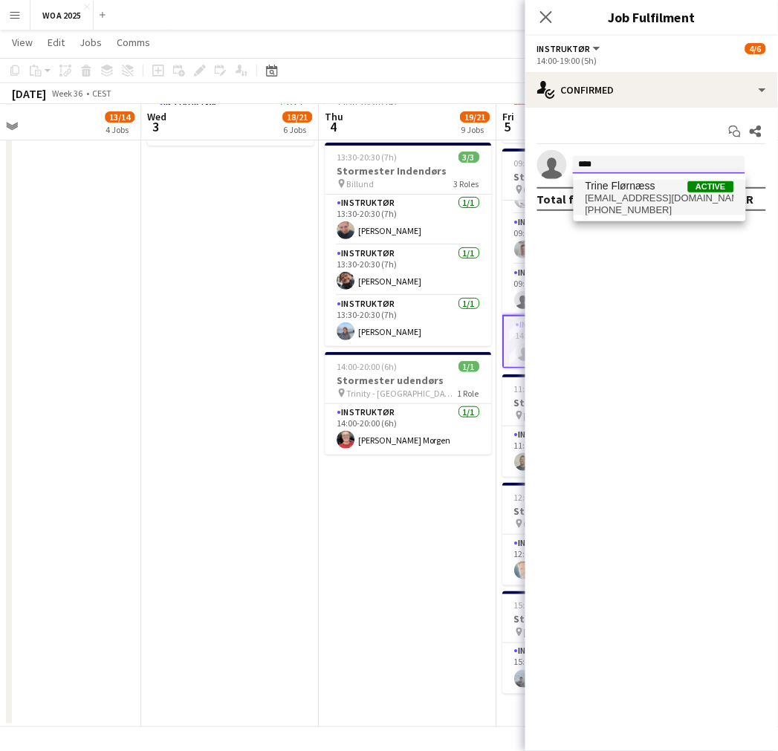
type input "****"
click at [620, 201] on span "[EMAIL_ADDRESS][DOMAIN_NAME]" at bounding box center [660, 199] width 149 height 12
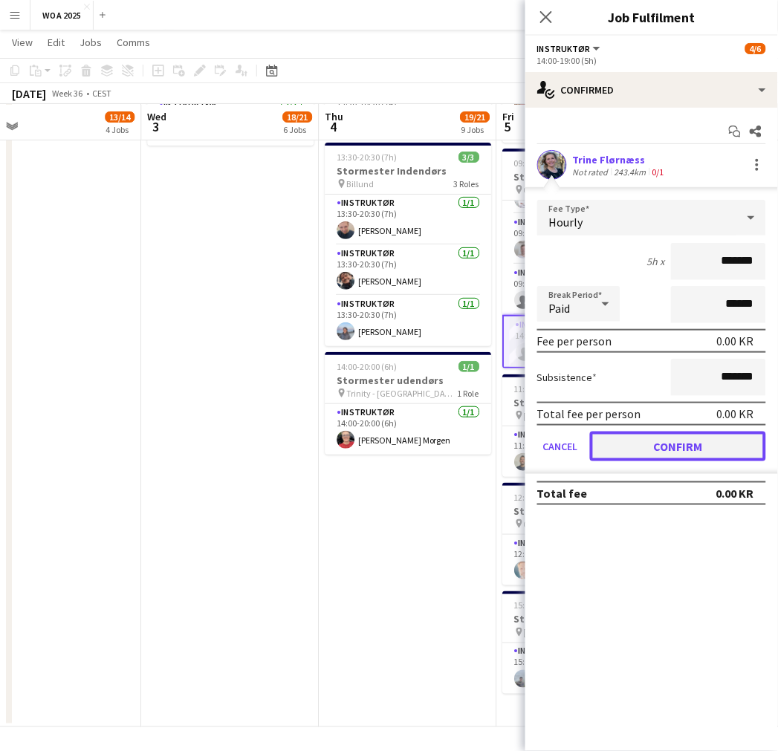
click at [641, 446] on button "Confirm" at bounding box center [678, 447] width 176 height 30
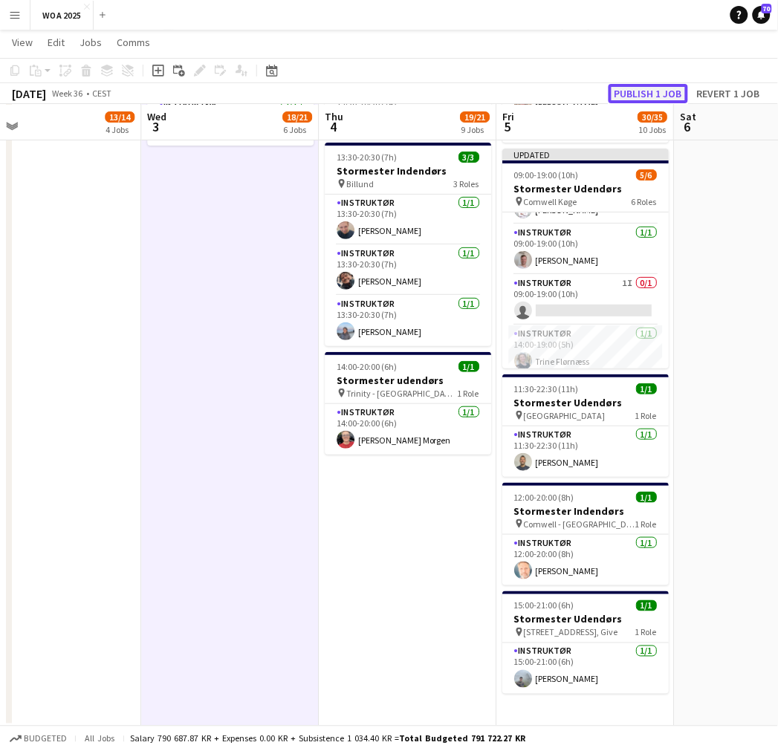
click at [638, 88] on button "Publish 1 job" at bounding box center [649, 93] width 80 height 19
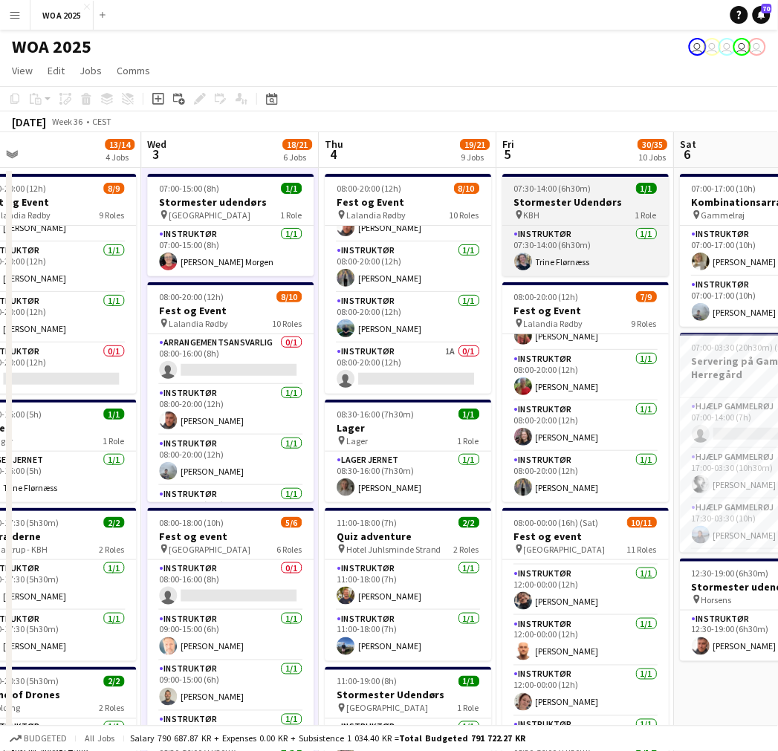
click at [589, 209] on div "pin KBH 1 Role" at bounding box center [585, 215] width 166 height 12
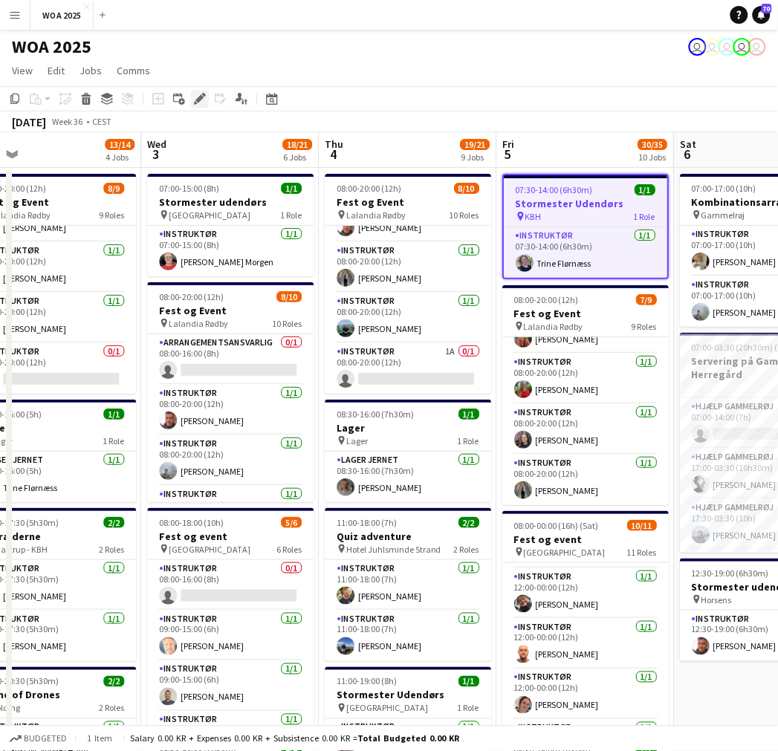
click at [196, 101] on icon at bounding box center [199, 99] width 8 height 8
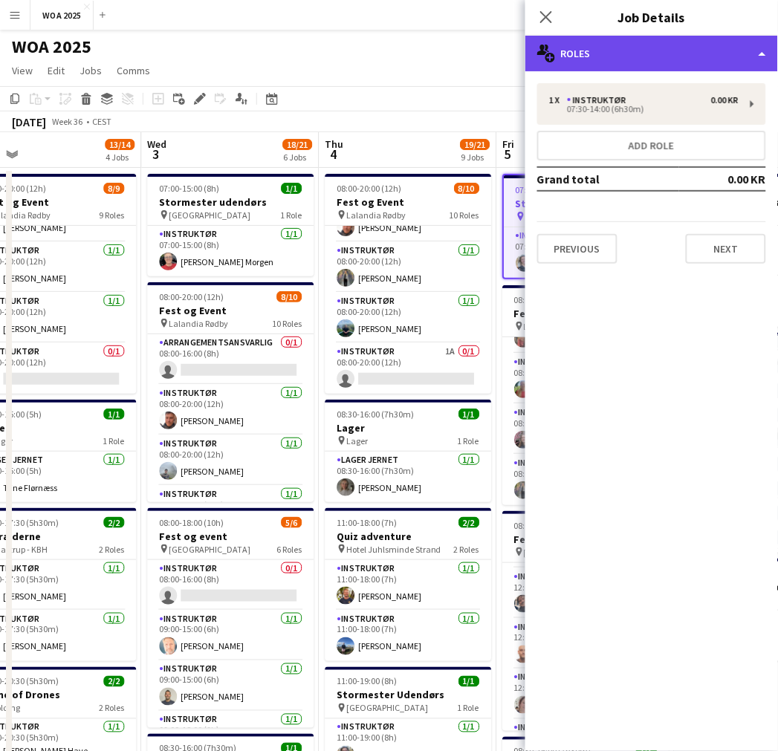
click at [700, 56] on div "multiple-users-add Roles" at bounding box center [652, 54] width 253 height 36
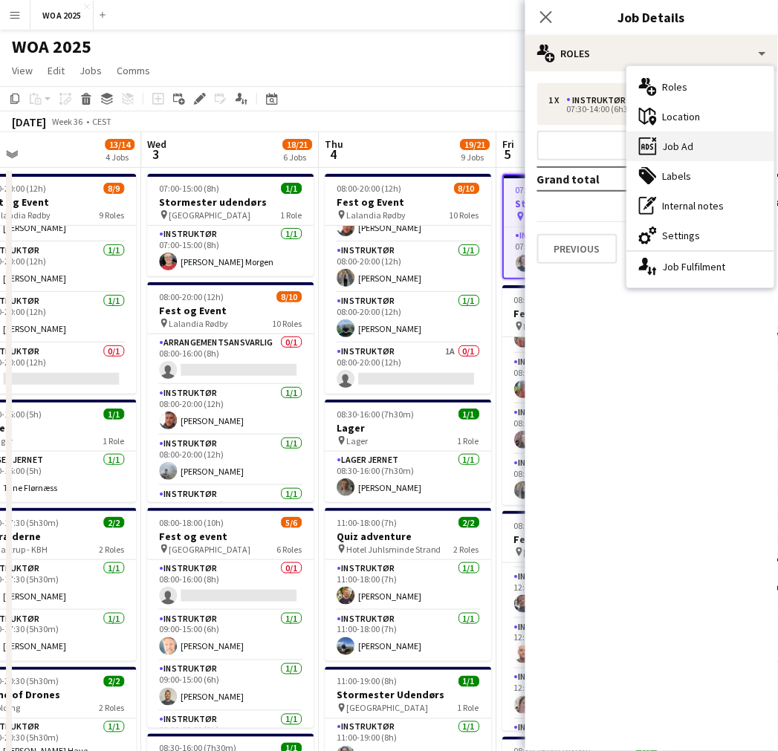
click at [700, 136] on div "ads-window Job Ad" at bounding box center [700, 147] width 147 height 30
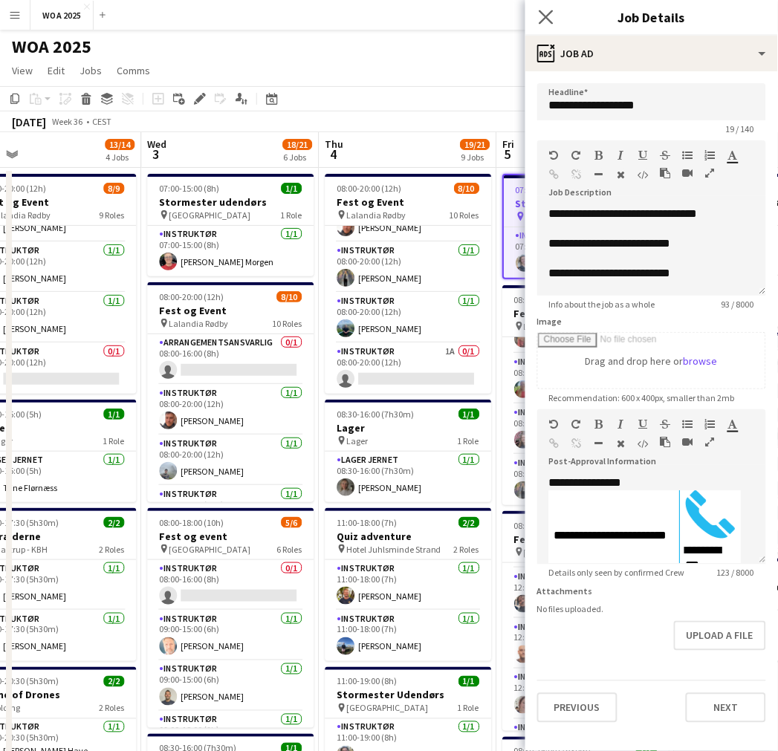
click at [537, 12] on app-icon "Close pop-in" at bounding box center [547, 18] width 22 height 22
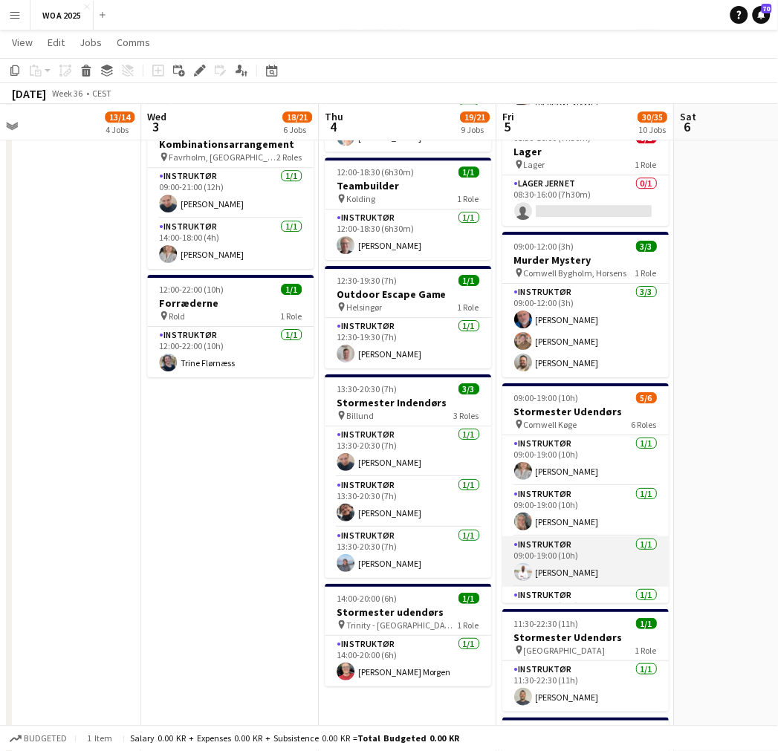
scroll to position [743, 0]
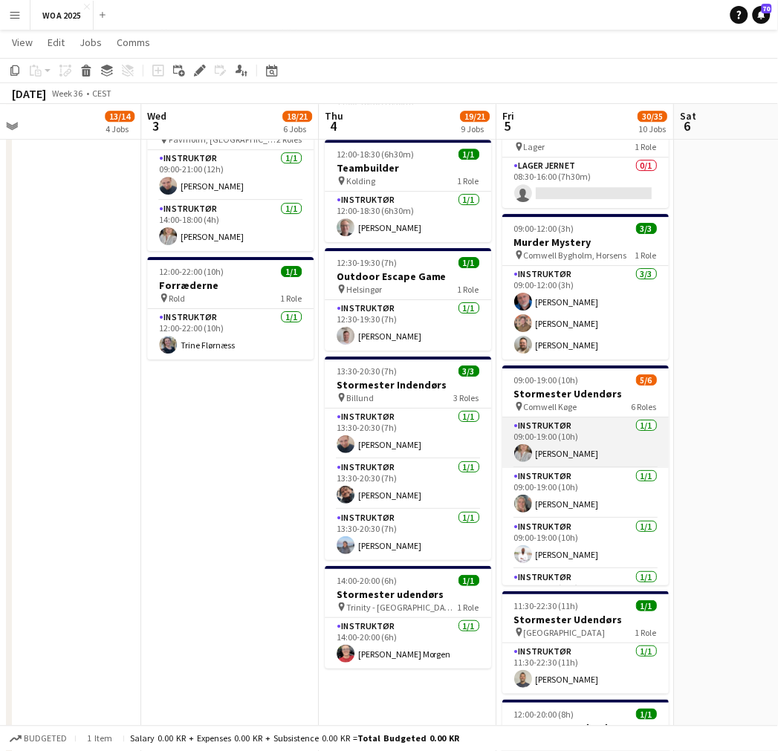
click at [605, 418] on app-card-role "Instruktør [DATE] 09:00-19:00 (10h) [PERSON_NAME]" at bounding box center [585, 443] width 166 height 51
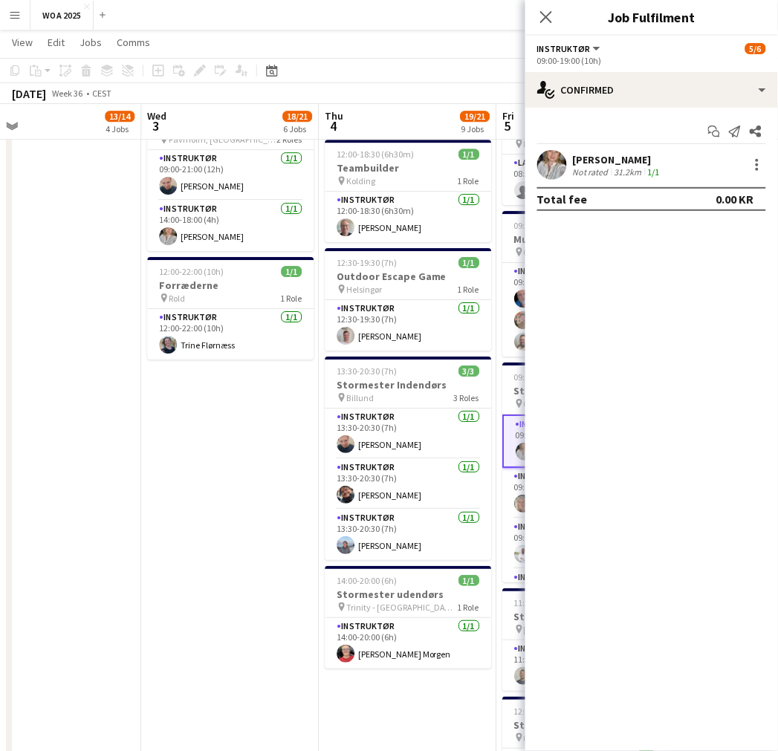
click at [131, 478] on app-date-cell "08:00-20:00 (12h) 8/9 Fest og Event pin Lalandia Rødby 9 Roles Instruktør [DATE…" at bounding box center [53, 182] width 178 height 1519
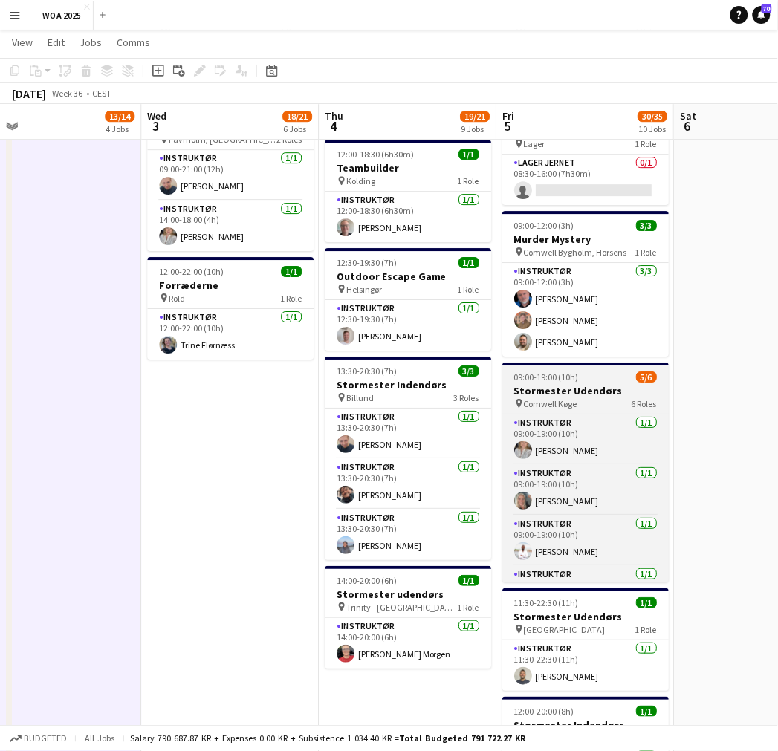
click at [551, 390] on h3 "Stormester Udendørs" at bounding box center [585, 390] width 166 height 13
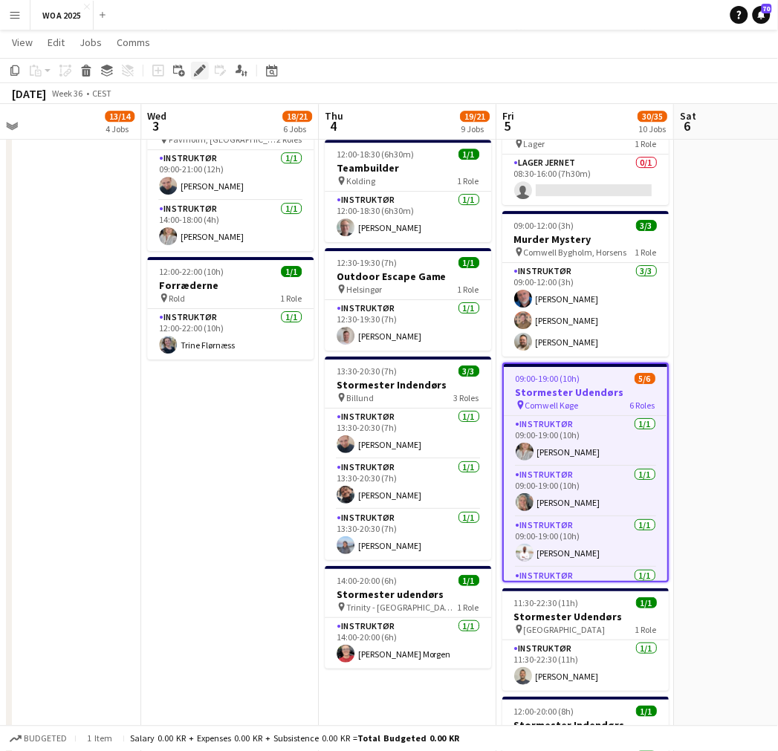
click at [195, 71] on icon at bounding box center [199, 71] width 8 height 8
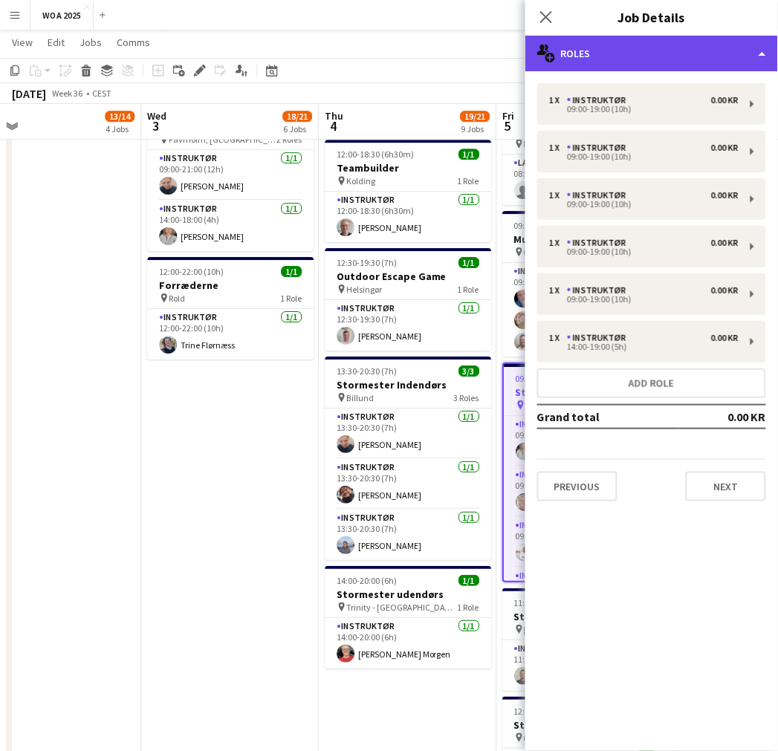
click at [657, 50] on div "multiple-users-add Roles" at bounding box center [652, 54] width 253 height 36
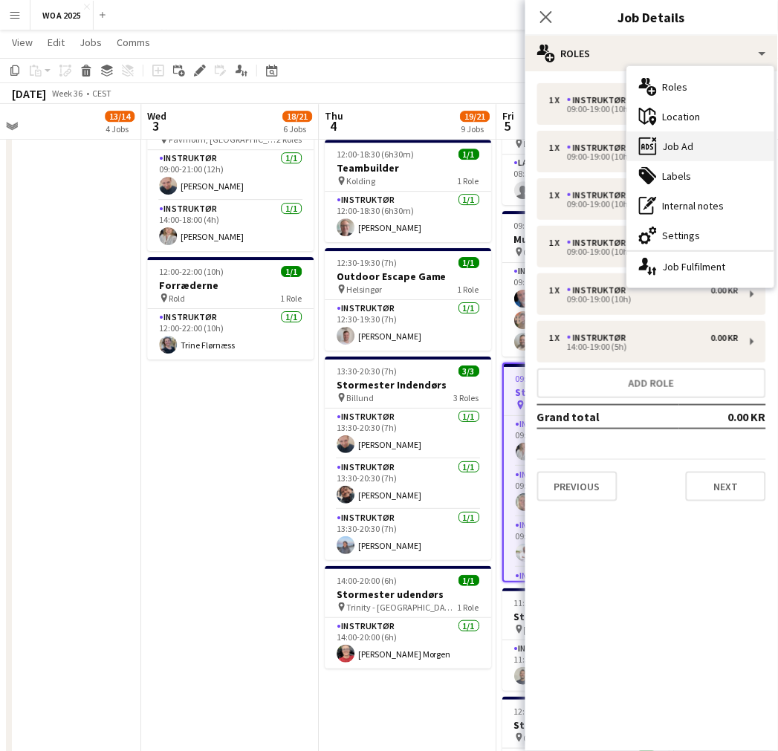
click at [700, 146] on div "ads-window Job Ad" at bounding box center [700, 147] width 147 height 30
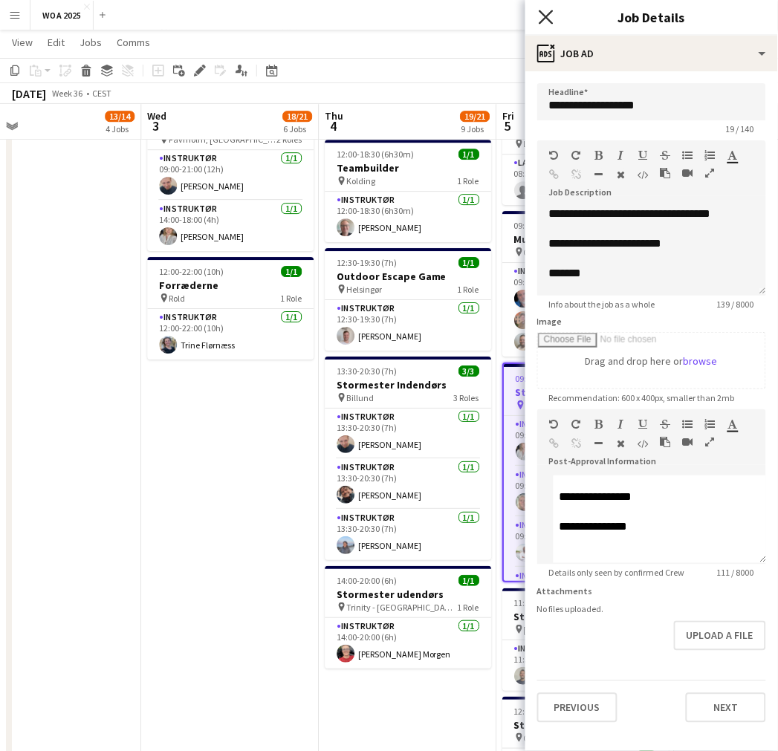
click at [550, 20] on icon at bounding box center [546, 17] width 14 height 14
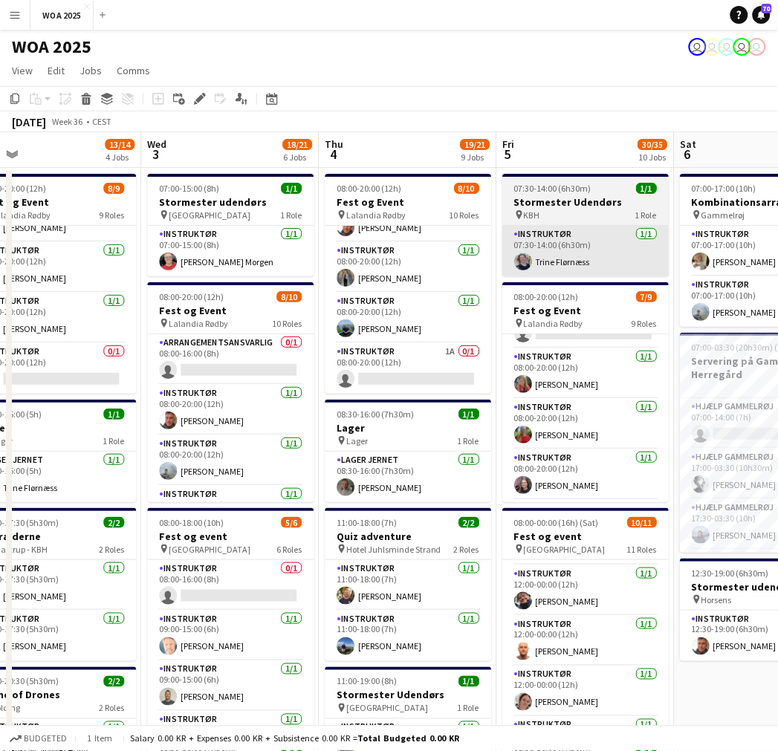
scroll to position [205, 0]
